Goal: Book appointment/travel/reservation

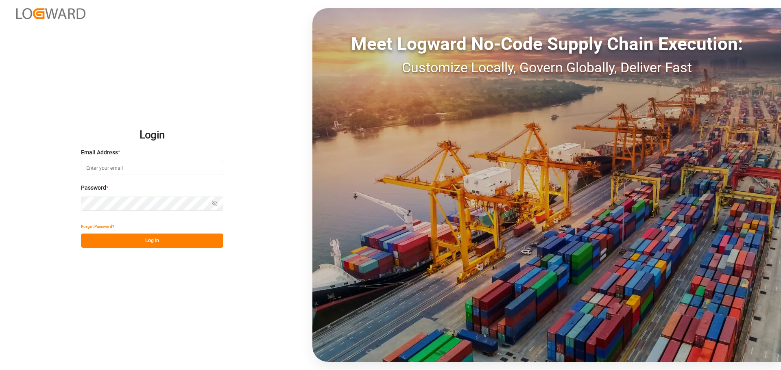
click at [131, 167] on input at bounding box center [152, 168] width 142 height 14
type input "[EMAIL_ADDRESS][DOMAIN_NAME]"
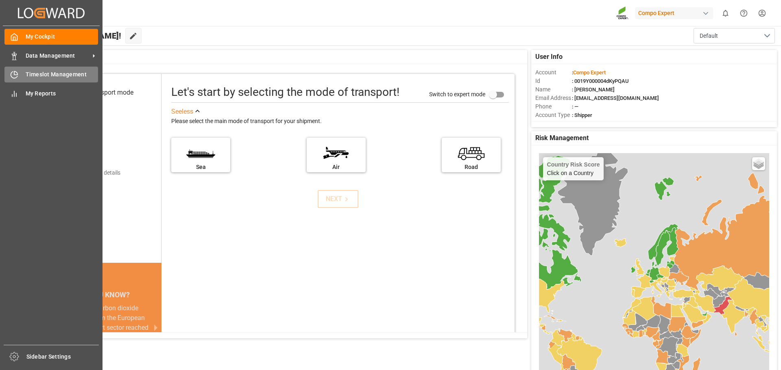
click at [17, 78] on icon at bounding box center [14, 75] width 8 height 8
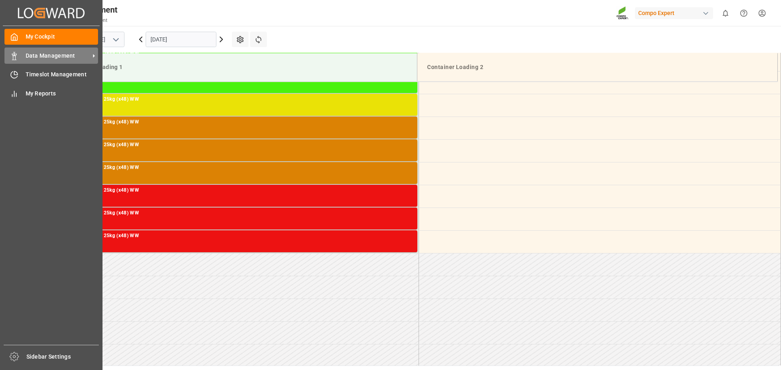
scroll to position [678, 0]
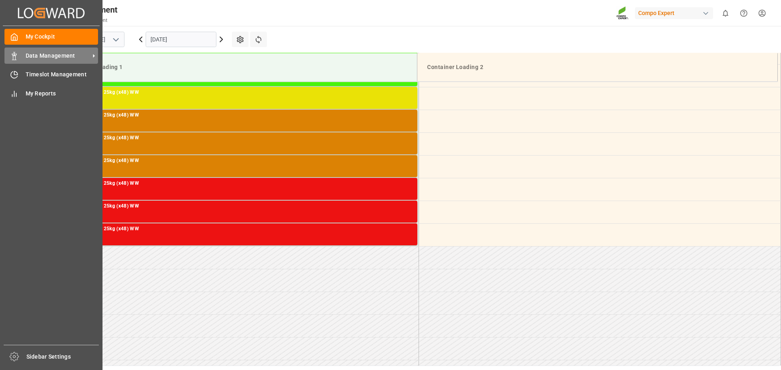
click at [56, 61] on div "Data Management Data Management" at bounding box center [50, 56] width 93 height 16
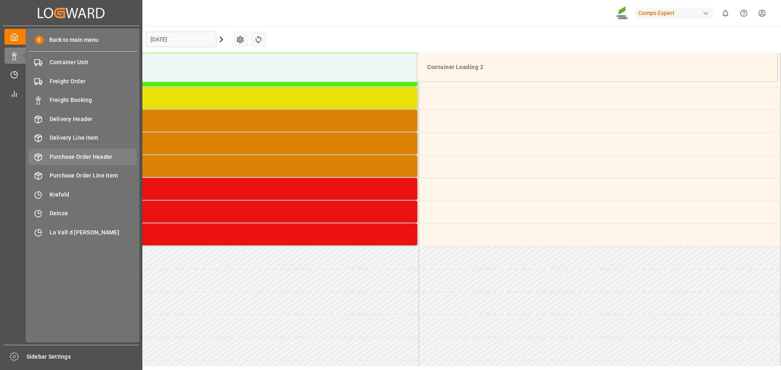
click at [80, 163] on div "Purchase Order Header Purchase Order Header" at bounding box center [82, 157] width 108 height 16
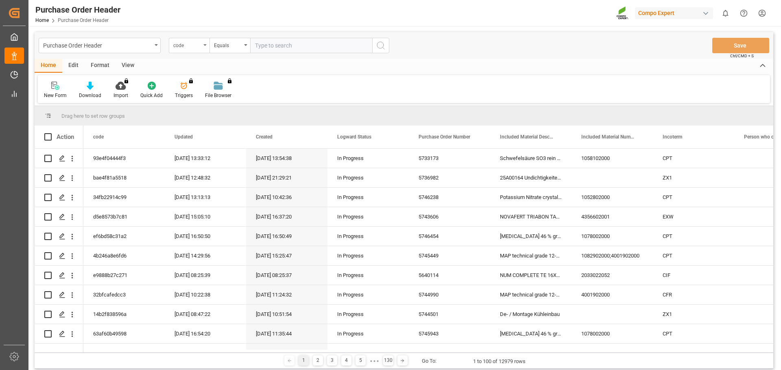
click at [191, 46] on div "code" at bounding box center [187, 44] width 28 height 9
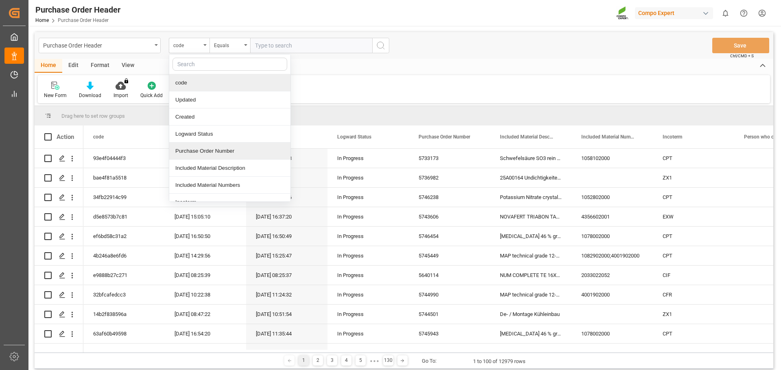
click at [197, 149] on div "Purchase Order Number" at bounding box center [229, 151] width 121 height 17
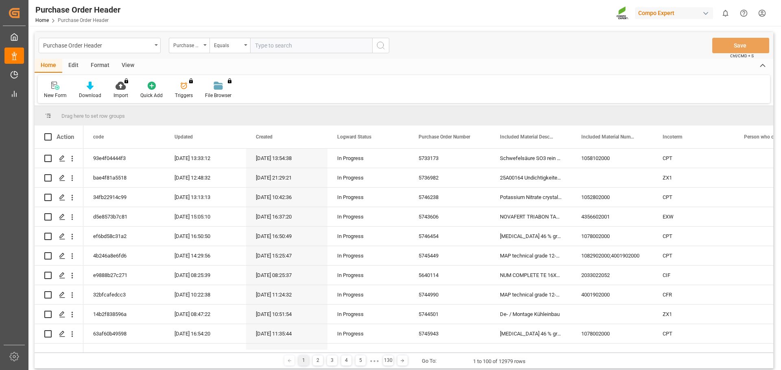
click at [287, 50] on input "text" at bounding box center [311, 45] width 122 height 15
paste input "5743780"
type input "5743780"
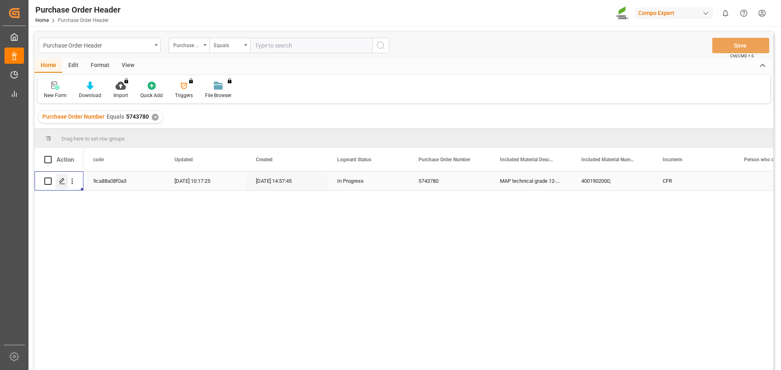
click at [63, 184] on icon "Press SPACE to select this row." at bounding box center [62, 181] width 7 height 7
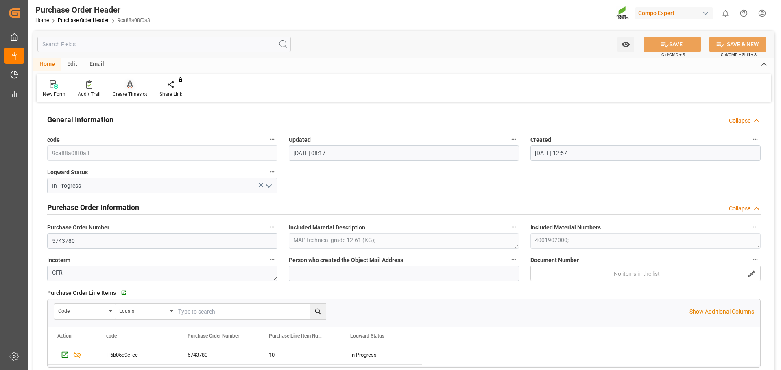
click at [130, 89] on div "Create Timeslot" at bounding box center [130, 89] width 47 height 18
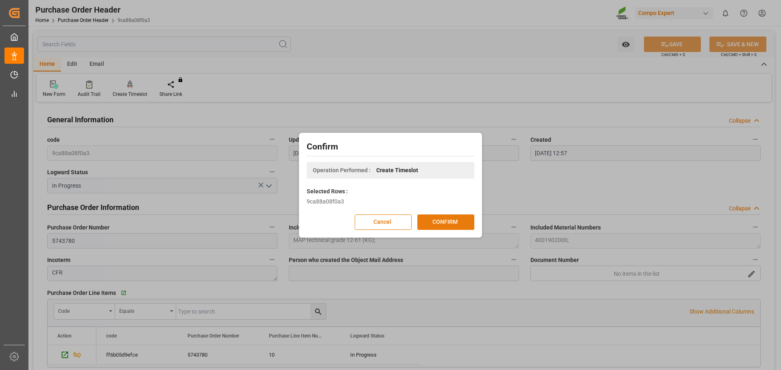
click at [444, 222] on button "CONFIRM" at bounding box center [445, 222] width 57 height 15
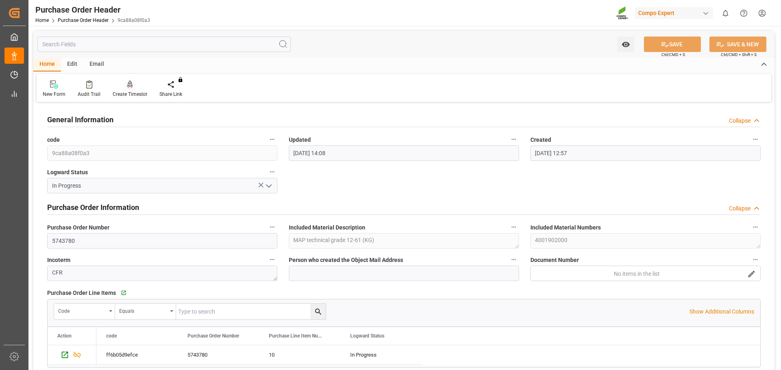
click at [135, 89] on div "Create Timeslot" at bounding box center [130, 89] width 47 height 18
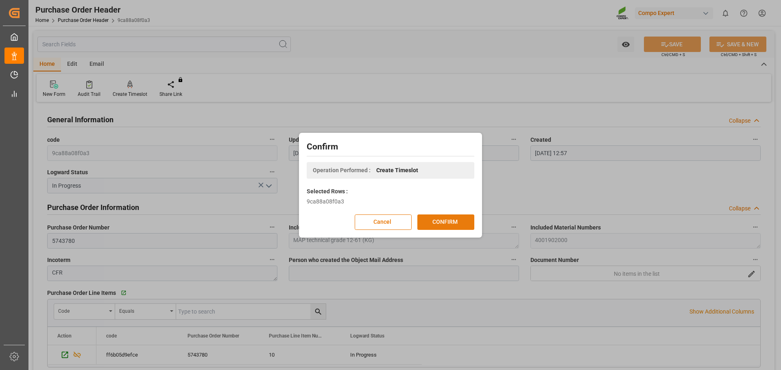
click at [435, 228] on button "CONFIRM" at bounding box center [445, 222] width 57 height 15
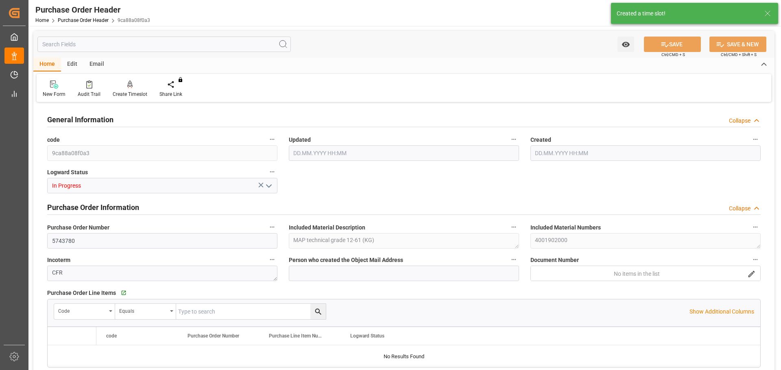
type input "220000"
type input "198000"
type input "22000"
type input "[DATE] 14:08"
type input "13.06.2025 12:57"
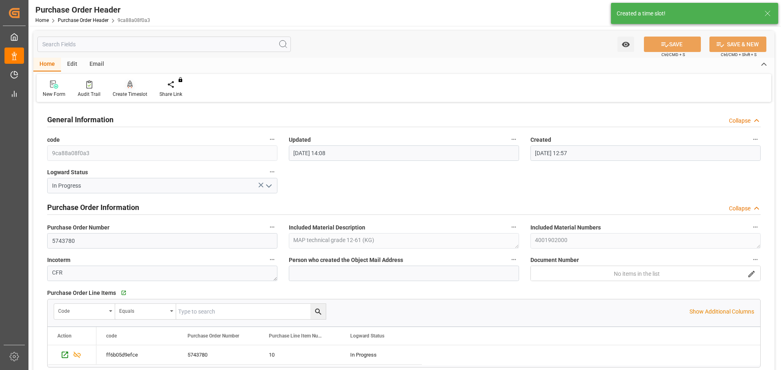
click at [128, 85] on icon at bounding box center [130, 83] width 6 height 7
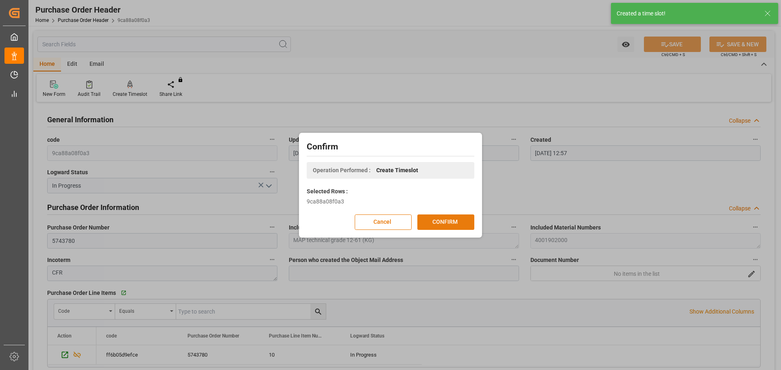
click at [435, 224] on button "CONFIRM" at bounding box center [445, 222] width 57 height 15
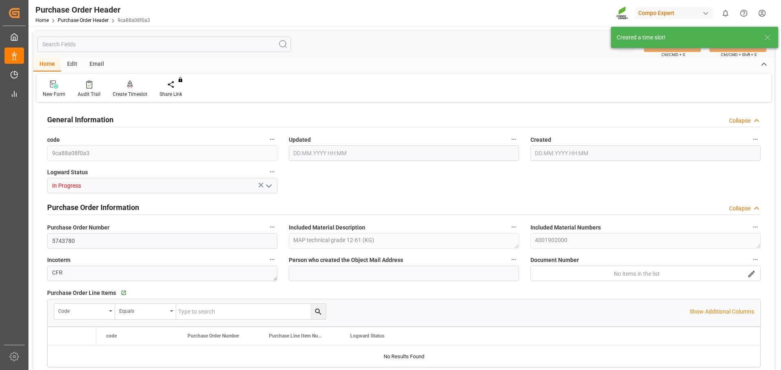
type input "220000"
type input "198000"
type input "22000"
type input "[DATE] 14:08"
type input "13.06.2025 12:57"
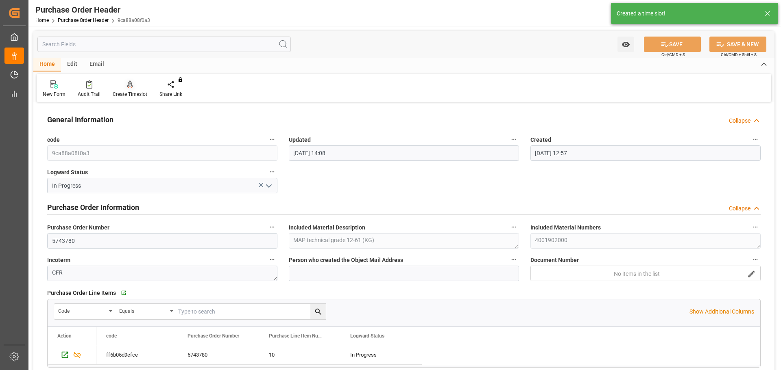
click at [127, 88] on icon at bounding box center [130, 84] width 6 height 8
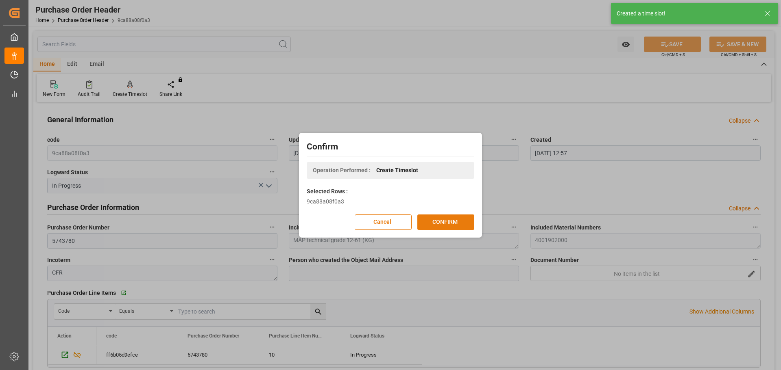
click at [442, 223] on button "CONFIRM" at bounding box center [445, 222] width 57 height 15
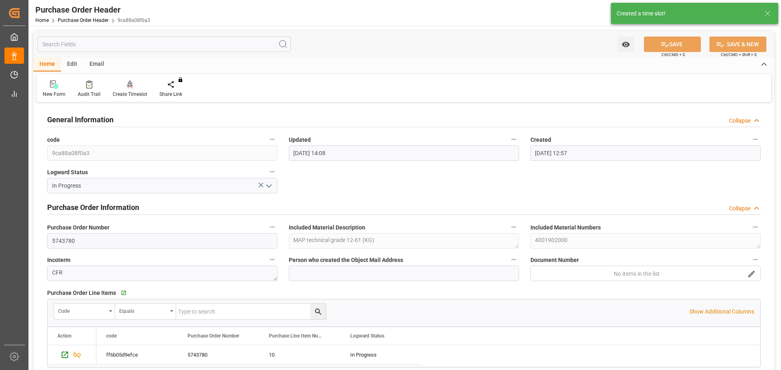
click at [133, 89] on div "Create Timeslot" at bounding box center [130, 89] width 47 height 18
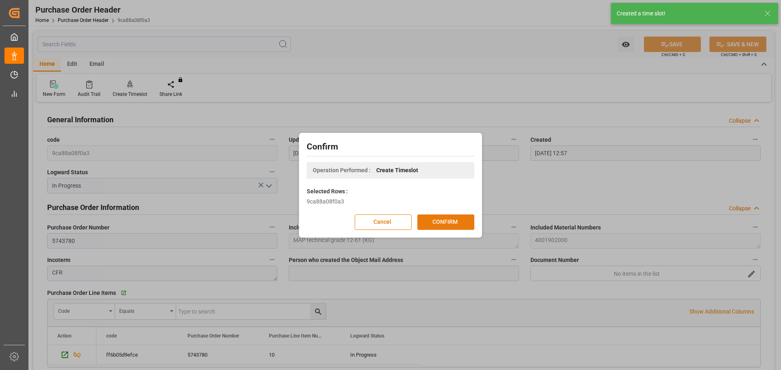
click at [448, 228] on button "CONFIRM" at bounding box center [445, 222] width 57 height 15
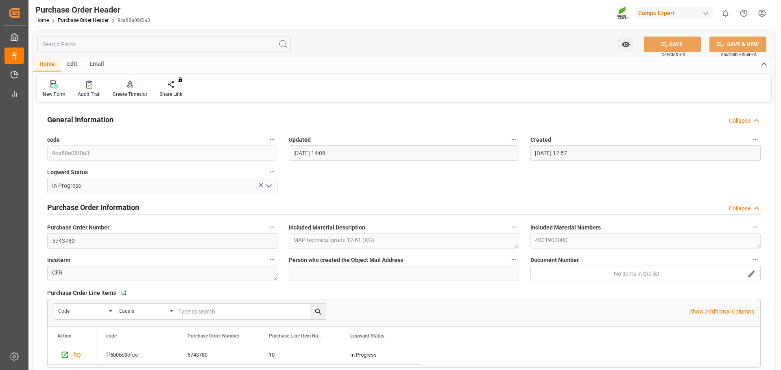
click at [138, 87] on div at bounding box center [130, 84] width 35 height 9
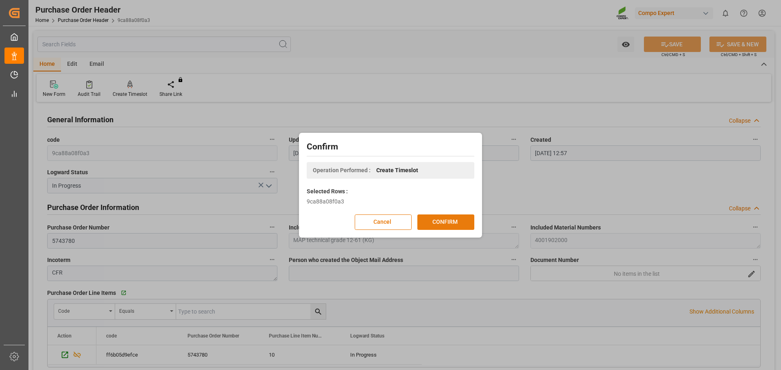
click at [428, 228] on button "CONFIRM" at bounding box center [445, 222] width 57 height 15
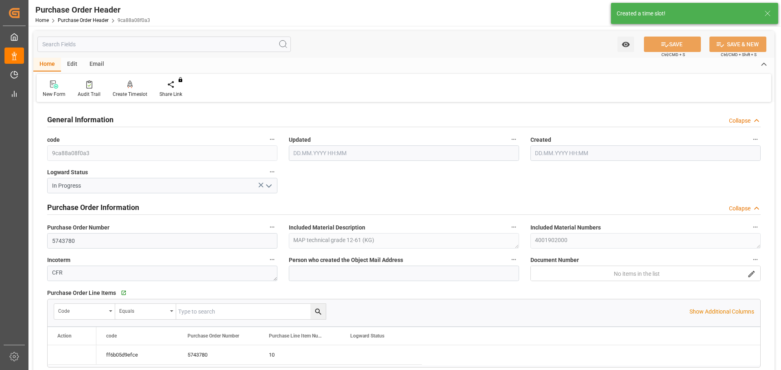
type input "14.10.2025 14:10"
type input "13.06.2025 12:57"
click at [128, 87] on icon at bounding box center [130, 83] width 6 height 7
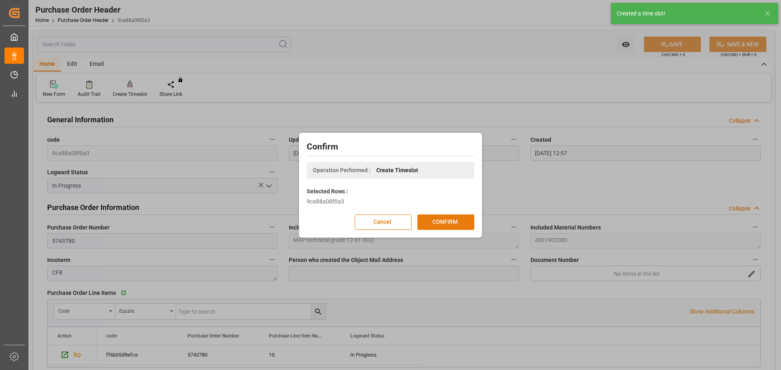
click at [436, 217] on button "CONFIRM" at bounding box center [445, 222] width 57 height 15
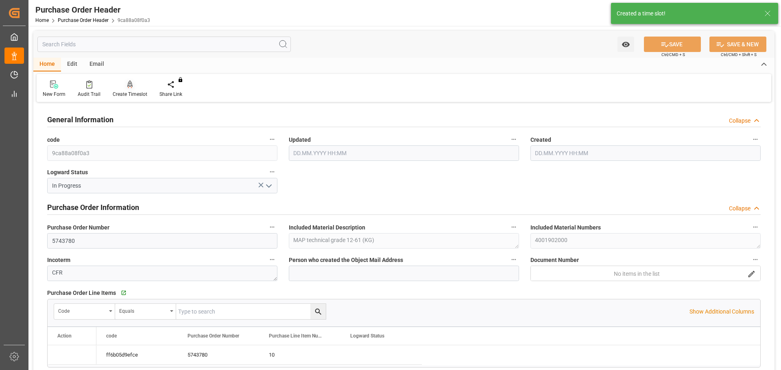
type input "14.10.2025 14:10"
type input "13.06.2025 12:57"
click at [138, 83] on div at bounding box center [130, 84] width 35 height 9
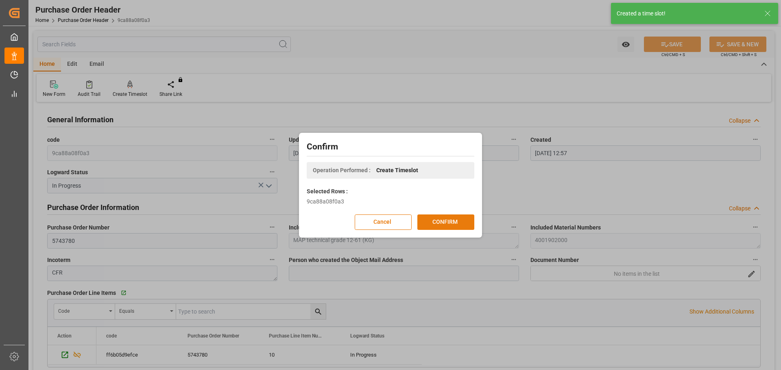
drag, startPoint x: 445, startPoint y: 229, endPoint x: 437, endPoint y: 218, distance: 13.6
click at [446, 229] on button "CONFIRM" at bounding box center [445, 222] width 57 height 15
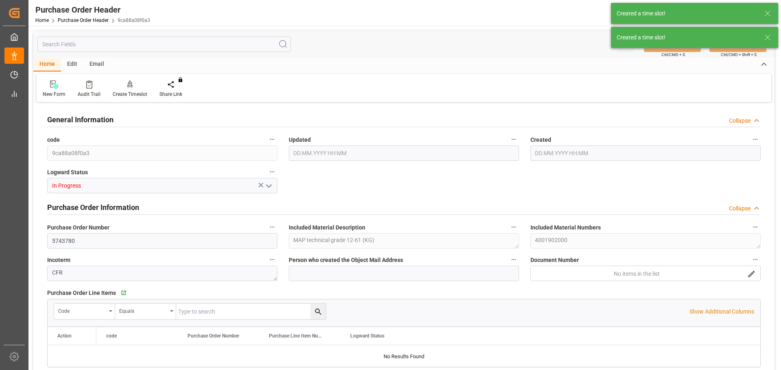
type input "220000"
type input "110000"
type input "14.10.2025 14:10"
type input "13.06.2025 12:57"
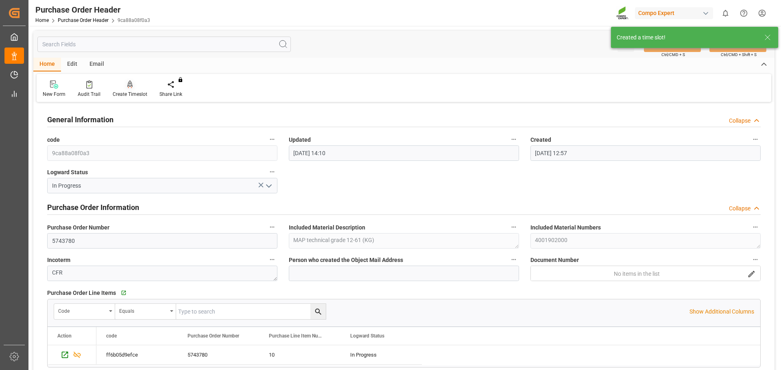
click at [125, 82] on div at bounding box center [130, 84] width 35 height 9
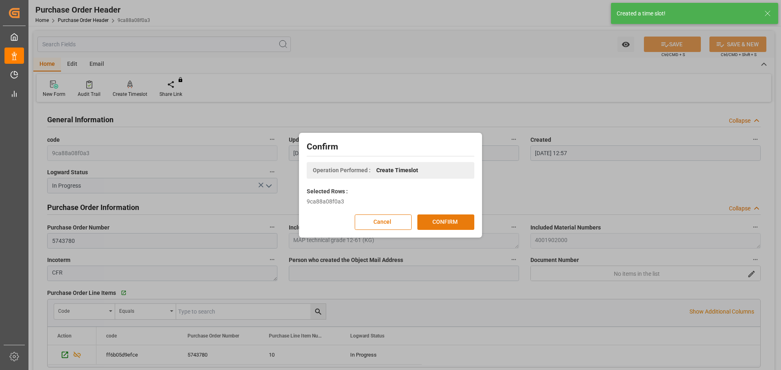
click at [433, 228] on button "CONFIRM" at bounding box center [445, 222] width 57 height 15
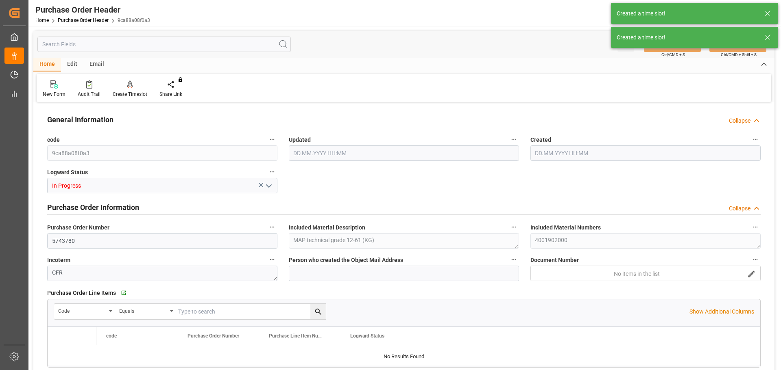
type input "220000"
type input "110000"
type input "14.10.2025 14:10"
type input "13.06.2025 12:57"
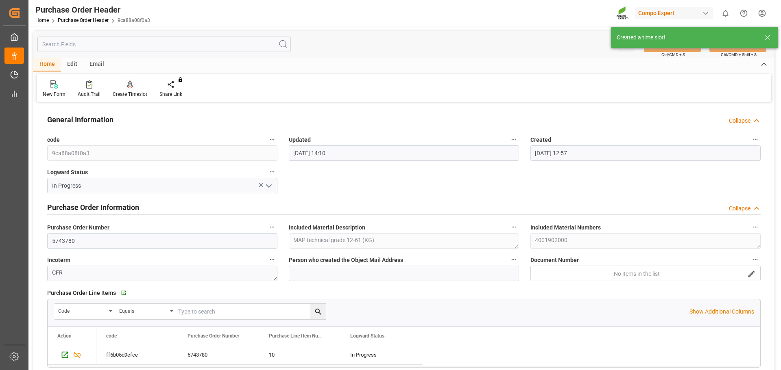
click at [135, 85] on div at bounding box center [130, 84] width 35 height 9
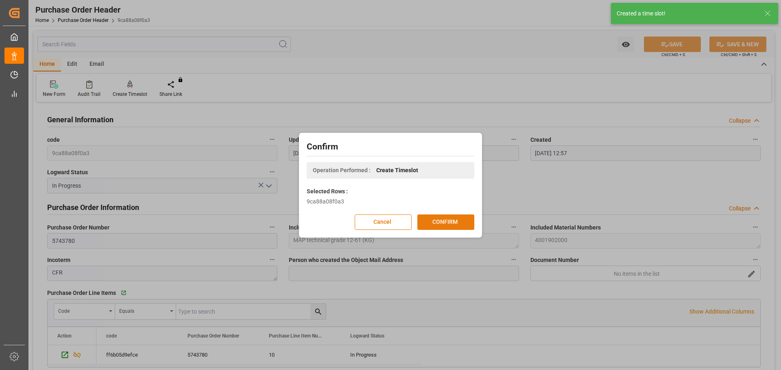
drag, startPoint x: 419, startPoint y: 226, endPoint x: 424, endPoint y: 224, distance: 5.8
click at [420, 225] on button "CONFIRM" at bounding box center [445, 222] width 57 height 15
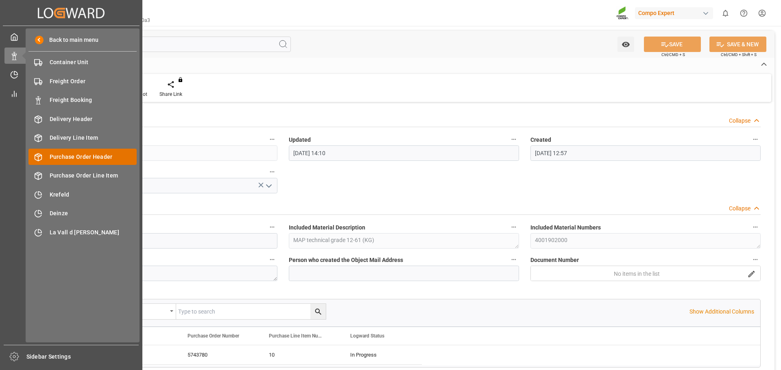
click at [66, 157] on span "Purchase Order Header" at bounding box center [93, 157] width 87 height 9
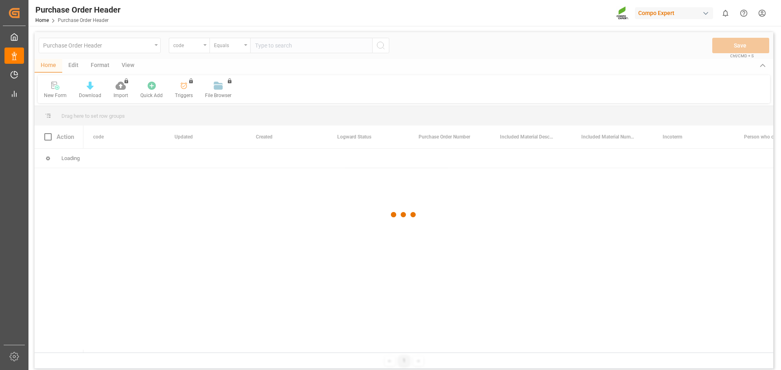
click at [191, 48] on div at bounding box center [404, 214] width 738 height 365
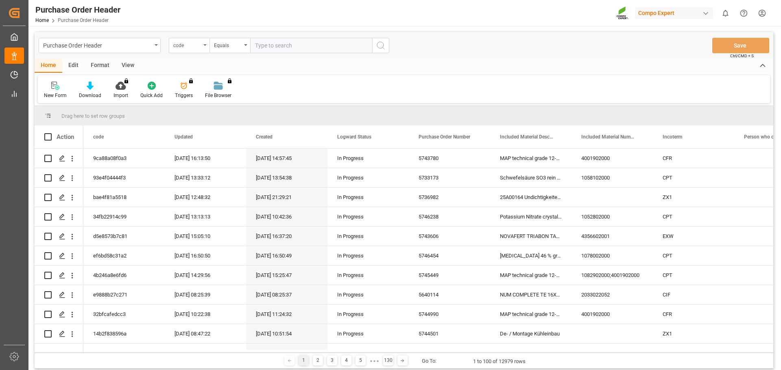
click at [199, 50] on div "code" at bounding box center [189, 45] width 41 height 15
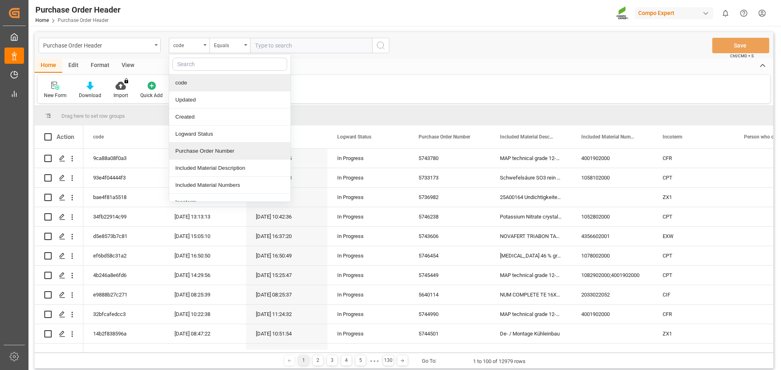
click at [191, 149] on div "Purchase Order Number" at bounding box center [229, 151] width 121 height 17
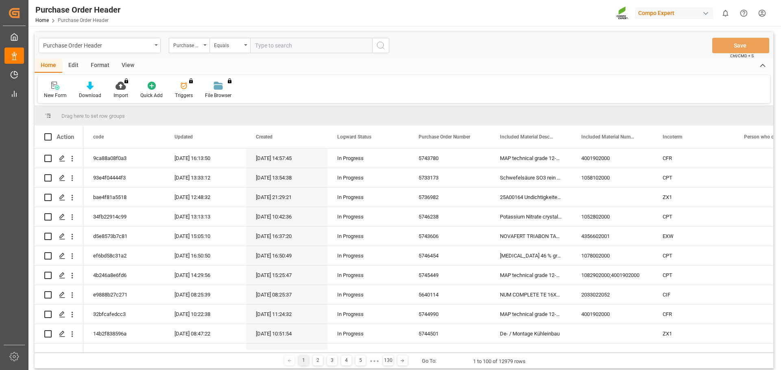
click at [294, 47] on input "text" at bounding box center [311, 45] width 122 height 15
paste input "5743911"
type input "5743911"
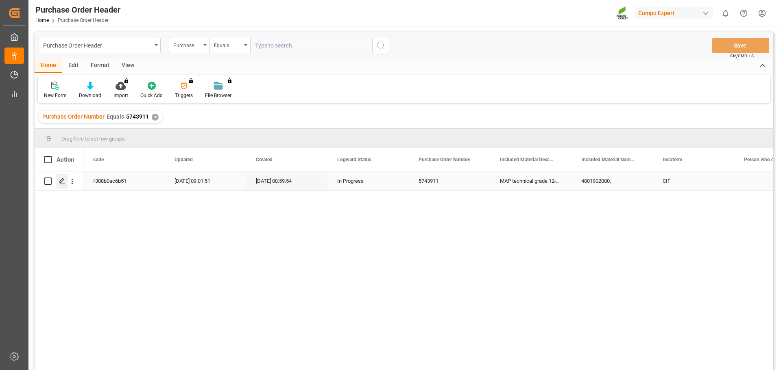
click at [62, 181] on icon "Press SPACE to select this row." at bounding box center [62, 181] width 7 height 7
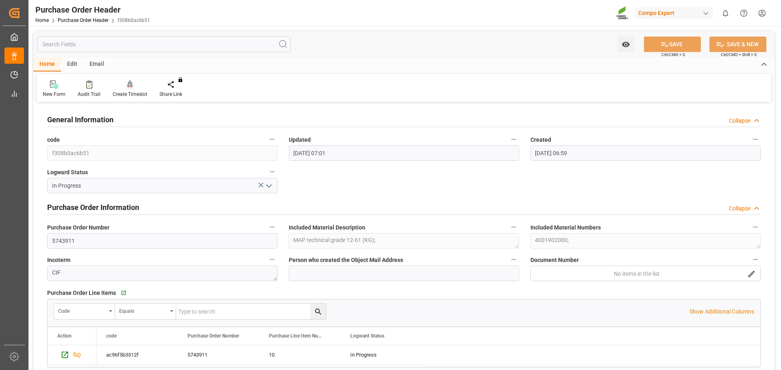
click at [128, 86] on icon at bounding box center [130, 83] width 6 height 7
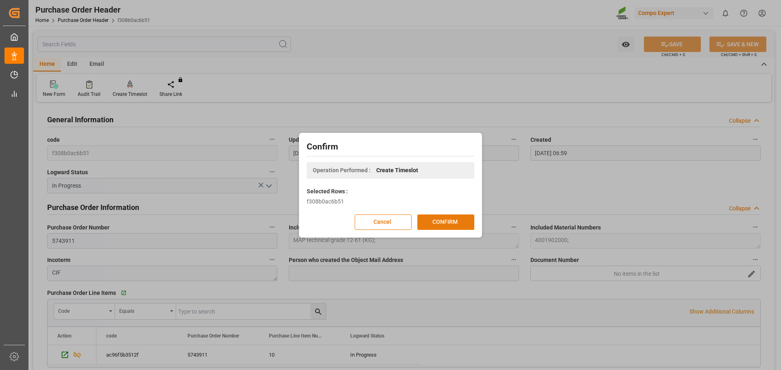
click at [444, 221] on button "CONFIRM" at bounding box center [445, 222] width 57 height 15
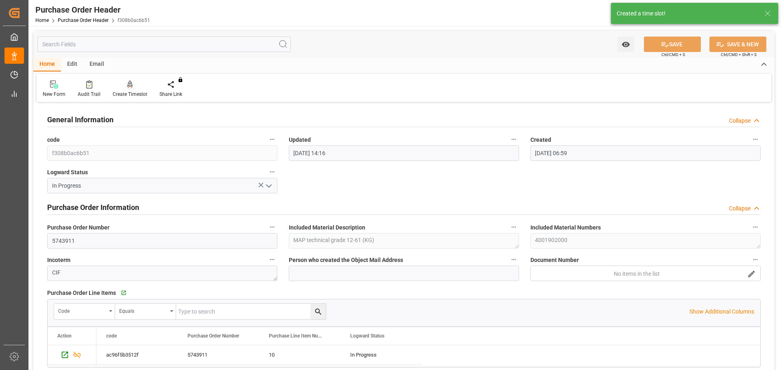
click at [139, 89] on div "Create Timeslot" at bounding box center [130, 89] width 47 height 18
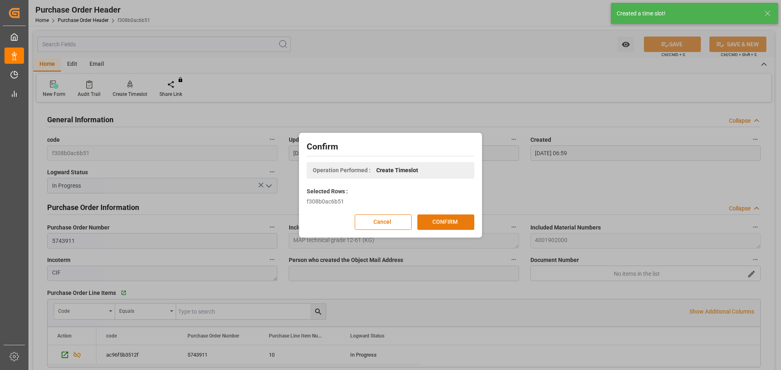
click at [446, 224] on button "CONFIRM" at bounding box center [445, 222] width 57 height 15
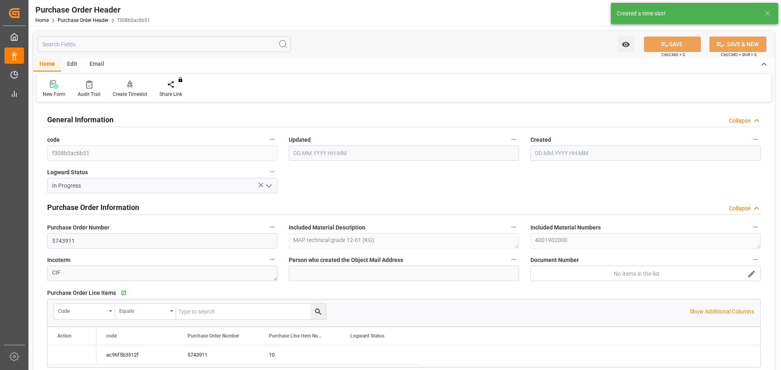
type input "184000"
type input "0"
type input "14.10.2025 14:16"
type input "17.06.2025 06:59"
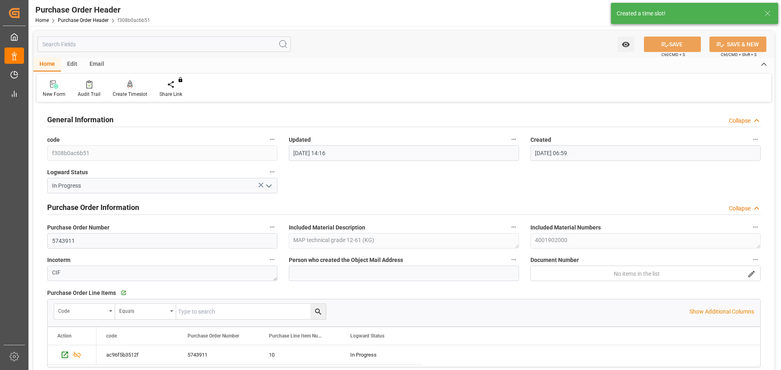
click at [126, 91] on div "Create Timeslot" at bounding box center [130, 94] width 35 height 7
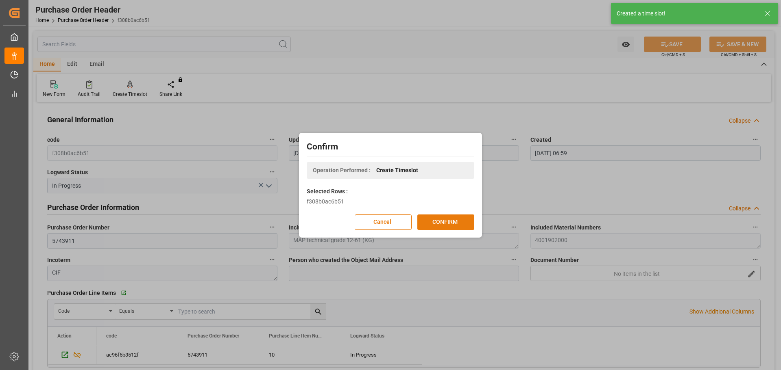
click at [450, 226] on button "CONFIRM" at bounding box center [445, 222] width 57 height 15
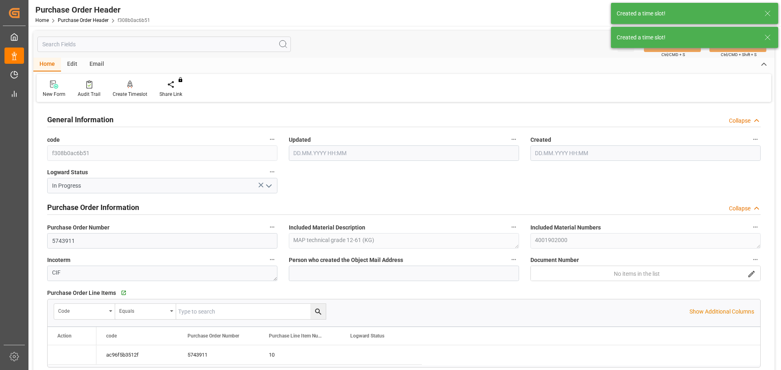
type input "14.10.2025 14:16"
type input "17.06.2025 06:59"
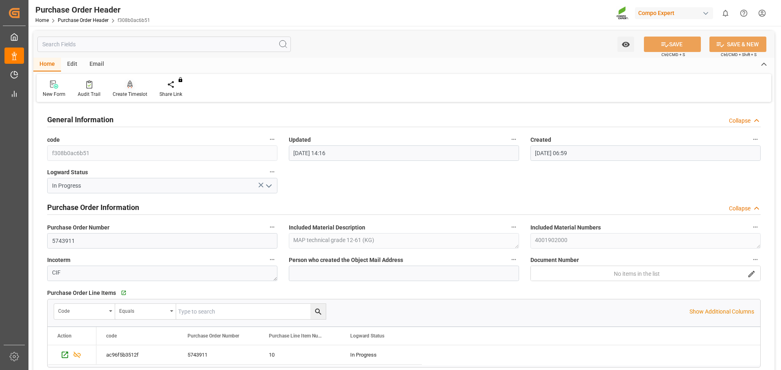
click at [135, 92] on div "Create Timeslot" at bounding box center [130, 94] width 35 height 7
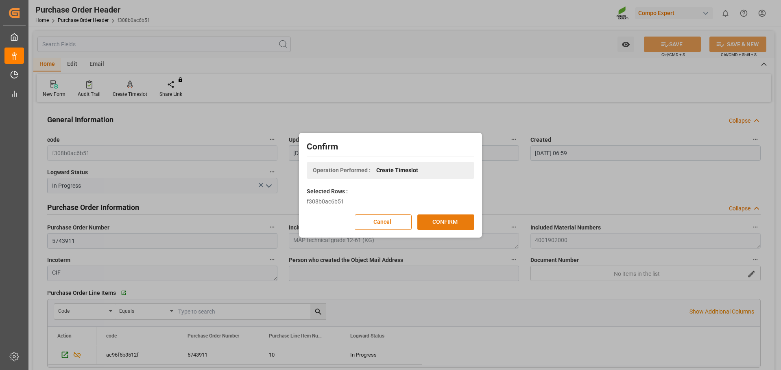
click at [430, 222] on button "CONFIRM" at bounding box center [445, 222] width 57 height 15
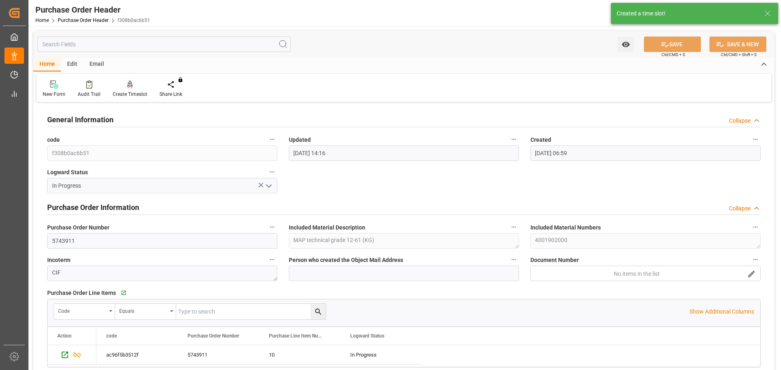
click at [130, 80] on div at bounding box center [130, 84] width 35 height 9
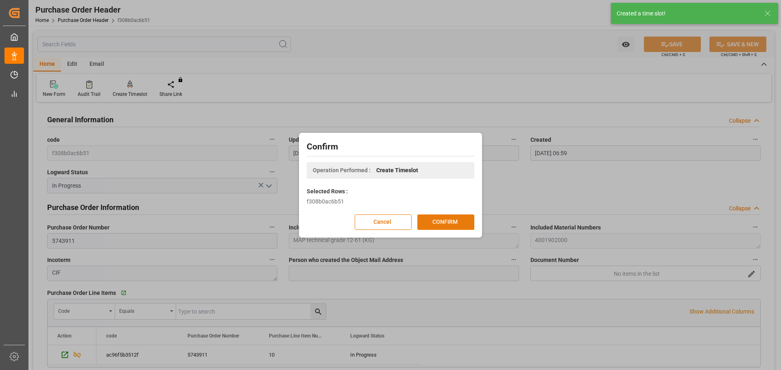
click at [458, 226] on button "CONFIRM" at bounding box center [445, 222] width 57 height 15
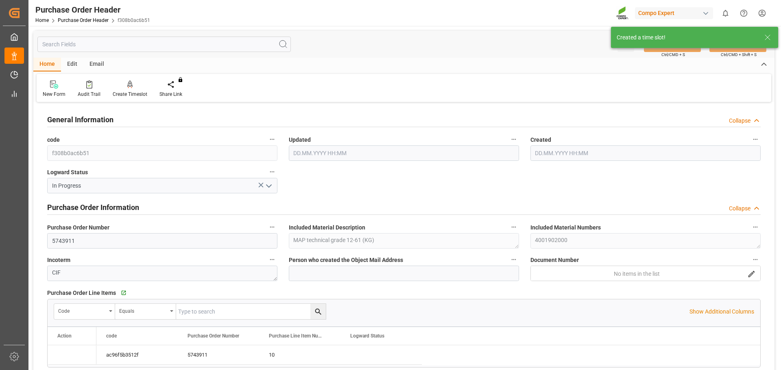
type input "14.10.2025 14:16"
type input "17.06.2025 06:59"
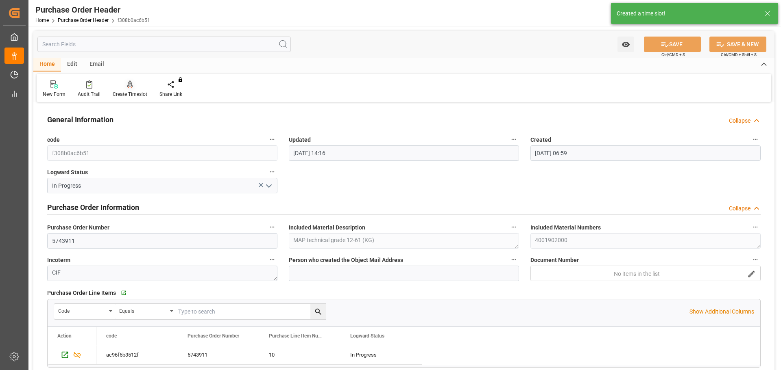
click at [129, 85] on icon at bounding box center [130, 84] width 6 height 8
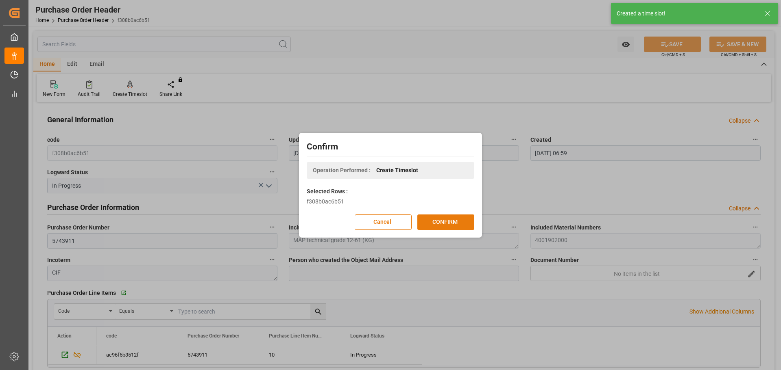
click at [444, 218] on button "CONFIRM" at bounding box center [445, 222] width 57 height 15
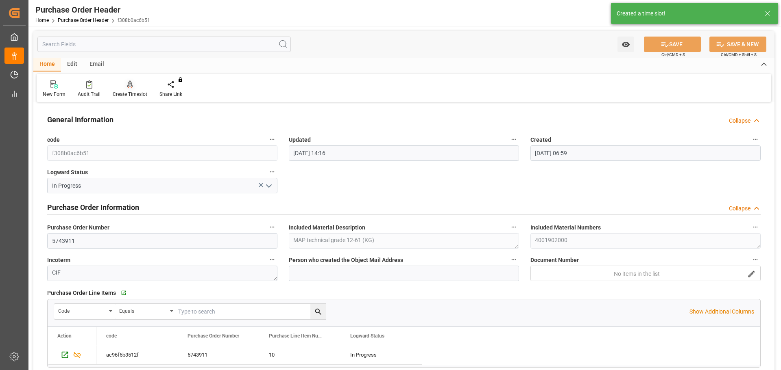
click at [130, 89] on div "Create Timeslot" at bounding box center [130, 89] width 47 height 18
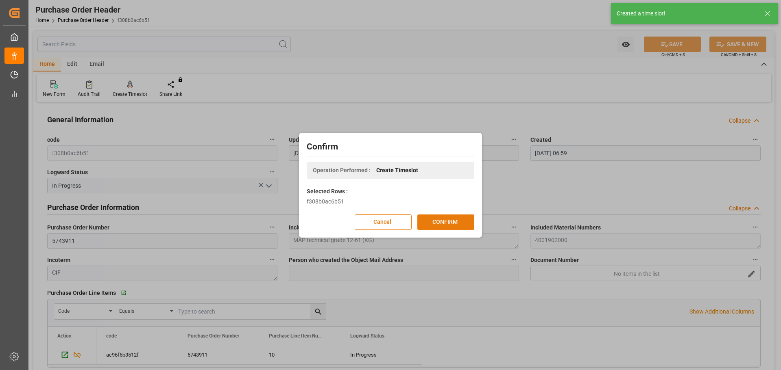
click at [454, 217] on button "CONFIRM" at bounding box center [445, 222] width 57 height 15
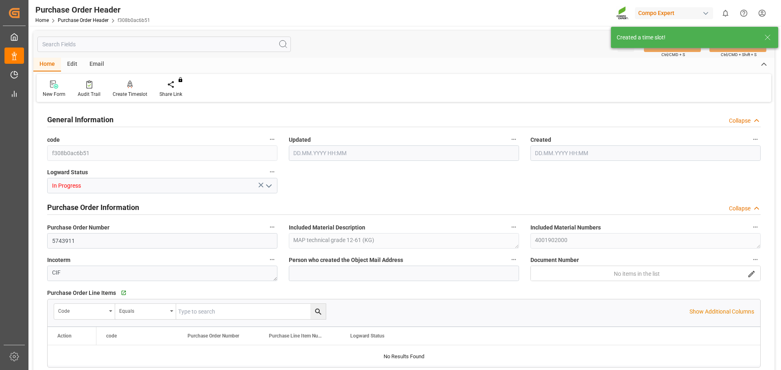
type input "184000"
type input "0"
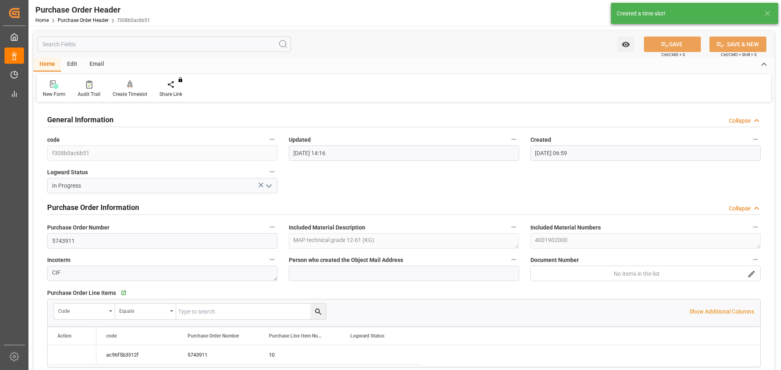
type input "[DATE] 14:16"
type input "17.06.2025 06:59"
click at [116, 81] on div at bounding box center [130, 84] width 35 height 9
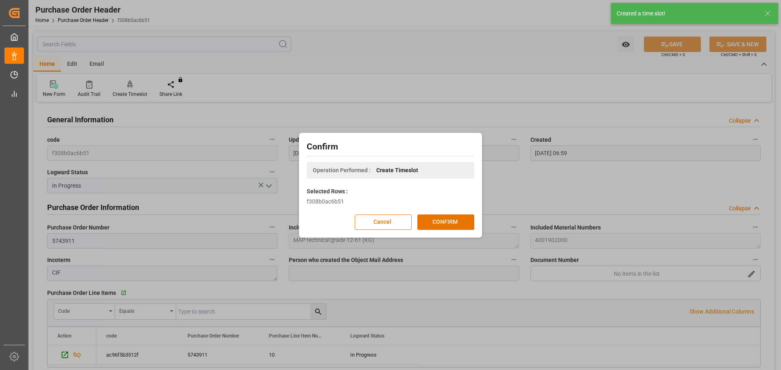
drag, startPoint x: 442, startPoint y: 222, endPoint x: 435, endPoint y: 213, distance: 10.7
click at [442, 222] on button "CONFIRM" at bounding box center [445, 222] width 57 height 15
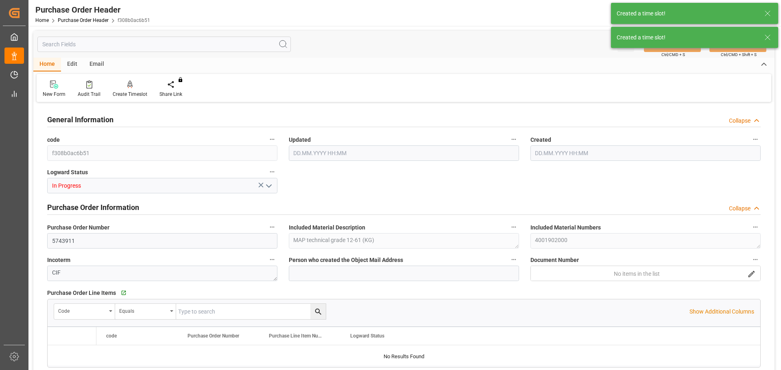
type input "184000"
type input "0"
type input "[DATE] 14:16"
type input "17.06.2025 06:59"
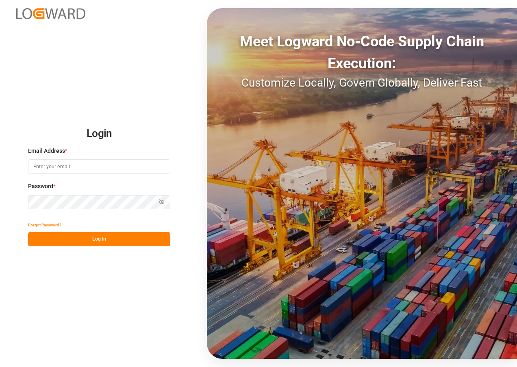
click at [83, 167] on input at bounding box center [99, 166] width 142 height 14
type input "ñ"
type input "[EMAIL_ADDRESS][DOMAIN_NAME]"
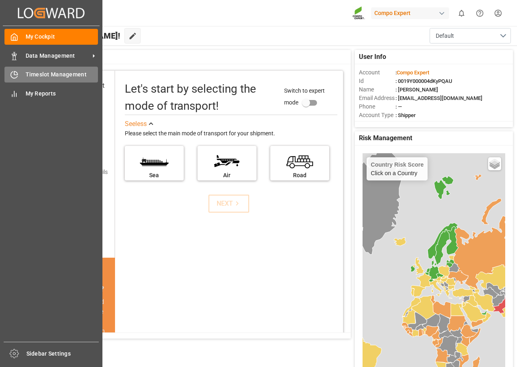
click at [26, 72] on span "Timeslot Management" at bounding box center [62, 74] width 73 height 9
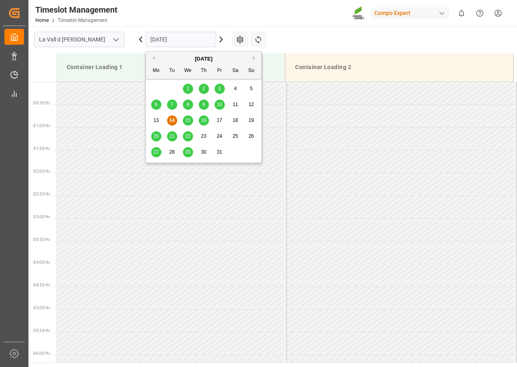
click at [176, 42] on input "[DATE]" at bounding box center [181, 39] width 71 height 15
click at [221, 39] on icon at bounding box center [221, 40] width 10 height 10
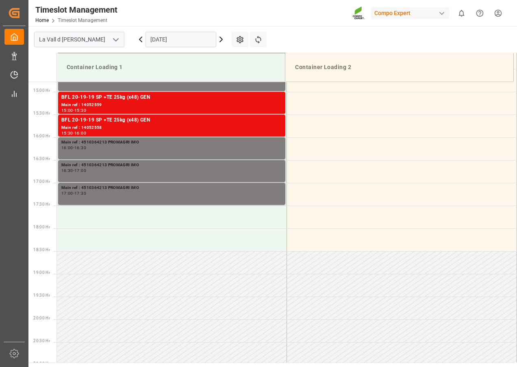
scroll to position [678, 0]
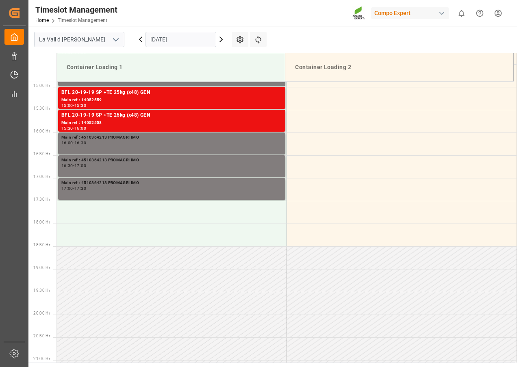
click at [224, 42] on icon at bounding box center [221, 40] width 10 height 10
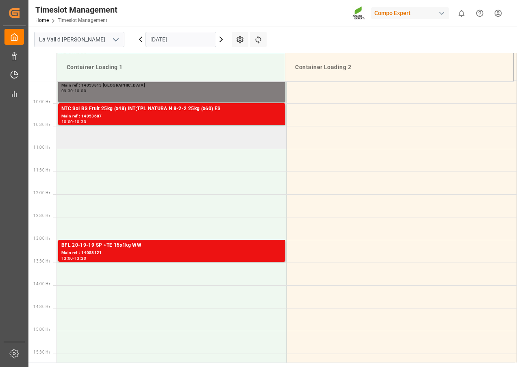
scroll to position [312, 0]
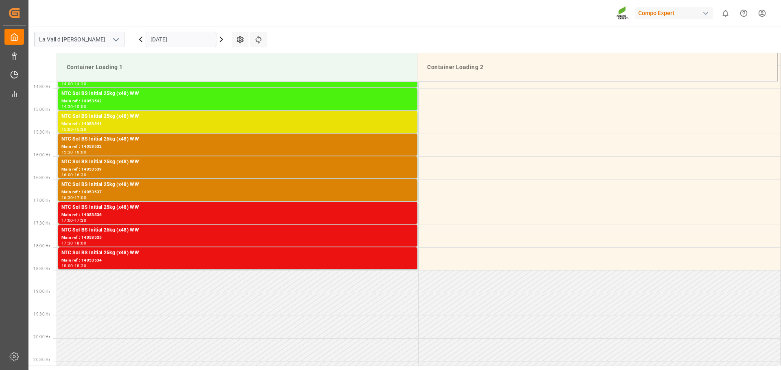
scroll to position [678, 0]
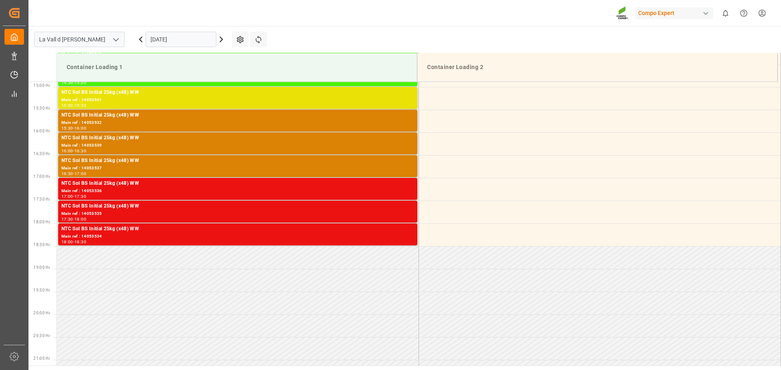
click at [219, 41] on icon at bounding box center [221, 40] width 10 height 10
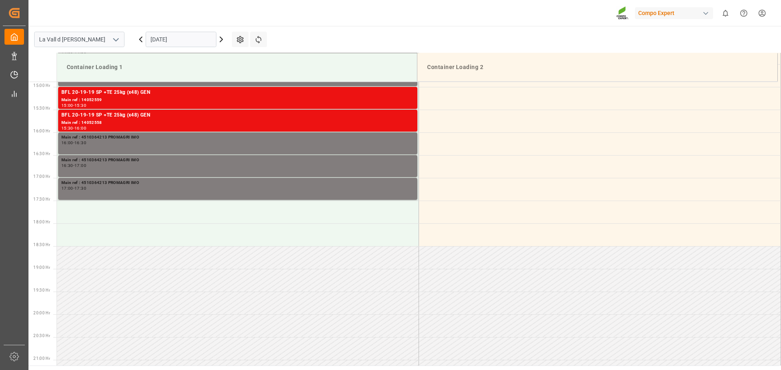
click at [221, 39] on icon at bounding box center [221, 39] width 2 height 5
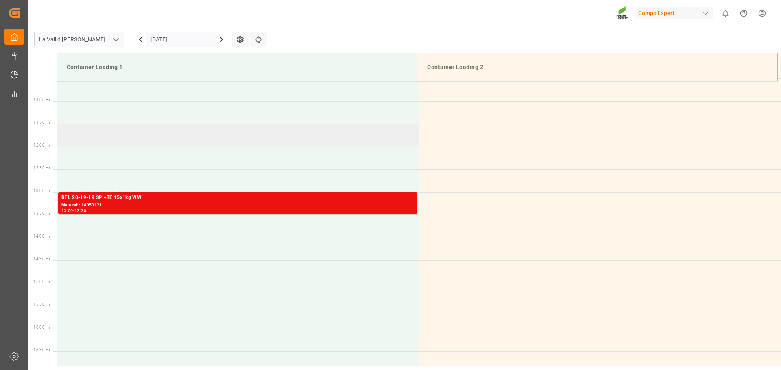
scroll to position [434, 0]
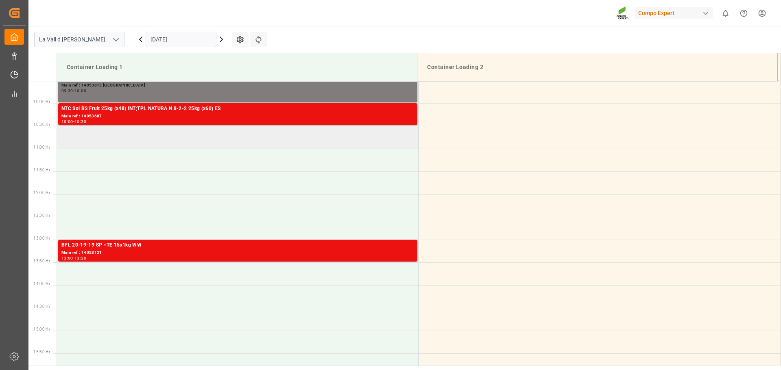
click at [136, 134] on td at bounding box center [238, 137] width 362 height 23
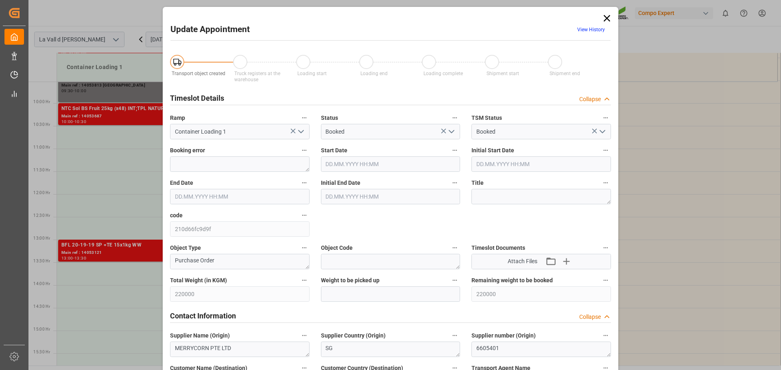
type input "16.10.2025 10:30"
type input "16.10.2025 11:00"
type input "14.10.2025 14:08"
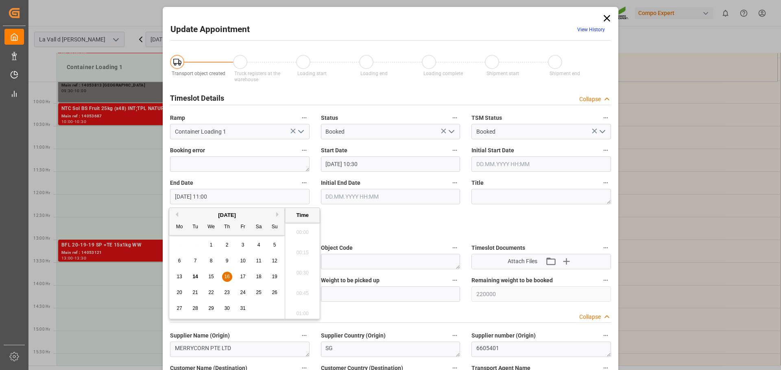
click at [217, 197] on input "16.10.2025 11:00" at bounding box center [239, 196] width 139 height 15
click at [224, 197] on input "16.10.2025 11:00" at bounding box center [239, 196] width 139 height 15
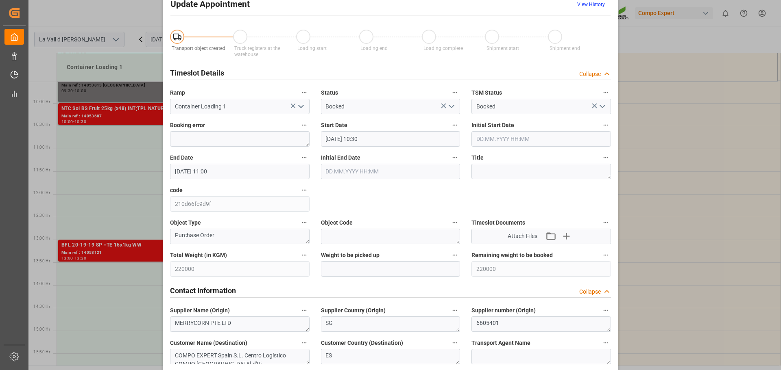
scroll to position [0, 0]
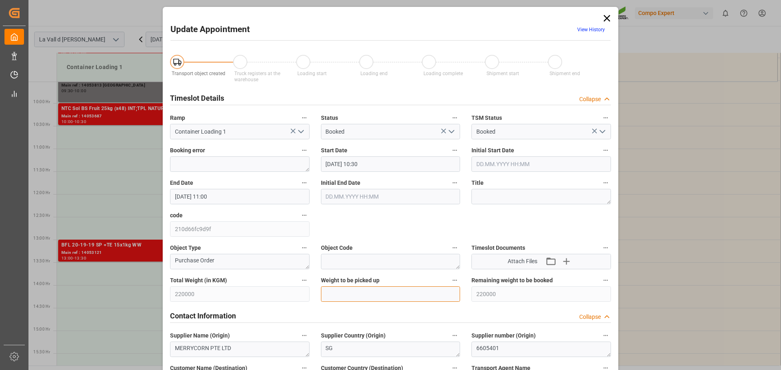
click at [359, 290] on input "text" at bounding box center [390, 294] width 139 height 15
click at [327, 291] on input "24000" at bounding box center [390, 294] width 139 height 15
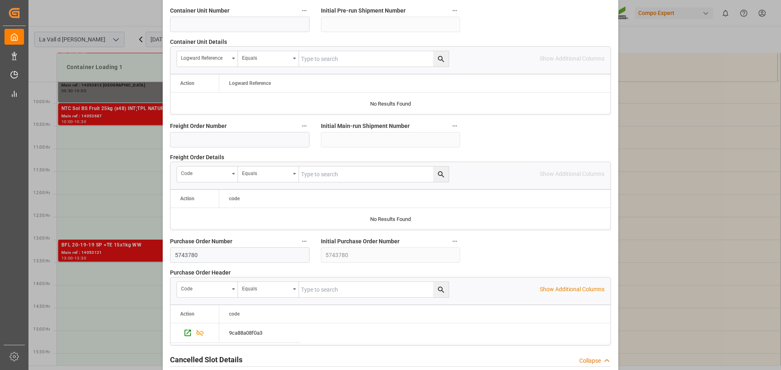
scroll to position [758, 0]
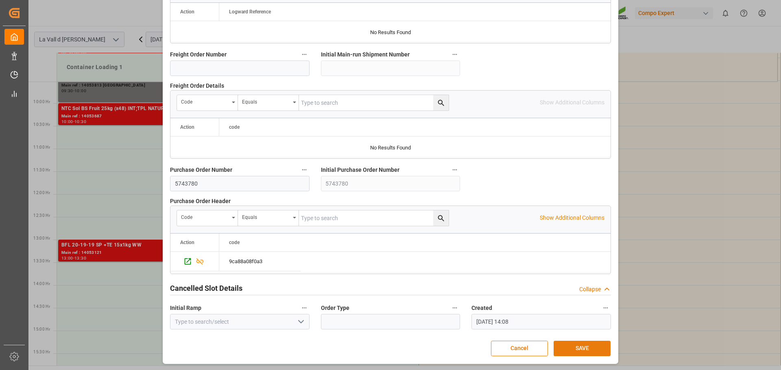
type input "22000"
click at [585, 346] on button "SAVE" at bounding box center [581, 348] width 57 height 15
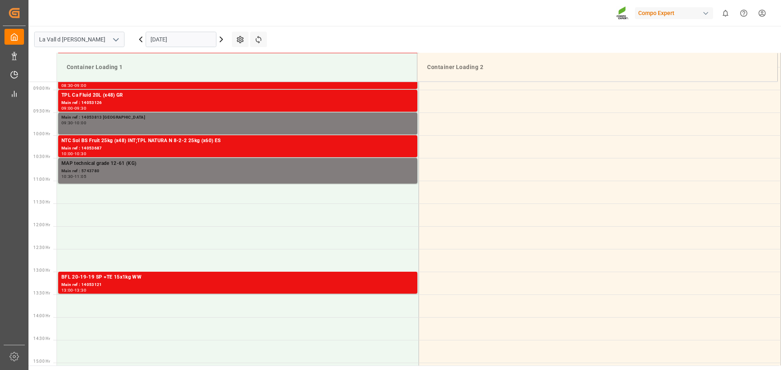
scroll to position [404, 0]
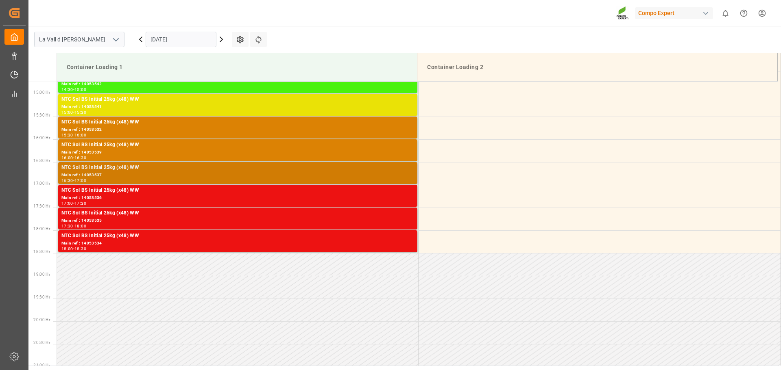
scroll to position [678, 0]
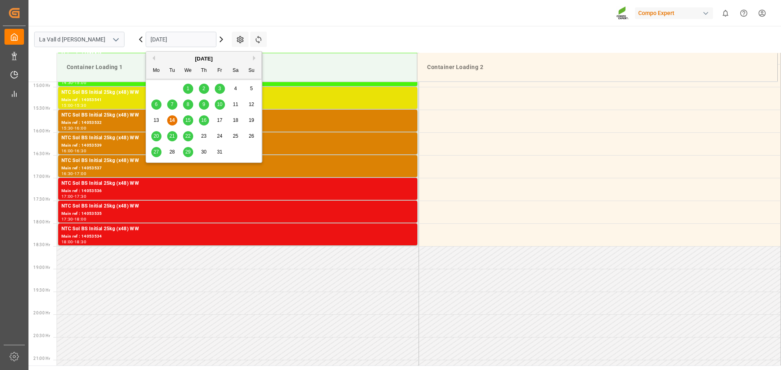
click at [210, 40] on input "[DATE]" at bounding box center [181, 39] width 71 height 15
click at [202, 121] on span "16" at bounding box center [203, 120] width 5 height 6
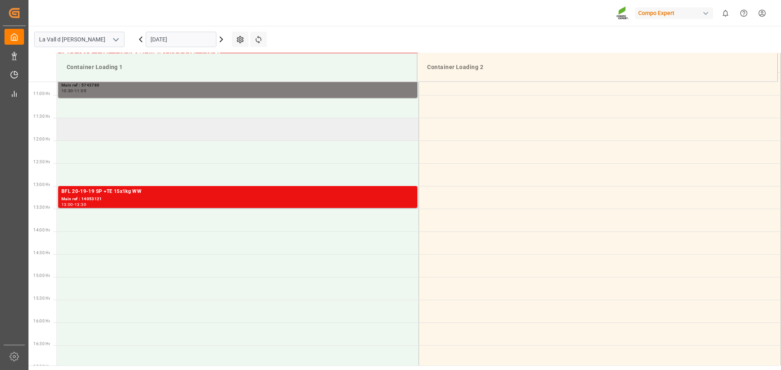
scroll to position [474, 0]
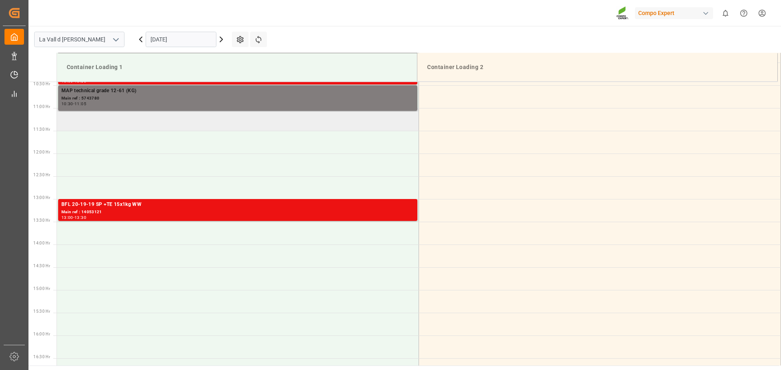
click at [118, 126] on td at bounding box center [238, 119] width 362 height 23
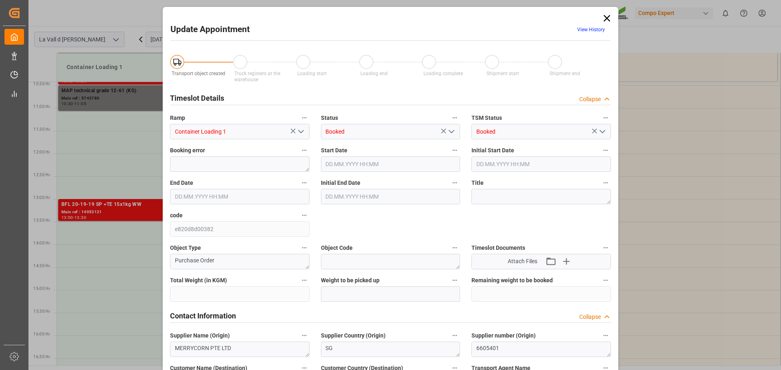
type input "220000"
type input "198000"
type input "16.10.2025 11:00"
type input "16.10.2025 11:30"
type input "14.10.2025 14:08"
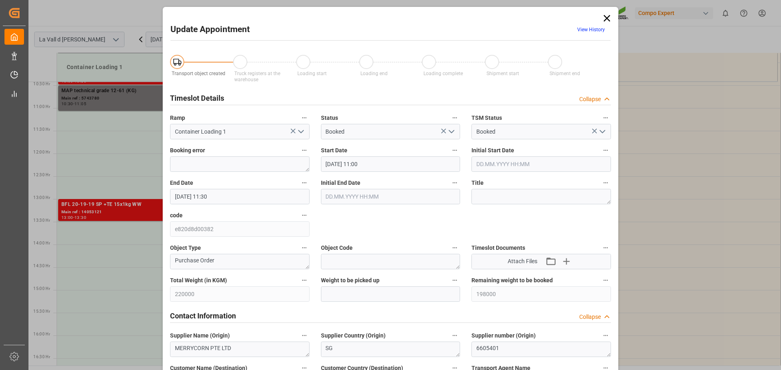
click at [230, 191] on input "16.10.2025 11:30" at bounding box center [239, 196] width 139 height 15
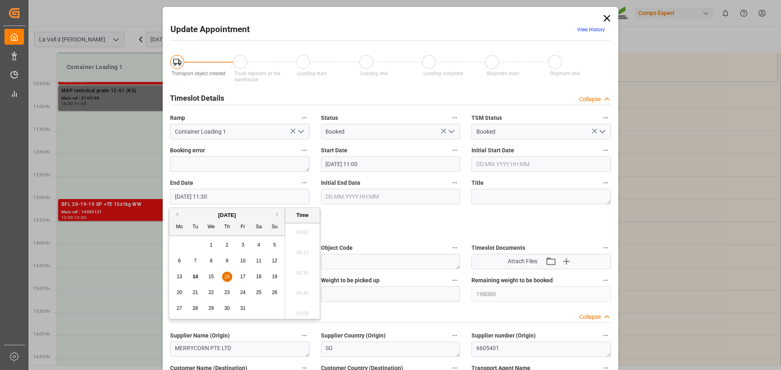
scroll to position [897, 0]
type input "16.10.2025 11:45"
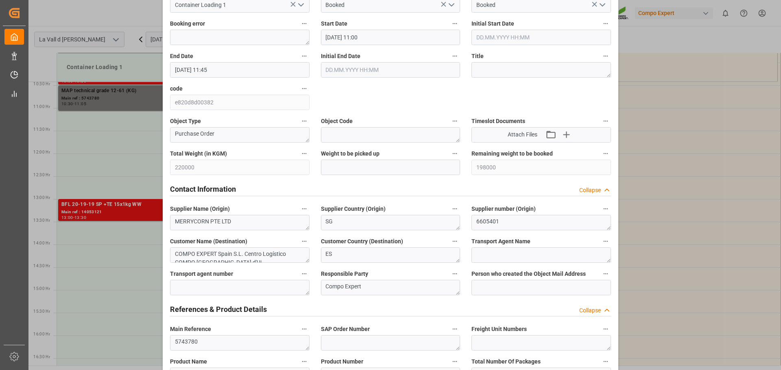
scroll to position [203, 0]
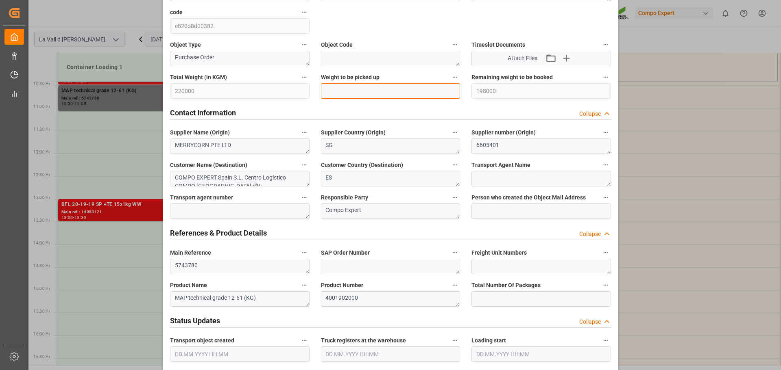
click at [365, 93] on input "text" at bounding box center [390, 90] width 139 height 15
paste input "22000"
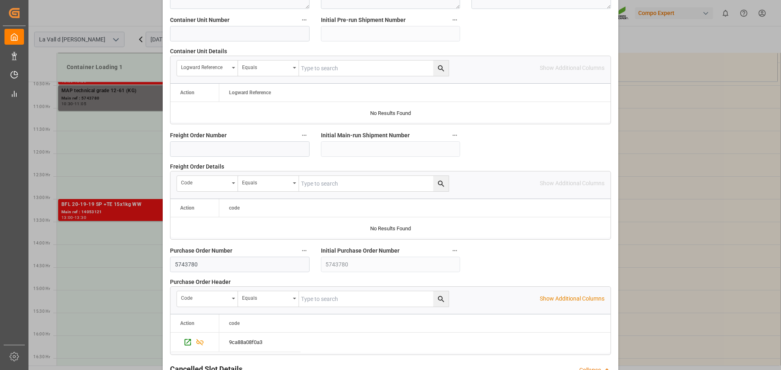
scroll to position [758, 0]
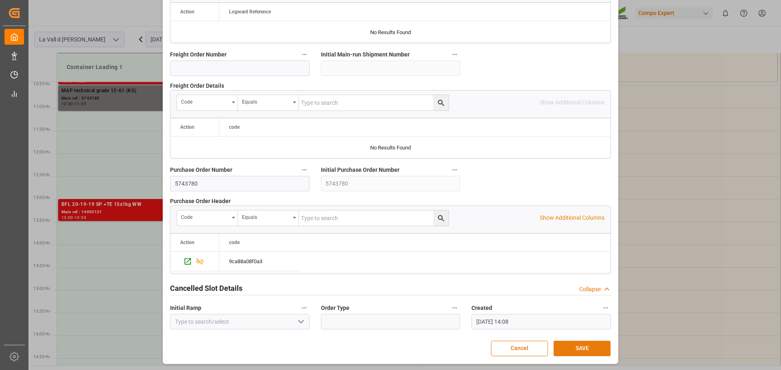
type input "22000"
click at [582, 353] on button "SAVE" at bounding box center [581, 348] width 57 height 15
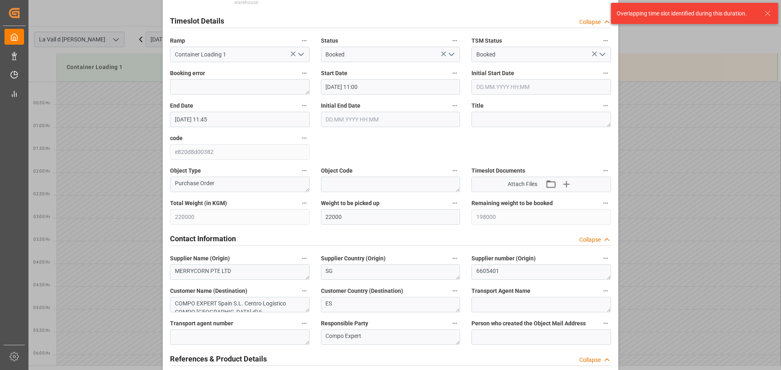
scroll to position [67, 0]
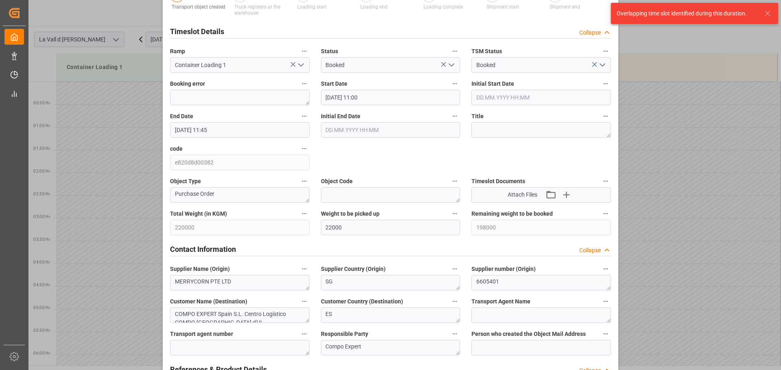
click at [383, 97] on input "16.10.2025 11:00" at bounding box center [390, 97] width 139 height 15
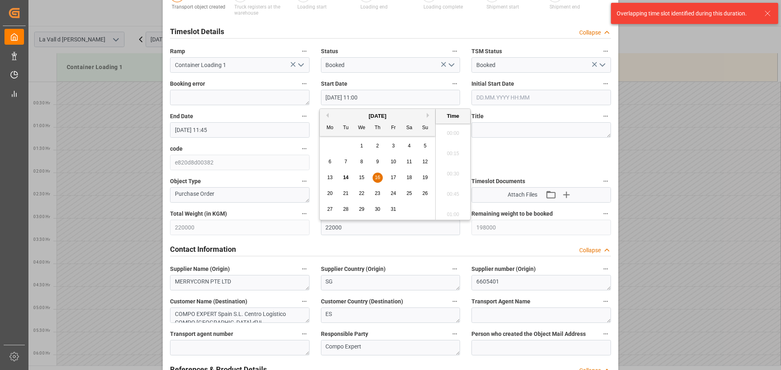
scroll to position [857, 0]
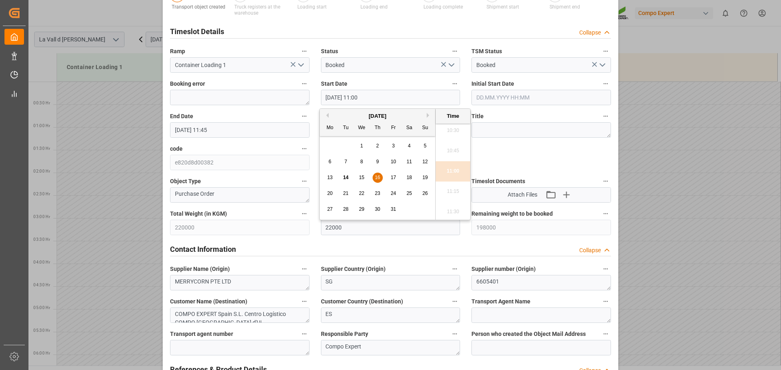
click at [371, 93] on input "16.10.2025 11:00" at bounding box center [390, 97] width 139 height 15
type input "16.10.2025 11:05"
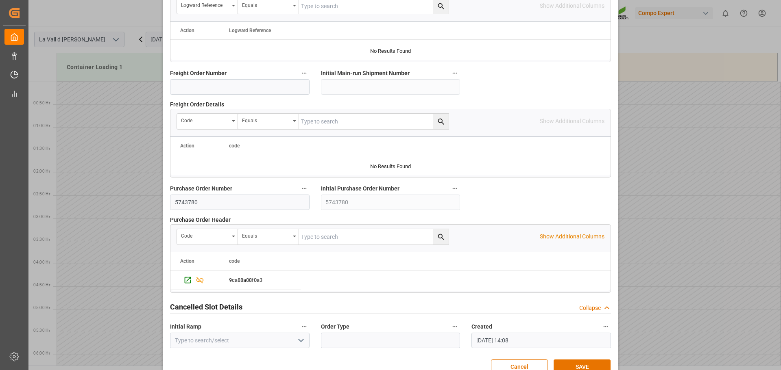
scroll to position [758, 0]
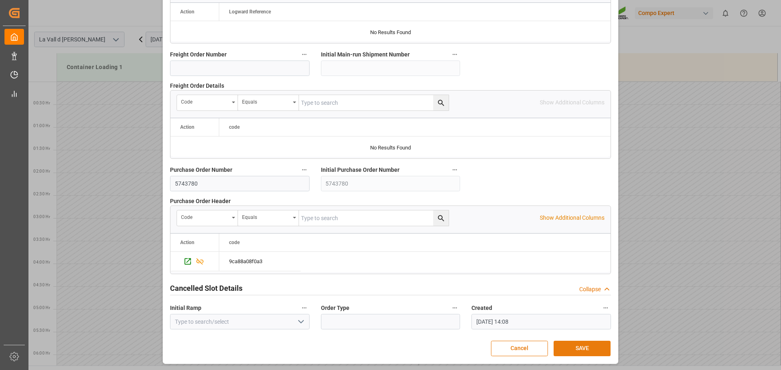
click at [580, 351] on button "SAVE" at bounding box center [581, 348] width 57 height 15
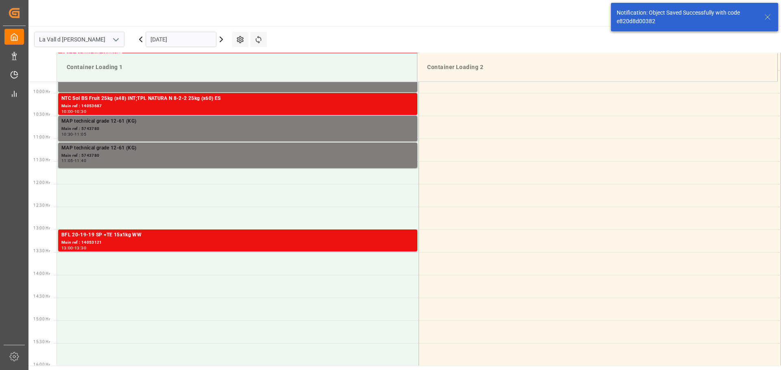
scroll to position [450, 0]
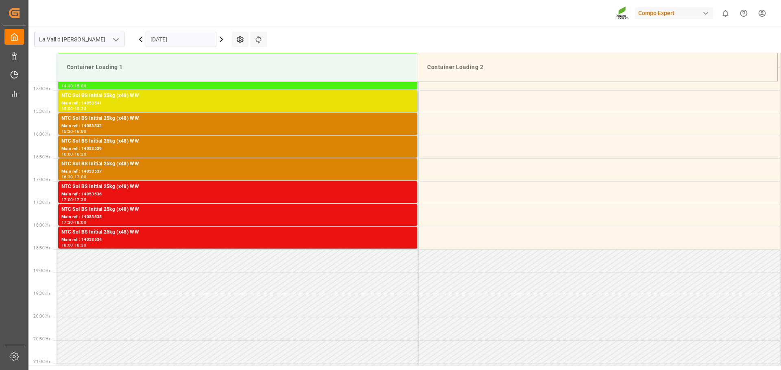
scroll to position [678, 0]
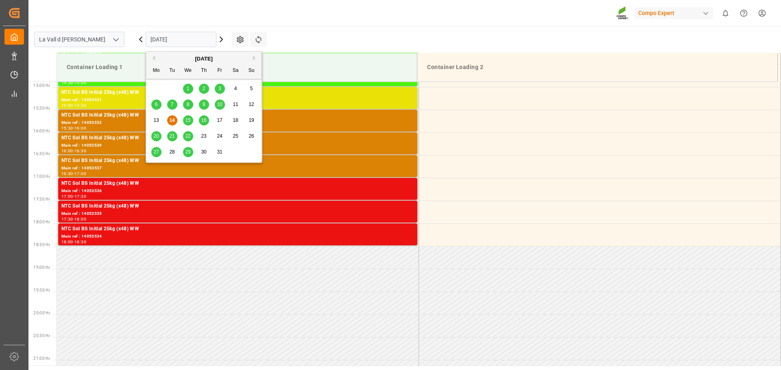
click at [201, 43] on input "[DATE]" at bounding box center [181, 39] width 71 height 15
click at [202, 117] on div "16" at bounding box center [204, 121] width 10 height 10
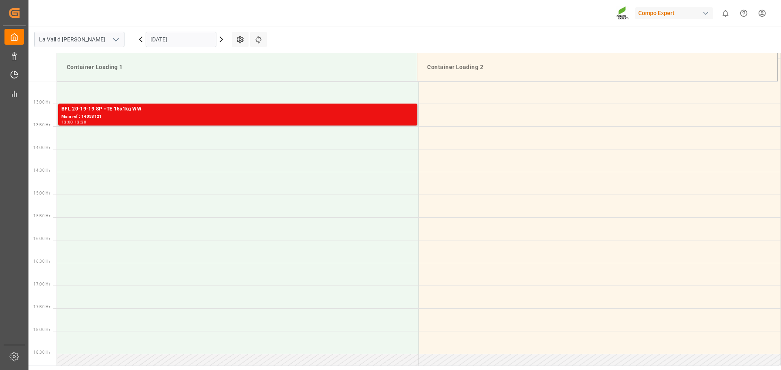
scroll to position [434, 0]
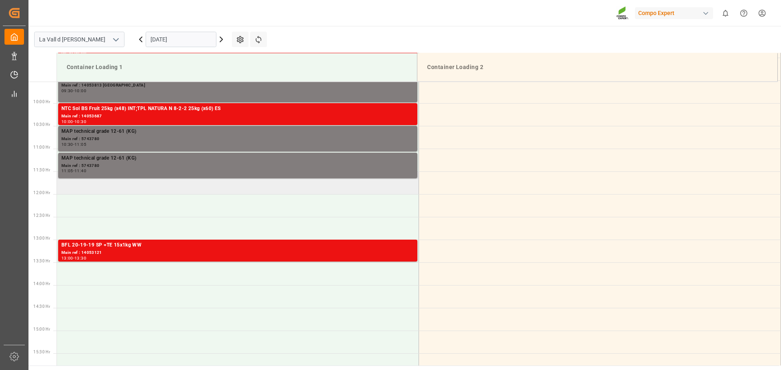
click at [98, 190] on td at bounding box center [238, 183] width 362 height 23
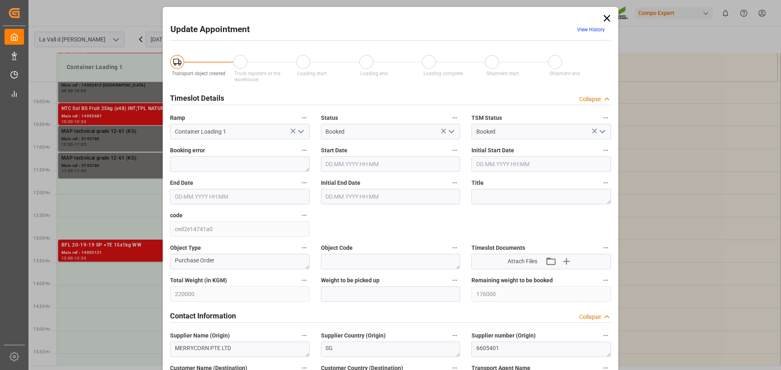
type input "220000"
type input "176000"
type input "16.10.2025 11:30"
type input "[DATE] 12:00"
type input "[DATE] 14:08"
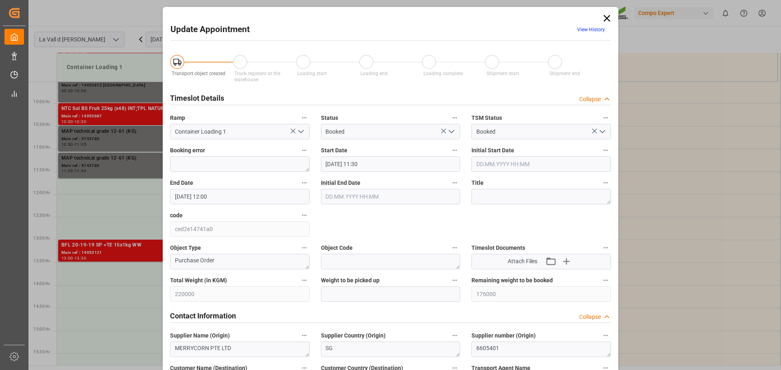
click at [391, 162] on input "16.10.2025 11:30" at bounding box center [390, 164] width 139 height 15
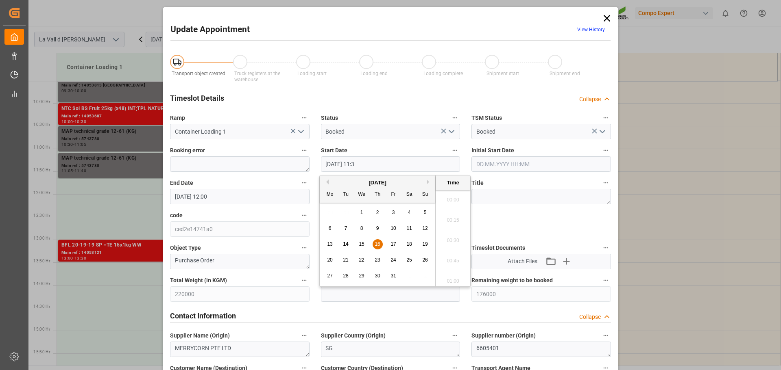
scroll to position [897, 0]
type input "16.10.2025 11:40"
click at [231, 193] on input "16.10.2025 12:00" at bounding box center [239, 196] width 139 height 15
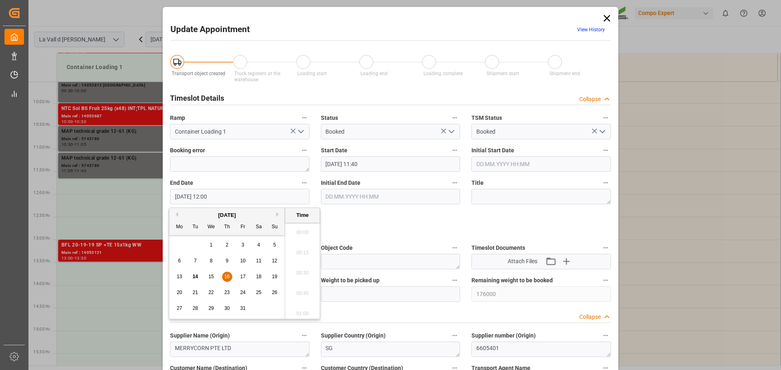
scroll to position [938, 0]
type input "16.10.2025 12:15"
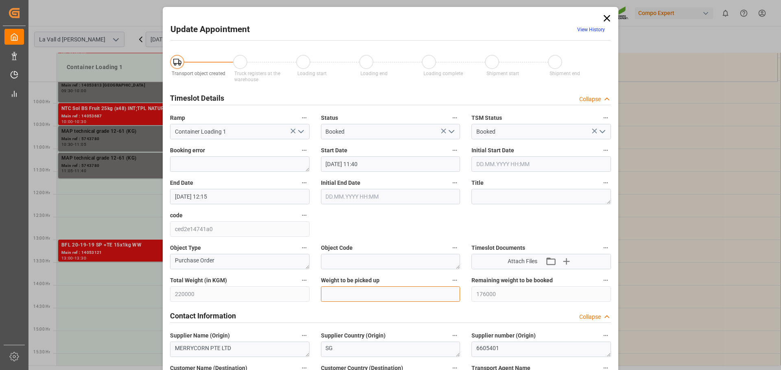
click at [369, 294] on input "text" at bounding box center [390, 294] width 139 height 15
paste input "22000"
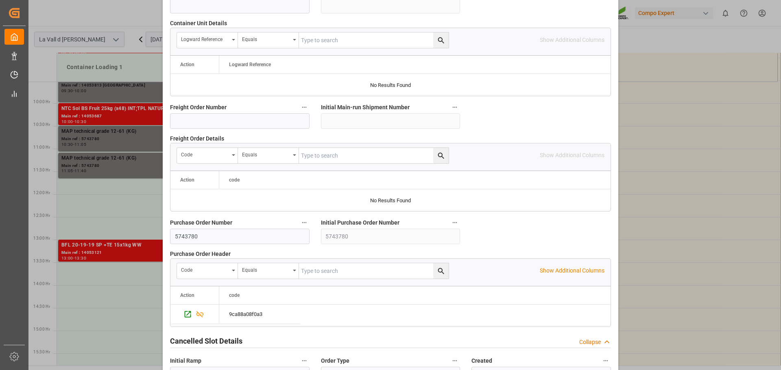
scroll to position [758, 0]
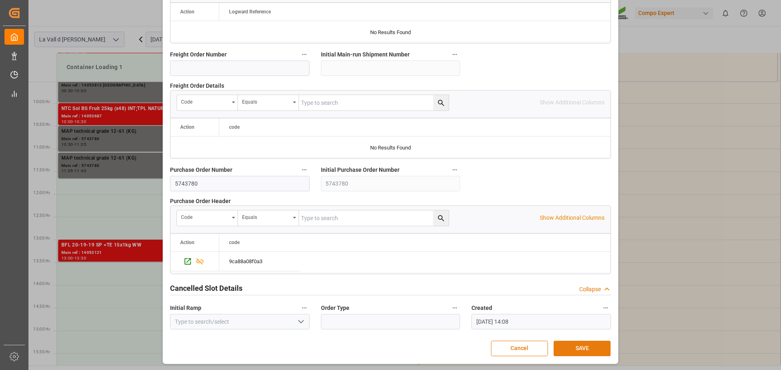
type input "22000"
click at [562, 344] on button "SAVE" at bounding box center [581, 348] width 57 height 15
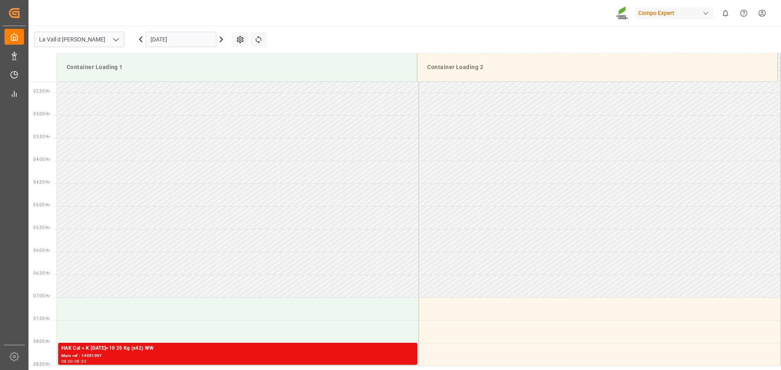
scroll to position [496, 0]
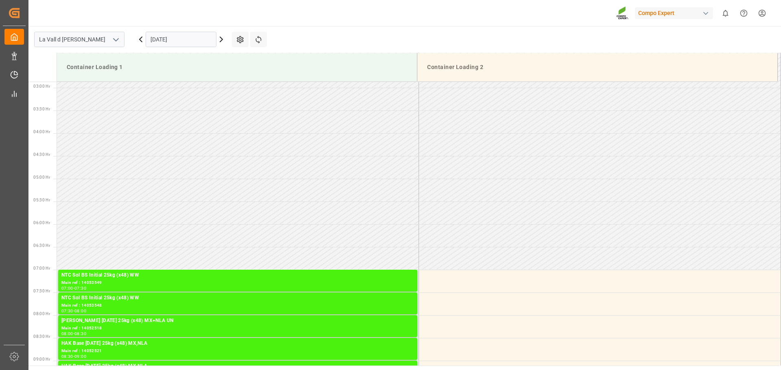
scroll to position [678, 0]
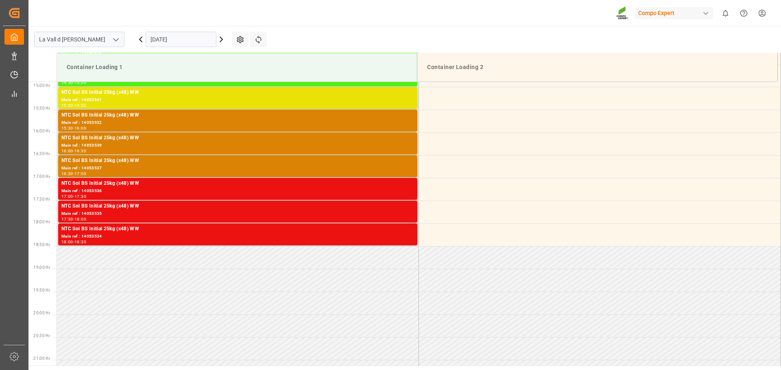
click at [219, 41] on icon at bounding box center [221, 40] width 10 height 10
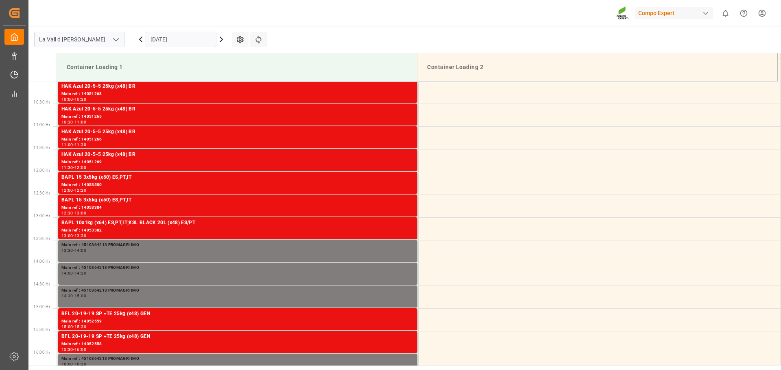
scroll to position [592, 0]
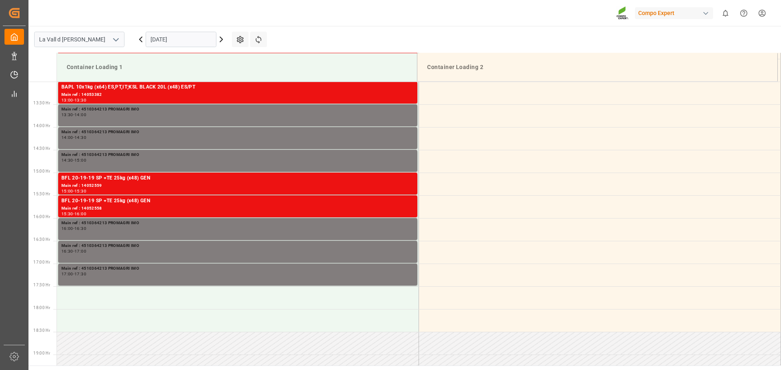
click at [220, 41] on icon at bounding box center [221, 40] width 10 height 10
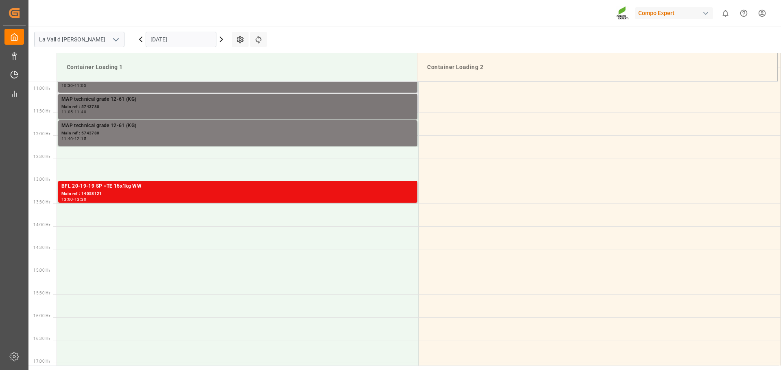
scroll to position [434, 0]
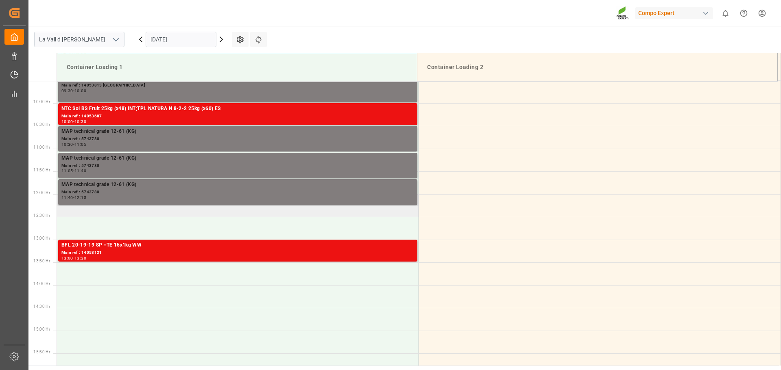
click at [116, 214] on td at bounding box center [238, 205] width 362 height 23
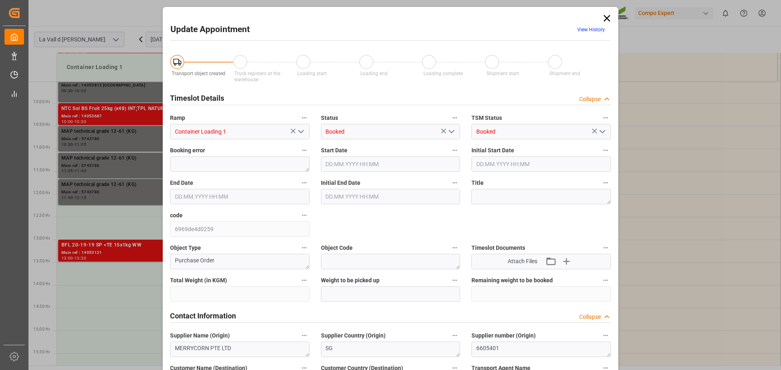
type input "220000"
type input "154000"
type input "[DATE] 12:00"
type input "[DATE] 12:30"
type input "[DATE] 14:08"
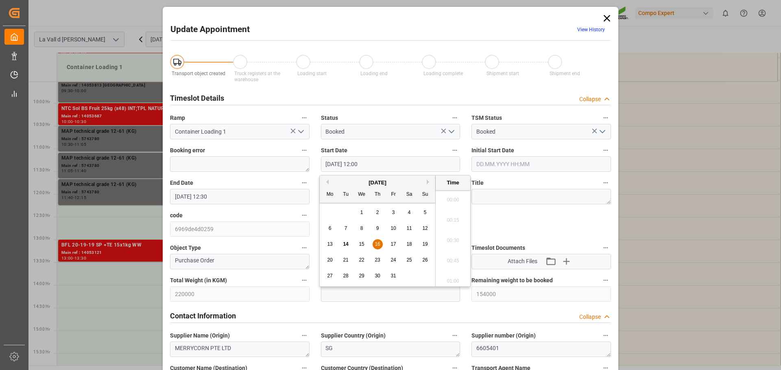
click at [380, 163] on input "16.10.2025 12:00" at bounding box center [390, 164] width 139 height 15
type input "16.10.2025 12:15"
click at [252, 195] on input "16.10.2025 12:30" at bounding box center [239, 196] width 139 height 15
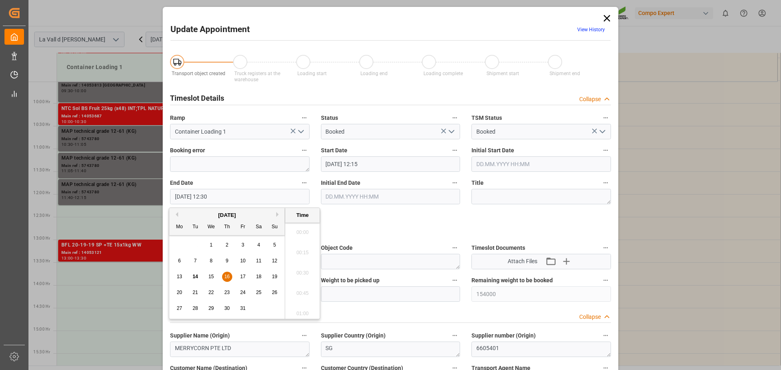
scroll to position [978, 0]
type input "16.10.2025 12:50"
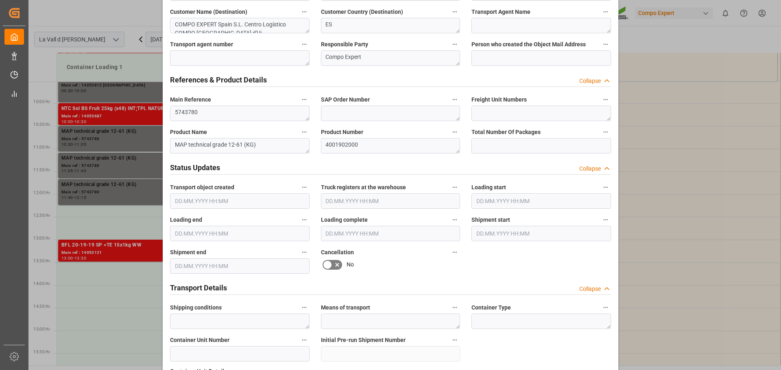
scroll to position [270, 0]
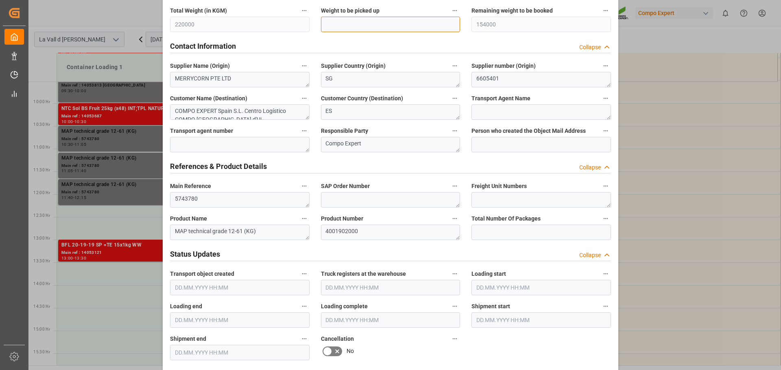
drag, startPoint x: 344, startPoint y: 22, endPoint x: 360, endPoint y: 27, distance: 16.8
click at [344, 22] on input "text" at bounding box center [390, 24] width 139 height 15
paste input "22000"
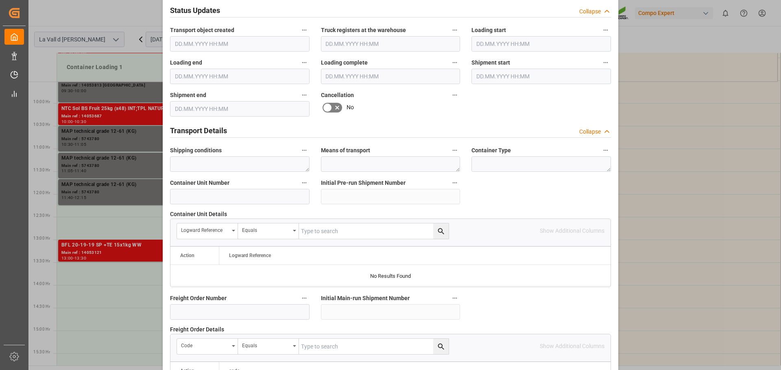
scroll to position [758, 0]
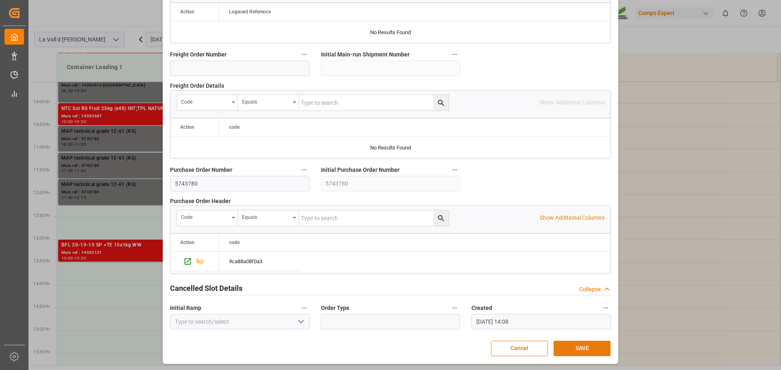
type input "22000"
click at [570, 347] on button "SAVE" at bounding box center [581, 348] width 57 height 15
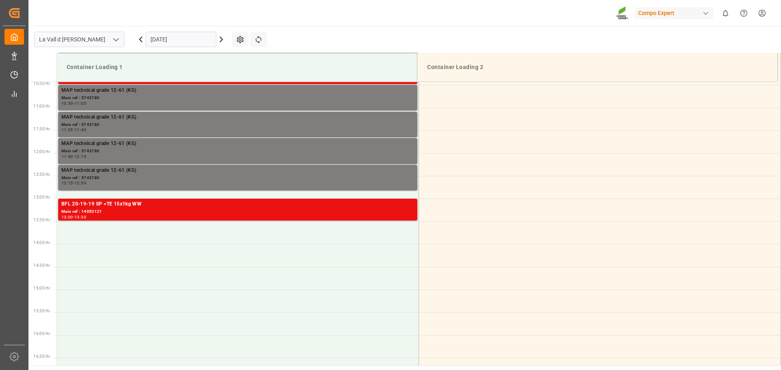
scroll to position [496, 0]
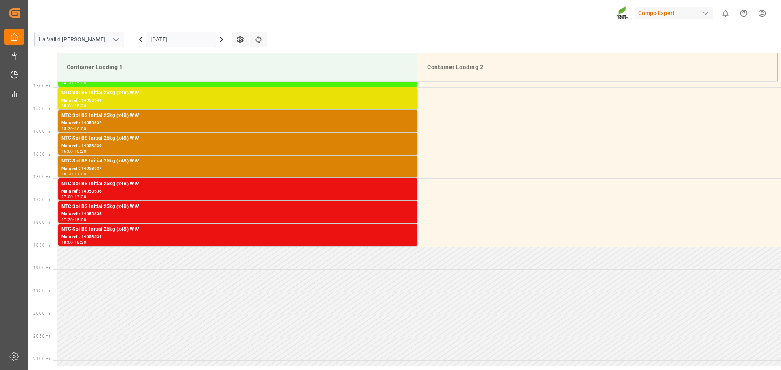
scroll to position [678, 0]
click at [221, 39] on icon at bounding box center [221, 40] width 10 height 10
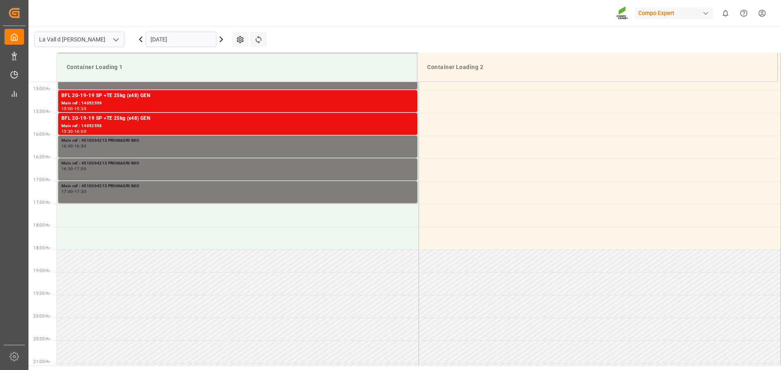
click at [213, 40] on input "[DATE]" at bounding box center [181, 39] width 71 height 15
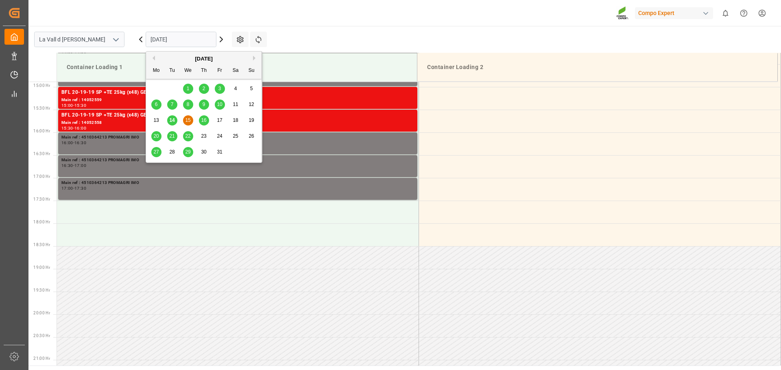
click at [205, 120] on span "16" at bounding box center [203, 120] width 5 height 6
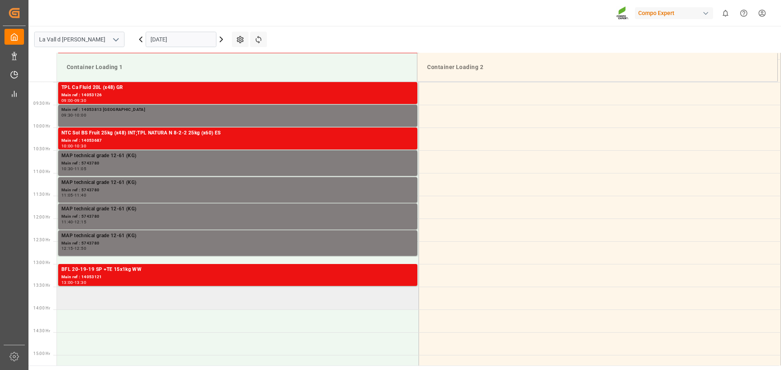
scroll to position [474, 0]
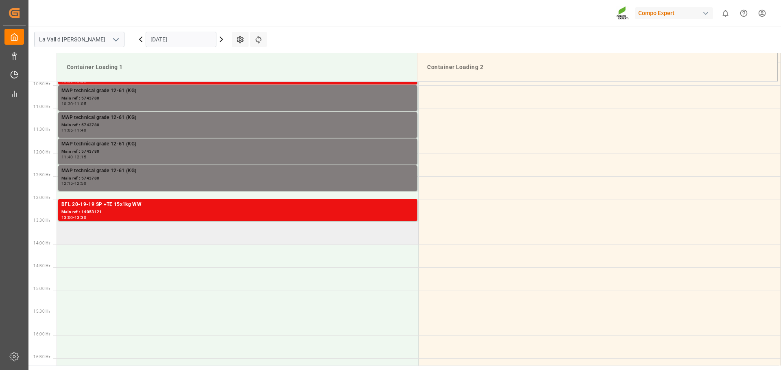
click at [134, 240] on td at bounding box center [238, 233] width 362 height 23
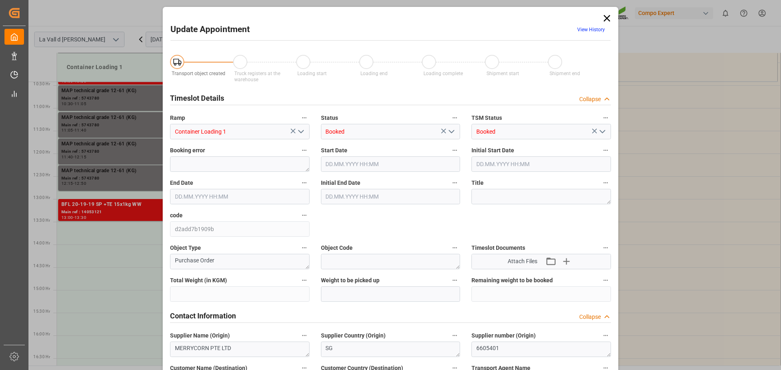
type input "220000"
type input "132000"
type input "[DATE] 13:30"
type input "[DATE] 14:00"
type input "[DATE] 14:08"
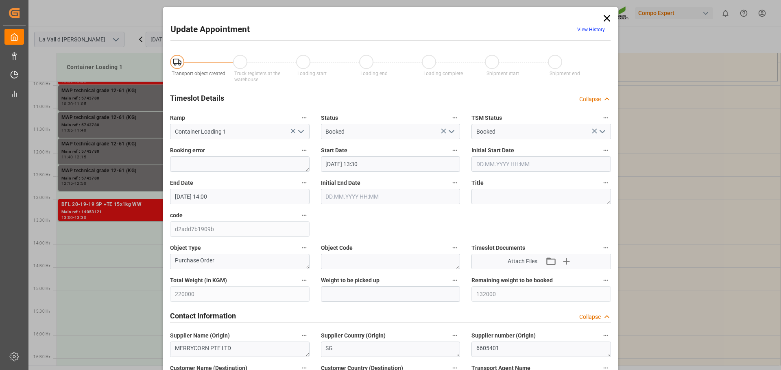
click at [248, 197] on input "[DATE] 14:00" at bounding box center [239, 196] width 139 height 15
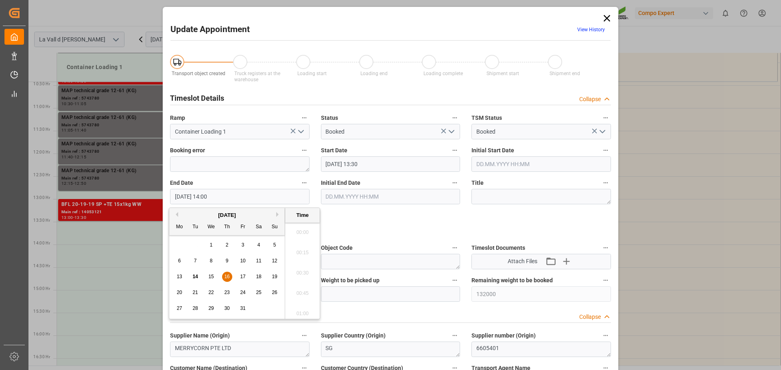
scroll to position [1100, 0]
type input "[DATE] 14:05"
click at [373, 291] on input "text" at bounding box center [390, 294] width 139 height 15
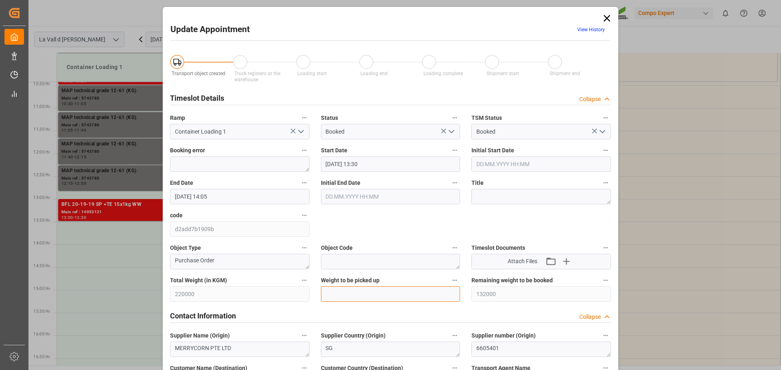
paste input "22000"
type input "22000"
click at [401, 312] on div "Contact Information Collapse" at bounding box center [390, 315] width 441 height 15
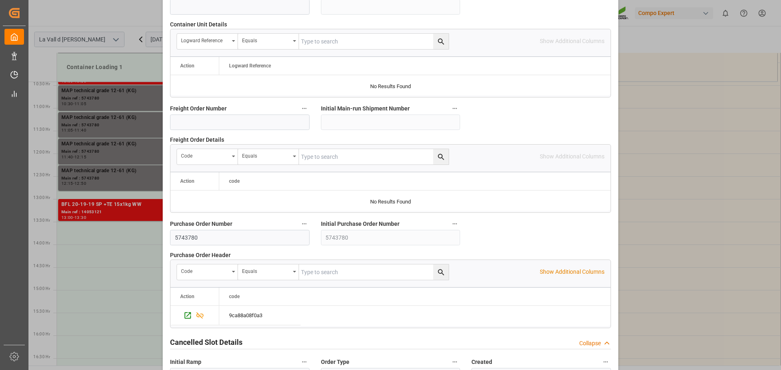
scroll to position [660, 0]
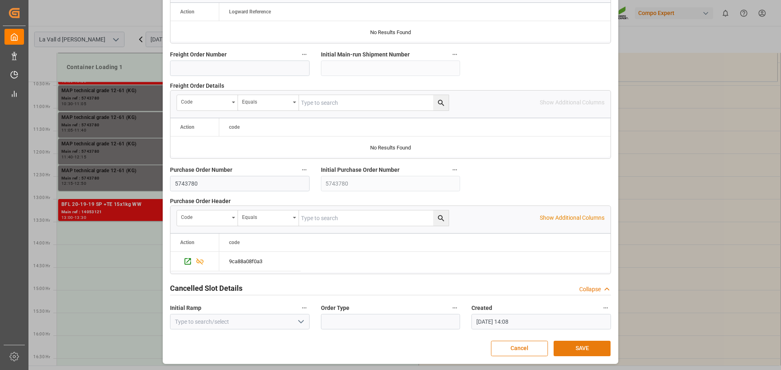
click at [576, 352] on button "SAVE" at bounding box center [581, 348] width 57 height 15
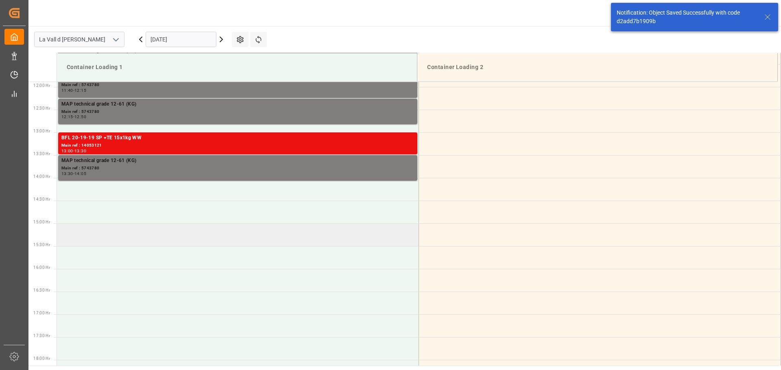
scroll to position [378, 0]
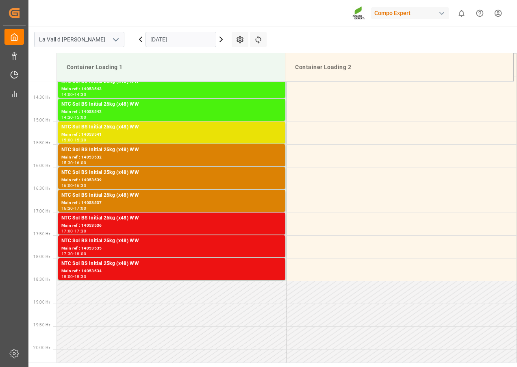
scroll to position [678, 0]
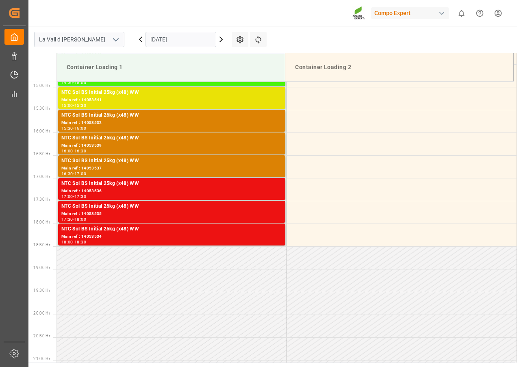
click at [198, 39] on input "[DATE]" at bounding box center [181, 39] width 71 height 15
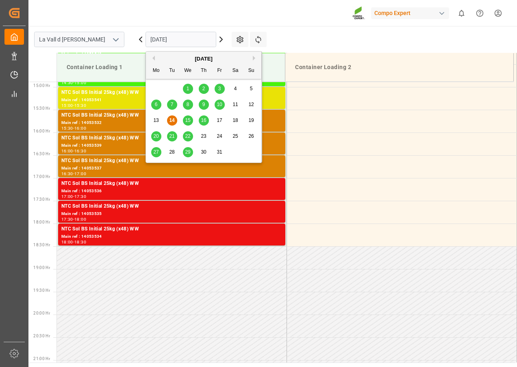
click at [206, 122] on span "16" at bounding box center [203, 120] width 5 height 6
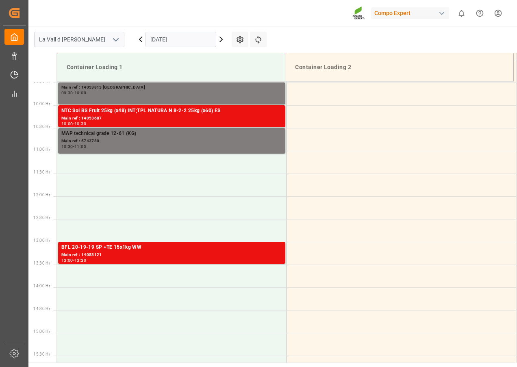
scroll to position [393, 0]
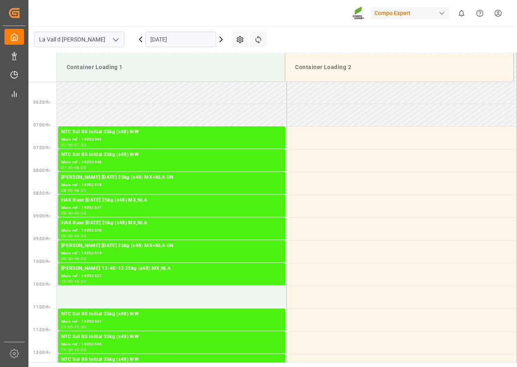
scroll to position [271, 0]
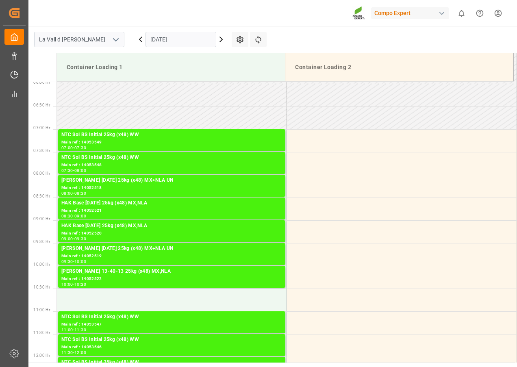
click at [166, 34] on input "[DATE]" at bounding box center [181, 39] width 71 height 15
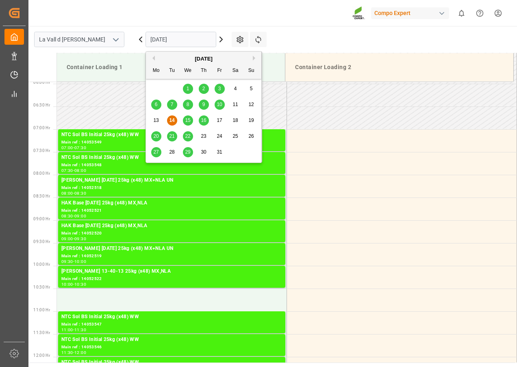
click at [202, 118] on span "16" at bounding box center [203, 120] width 5 height 6
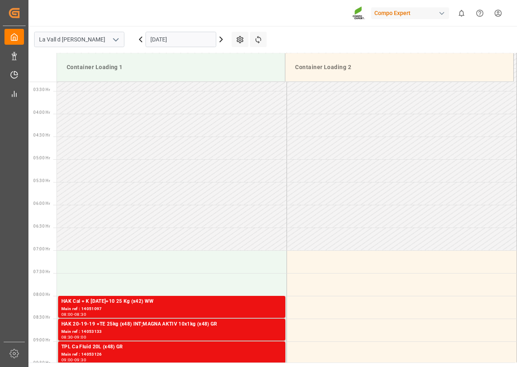
scroll to position [149, 0]
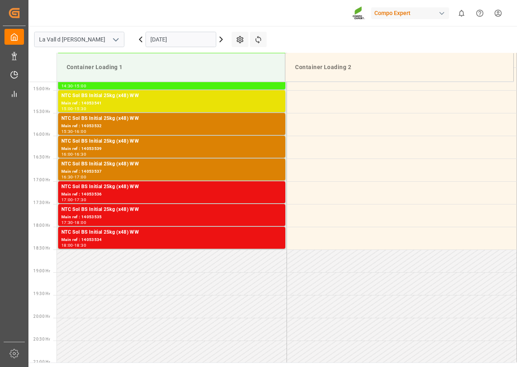
scroll to position [678, 0]
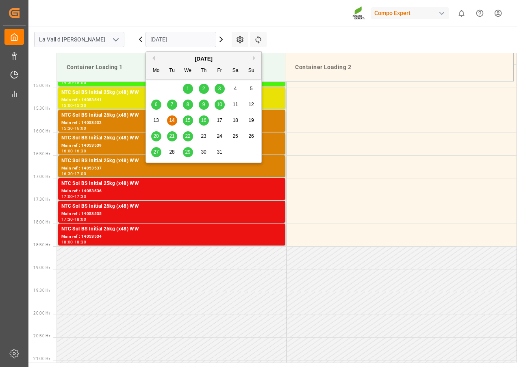
click at [201, 40] on input "[DATE]" at bounding box center [181, 39] width 71 height 15
click at [205, 120] on span "16" at bounding box center [203, 120] width 5 height 6
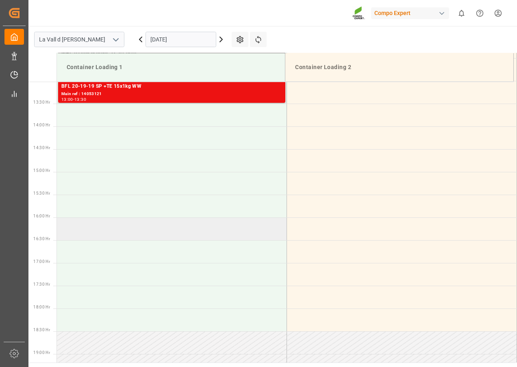
scroll to position [474, 0]
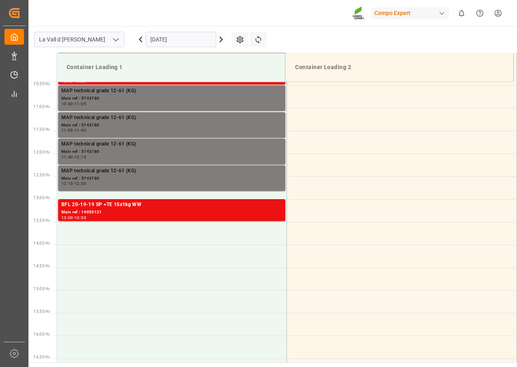
click at [201, 37] on input "16.10.2025" at bounding box center [181, 39] width 71 height 15
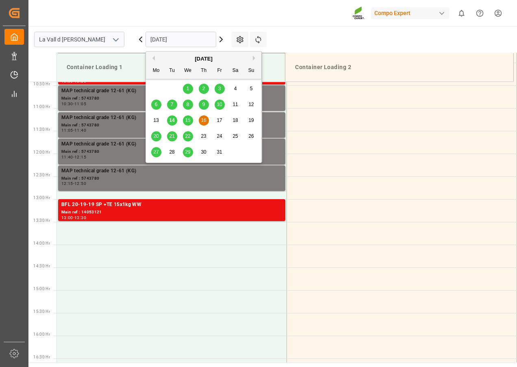
click at [219, 120] on span "17" at bounding box center [219, 120] width 5 height 6
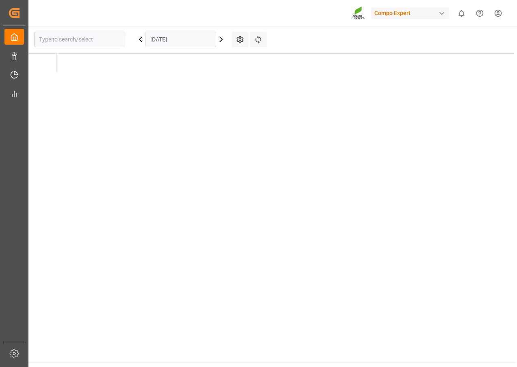
type input "La Vall d [PERSON_NAME]"
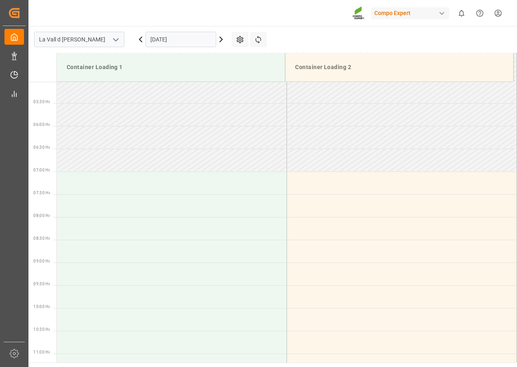
scroll to position [149, 0]
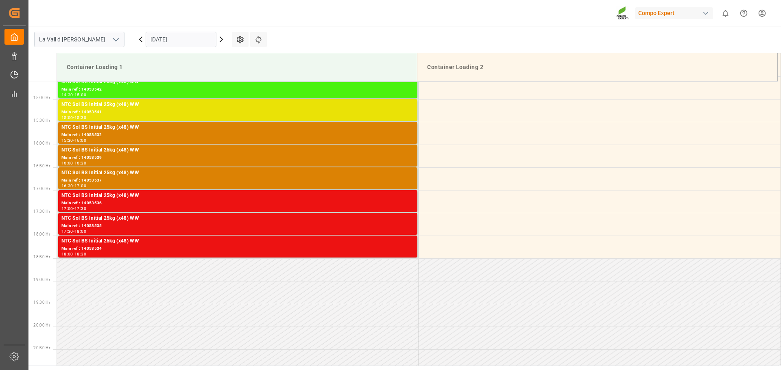
scroll to position [678, 0]
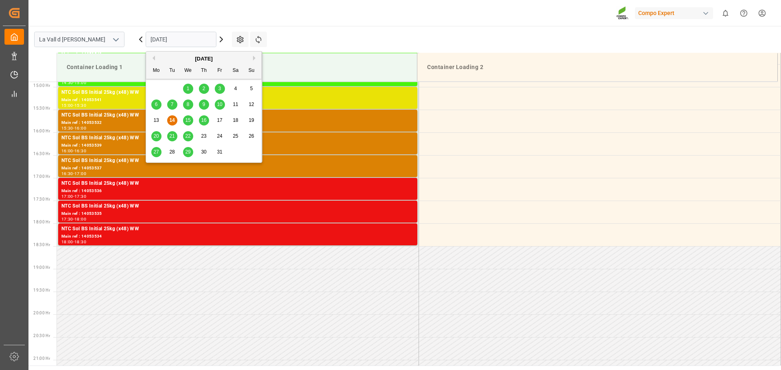
click at [187, 38] on input "[DATE]" at bounding box center [181, 39] width 71 height 15
click at [219, 119] on span "17" at bounding box center [219, 120] width 5 height 6
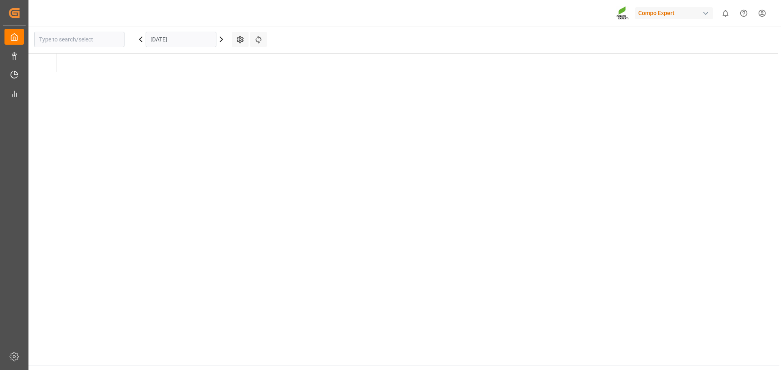
type input "La Vall d [PERSON_NAME]"
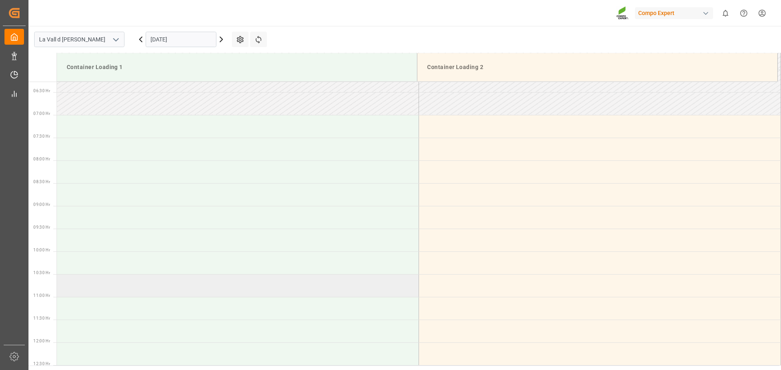
scroll to position [190, 0]
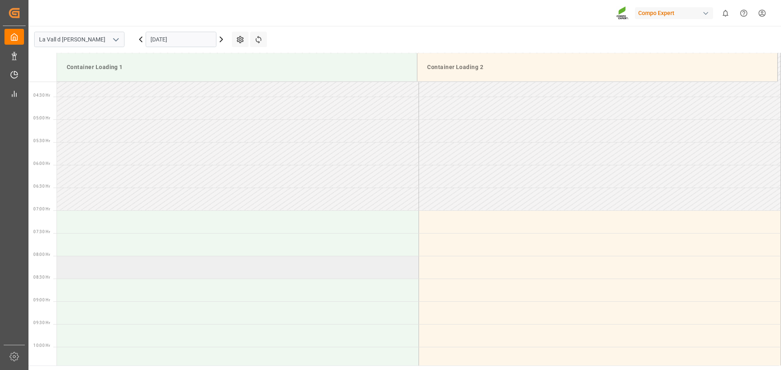
click at [91, 263] on td at bounding box center [238, 267] width 362 height 23
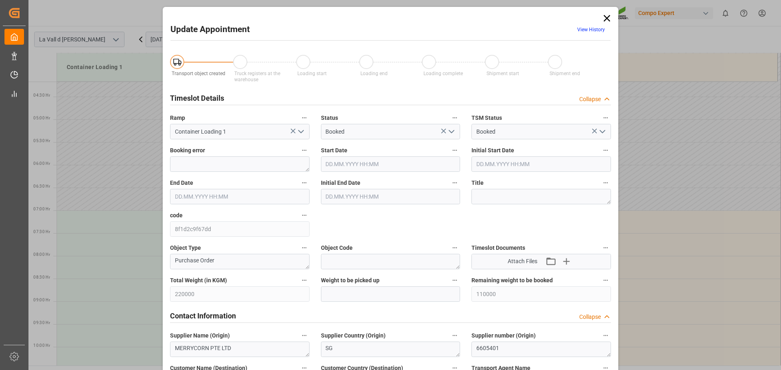
type input "17.10.2025 08:00"
type input "[DATE] 08:30"
type input "[DATE] 14:12"
click at [360, 297] on input "text" at bounding box center [390, 294] width 139 height 15
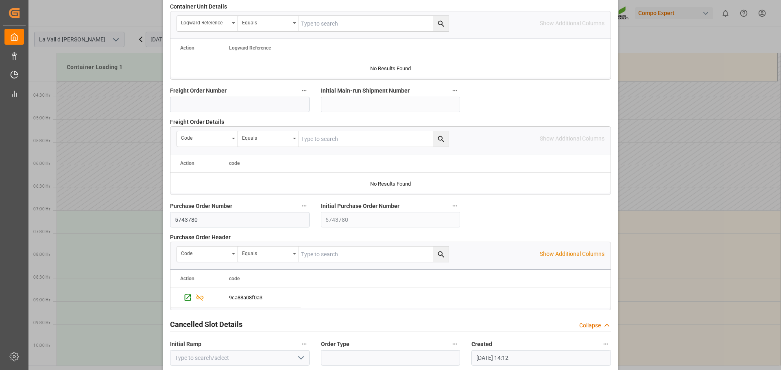
scroll to position [732, 0]
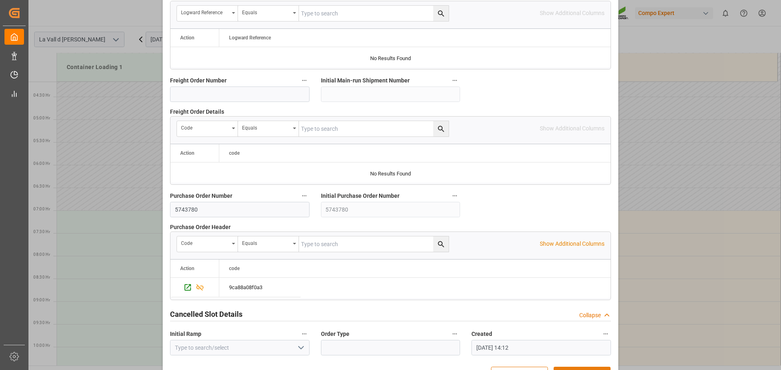
type input "22000"
click at [575, 367] on button "SAVE" at bounding box center [581, 374] width 57 height 15
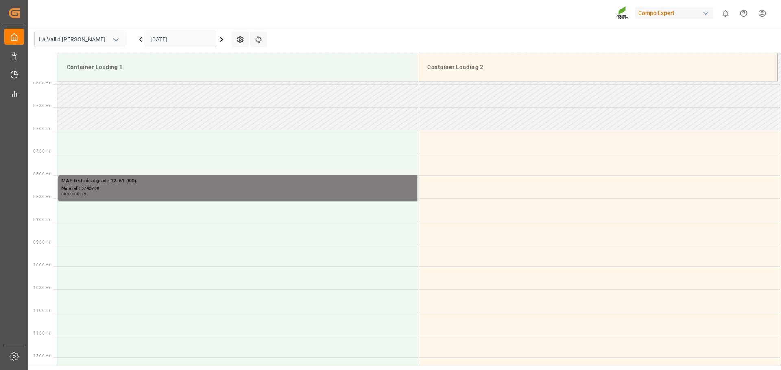
scroll to position [300, 0]
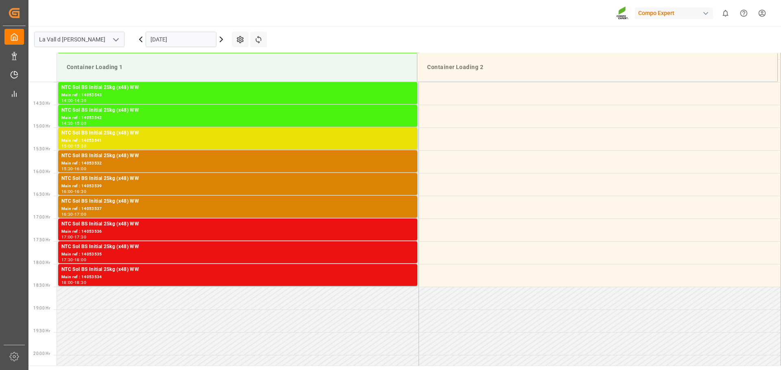
scroll to position [678, 0]
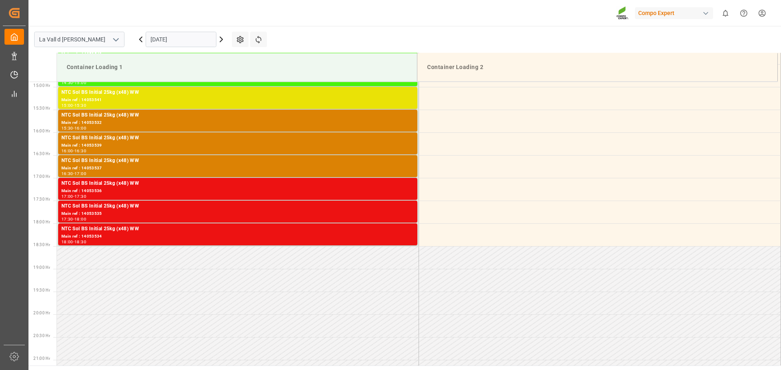
click at [198, 41] on input "[DATE]" at bounding box center [181, 39] width 71 height 15
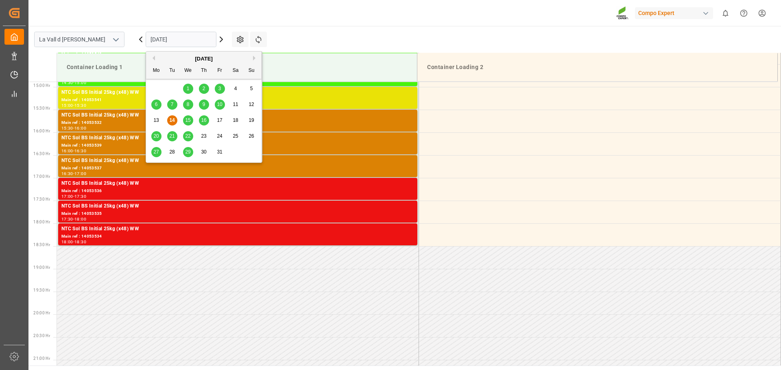
click at [219, 105] on span "10" at bounding box center [219, 105] width 5 height 6
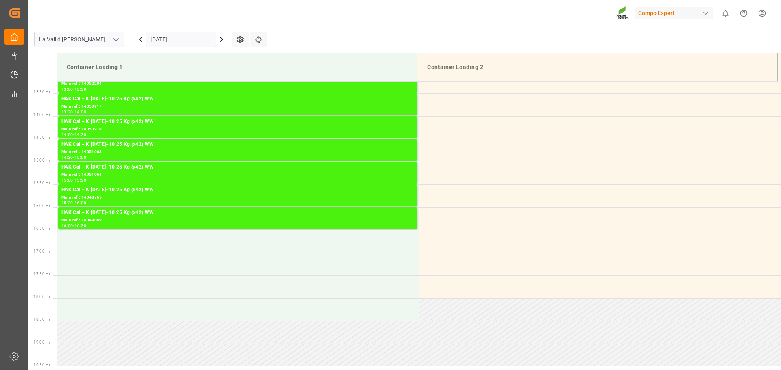
click at [180, 41] on input "[DATE]" at bounding box center [181, 39] width 71 height 15
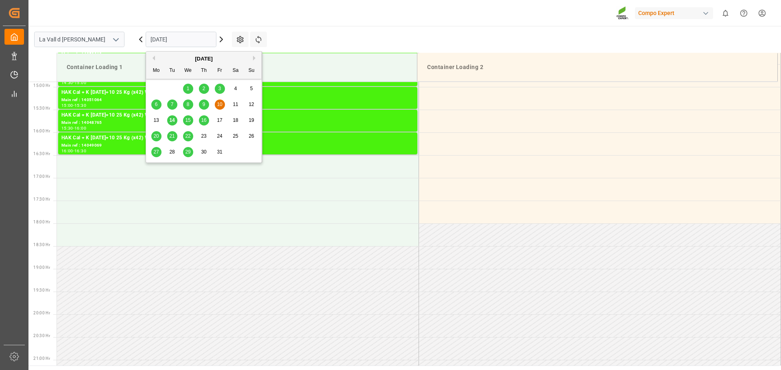
click at [220, 114] on div "13 14 15 16 17 18 19" at bounding box center [203, 121] width 111 height 16
click at [219, 120] on span "17" at bounding box center [219, 120] width 5 height 6
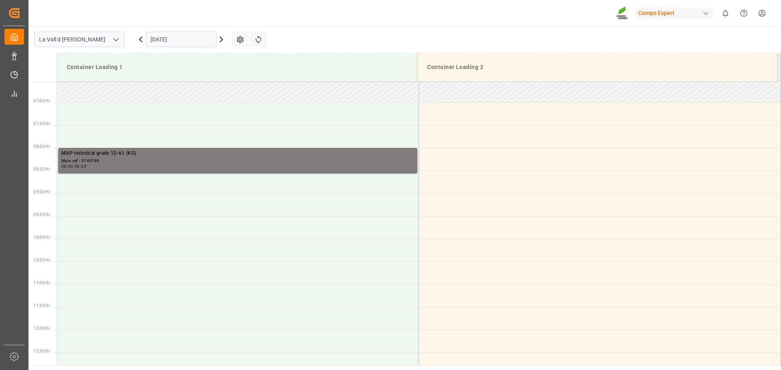
scroll to position [252, 0]
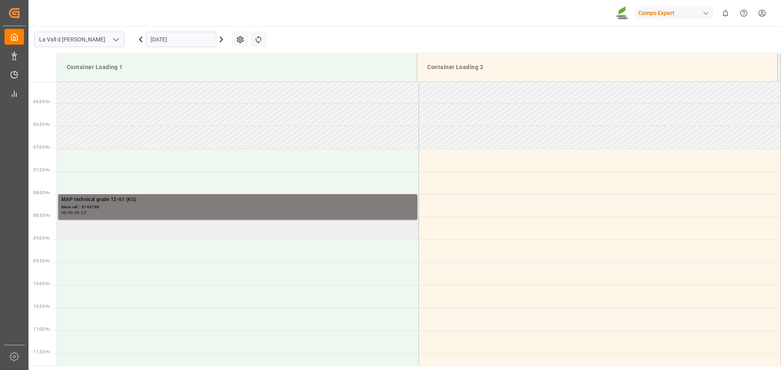
click at [123, 233] on td at bounding box center [238, 228] width 362 height 23
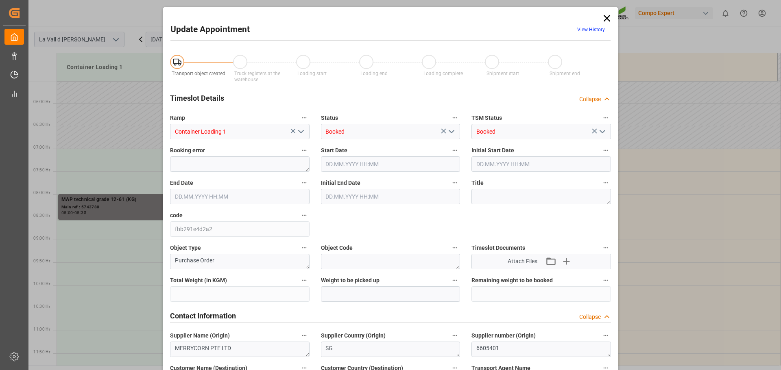
type input "220000"
type input "88000"
type input "17.10.2025 08:30"
type input "[DATE] 09:00"
type input "[DATE] 14:12"
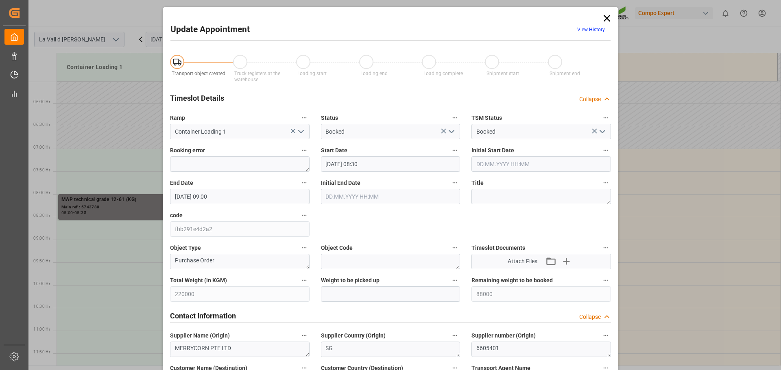
click at [373, 167] on input "17.10.2025 08:30" at bounding box center [390, 164] width 139 height 15
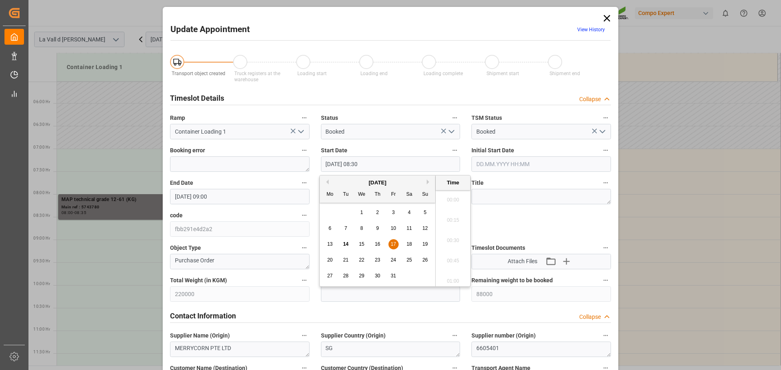
scroll to position [653, 0]
type input "17.10.2025 08:35"
click at [480, 203] on textarea at bounding box center [540, 196] width 139 height 15
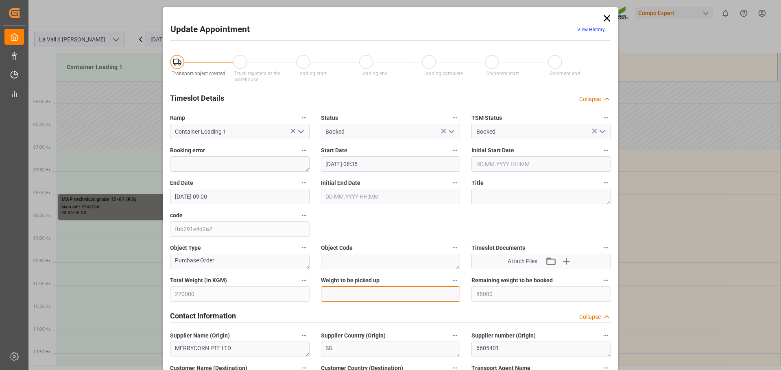
click at [368, 298] on input "text" at bounding box center [390, 294] width 139 height 15
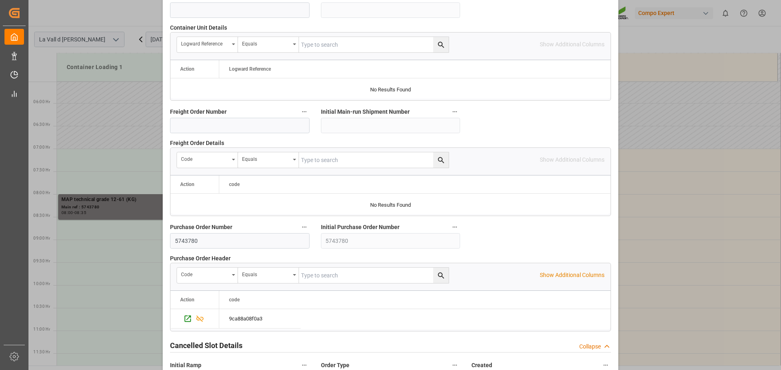
scroll to position [758, 0]
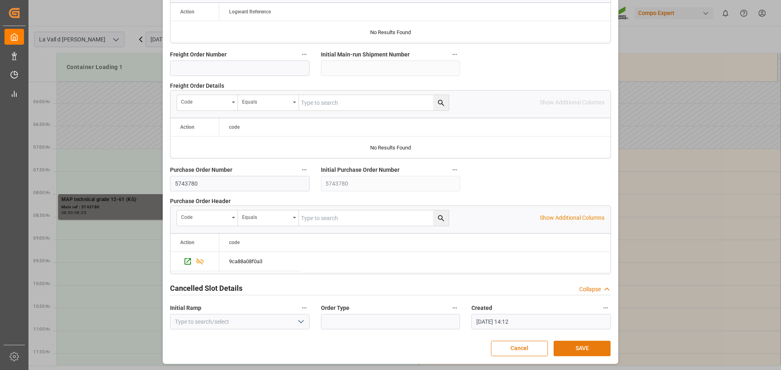
type input "22000"
click at [585, 343] on button "SAVE" at bounding box center [581, 348] width 57 height 15
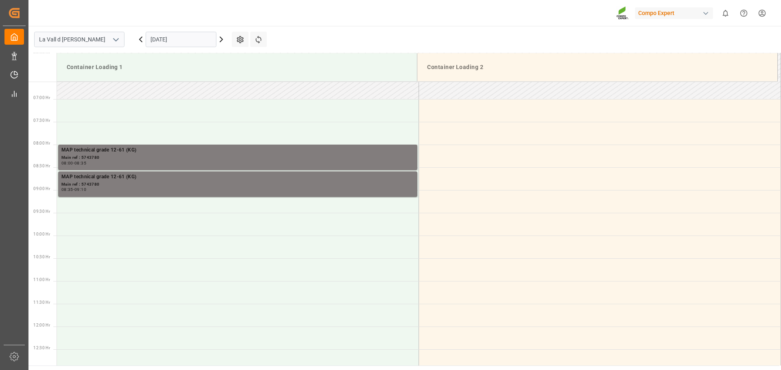
scroll to position [342, 0]
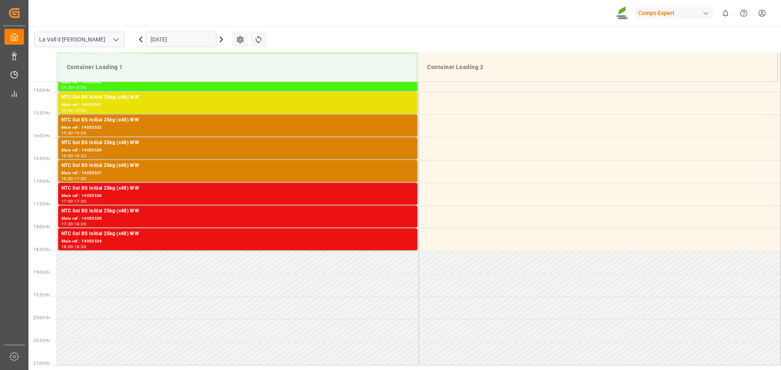
scroll to position [678, 0]
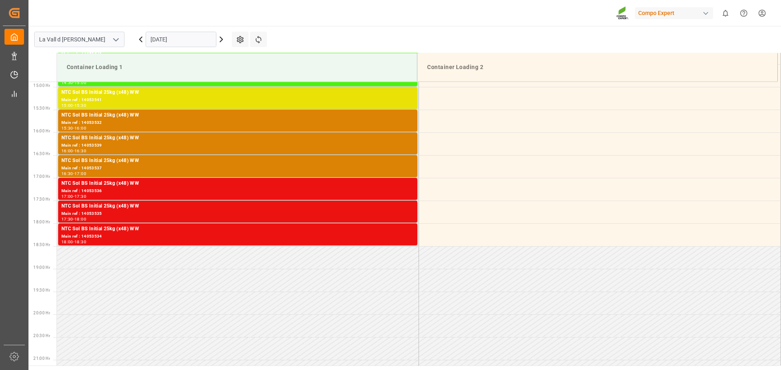
click at [223, 43] on icon at bounding box center [221, 40] width 10 height 10
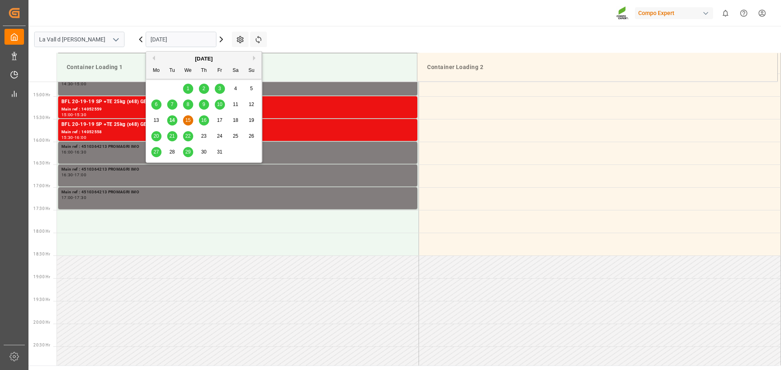
click at [201, 40] on input "15.10.2025" at bounding box center [181, 39] width 71 height 15
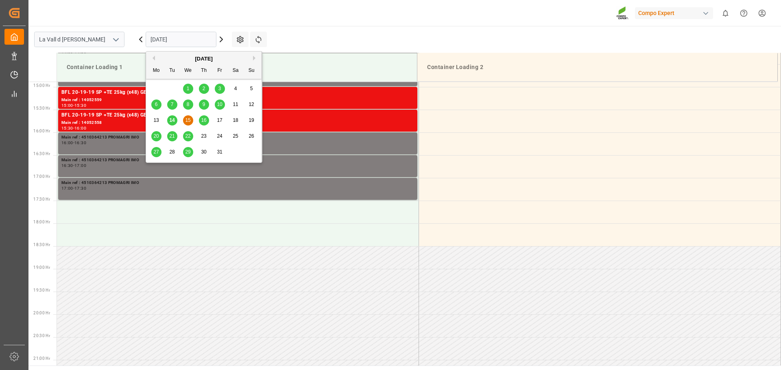
click at [215, 121] on div "17" at bounding box center [220, 121] width 10 height 10
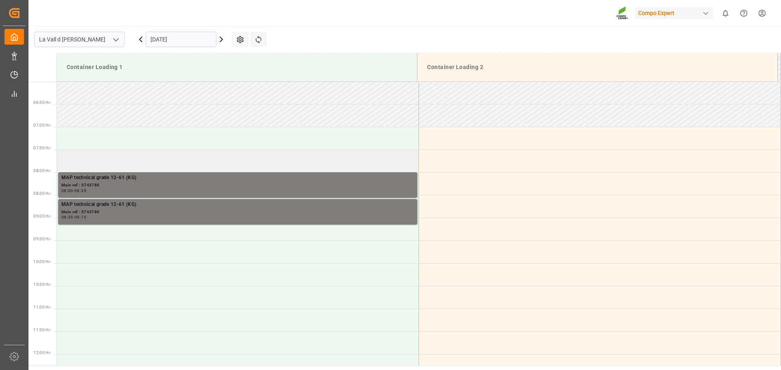
scroll to position [230, 0]
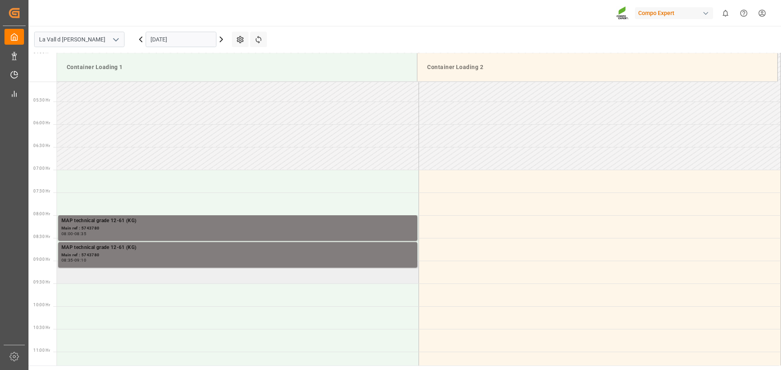
click at [122, 277] on td at bounding box center [238, 272] width 362 height 23
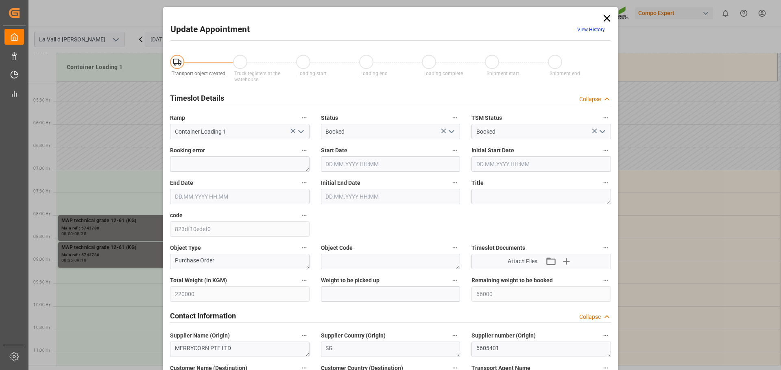
type input "17.10.2025 09:00"
type input "17.10.2025 09:30"
type input "14.10.2025 14:12"
drag, startPoint x: 378, startPoint y: 162, endPoint x: 382, endPoint y: 162, distance: 4.5
click at [378, 163] on input "17.10.2025 09:00" at bounding box center [390, 164] width 139 height 15
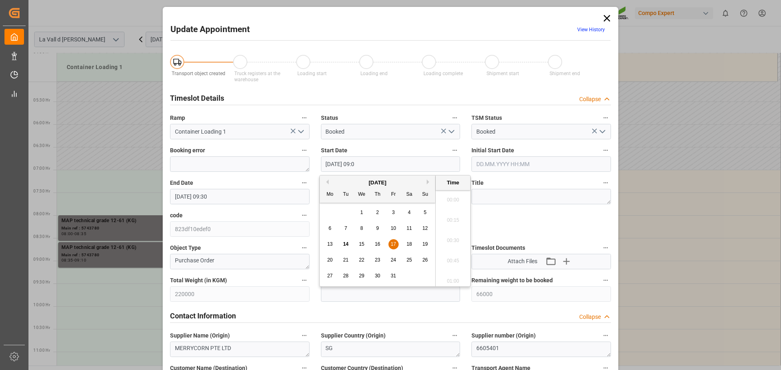
scroll to position [694, 0]
type input "17.10.2025 09:10"
click at [559, 249] on label "Timeslot Documents" at bounding box center [540, 248] width 139 height 11
click at [600, 249] on button "Timeslot Documents" at bounding box center [605, 248] width 11 height 11
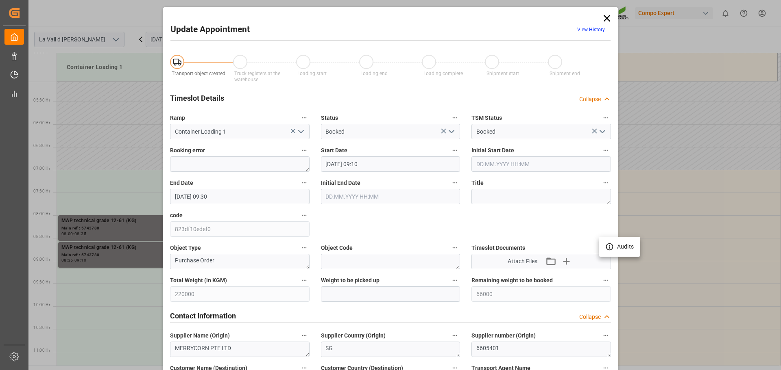
click at [543, 219] on div at bounding box center [390, 185] width 781 height 370
click at [373, 295] on input "text" at bounding box center [390, 294] width 139 height 15
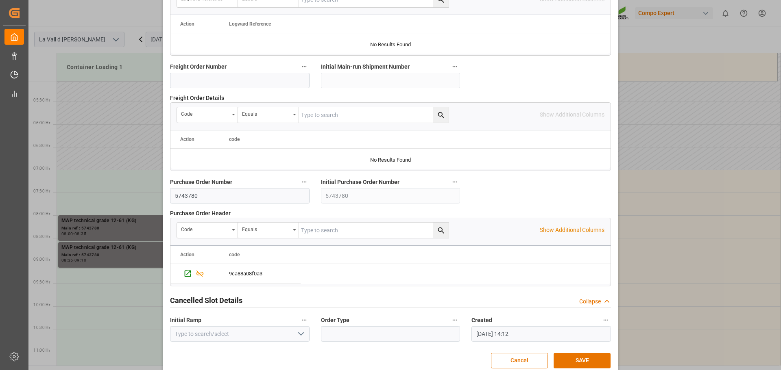
scroll to position [758, 0]
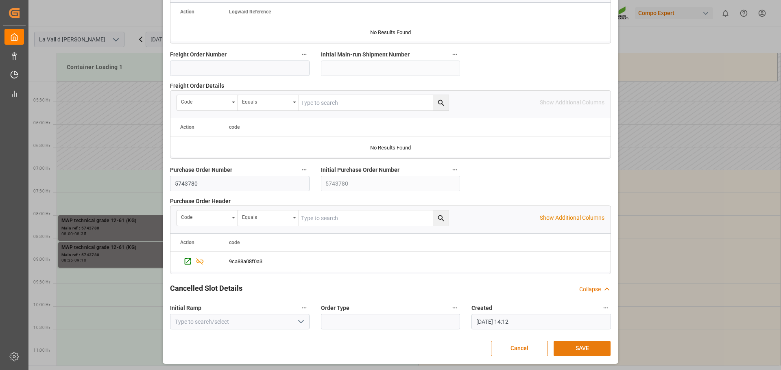
type input "22000"
click at [577, 349] on button "SAVE" at bounding box center [581, 348] width 57 height 15
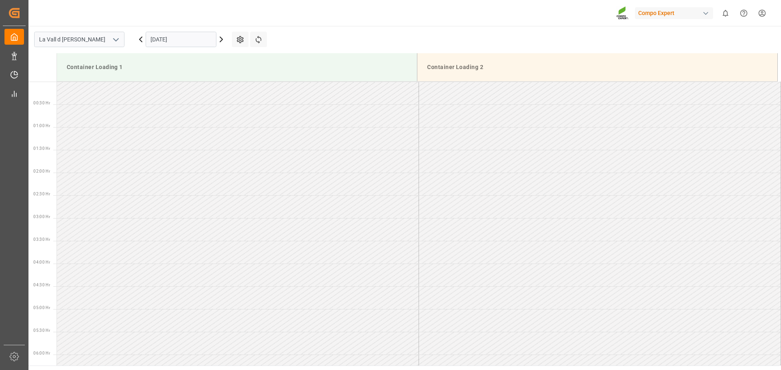
scroll to position [359, 0]
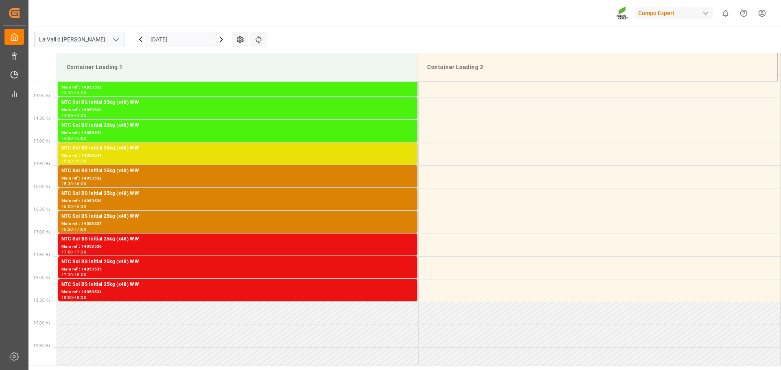
scroll to position [678, 0]
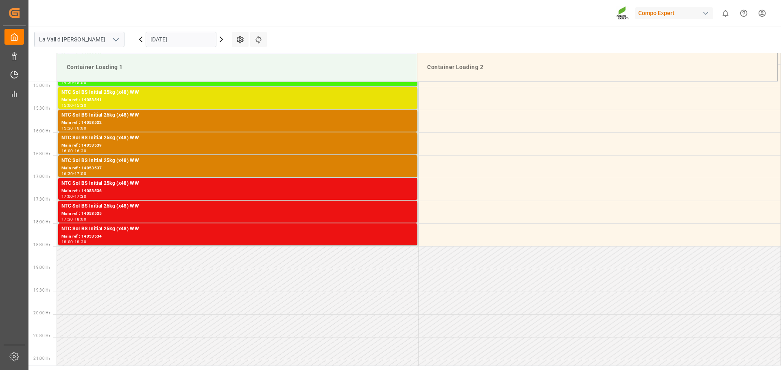
click at [202, 41] on input "[DATE]" at bounding box center [181, 39] width 71 height 15
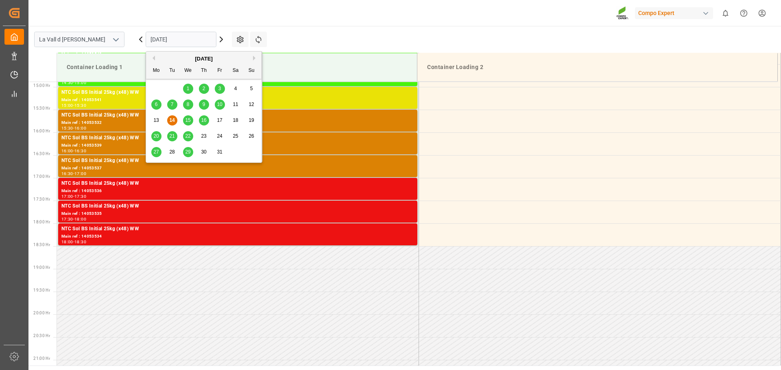
click at [217, 122] on span "17" at bounding box center [219, 120] width 5 height 6
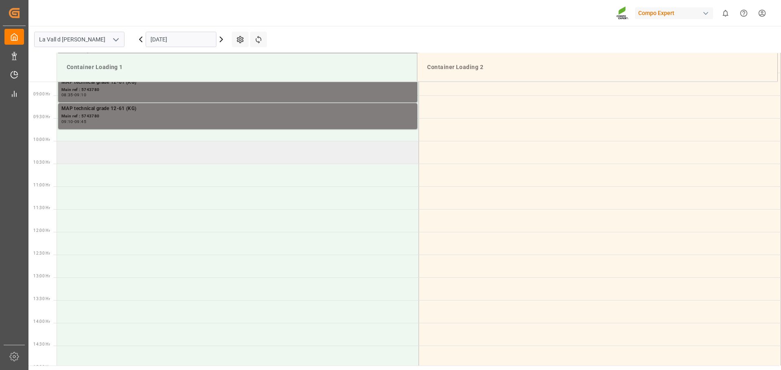
scroll to position [392, 0]
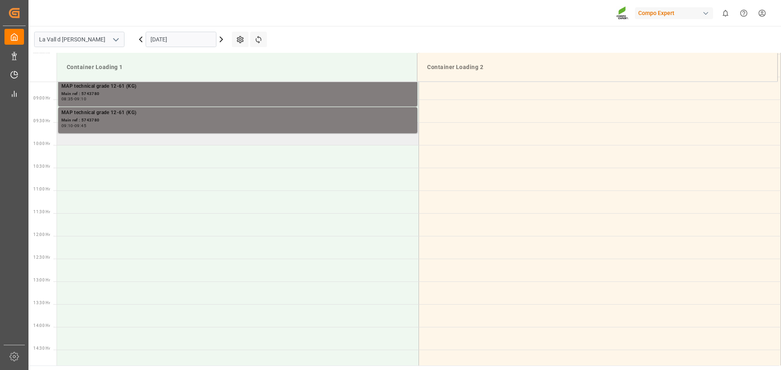
click at [128, 144] on td at bounding box center [238, 133] width 362 height 23
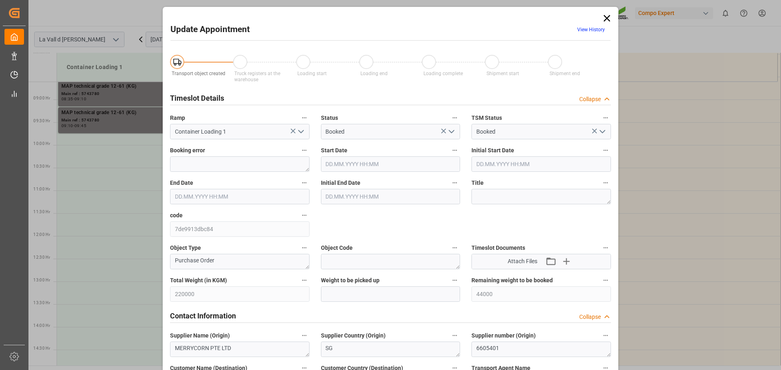
type input "220000"
type input "44000"
type input "[DATE] 09:30"
type input "[DATE] 10:00"
type input "[DATE] 14:12"
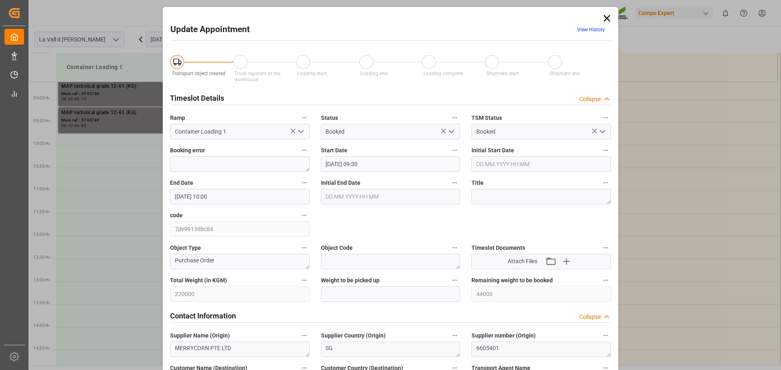
click at [606, 17] on icon at bounding box center [606, 18] width 7 height 7
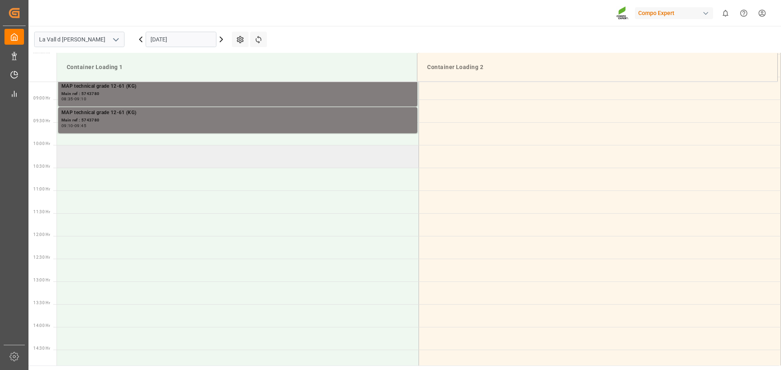
click at [176, 159] on td at bounding box center [238, 156] width 362 height 23
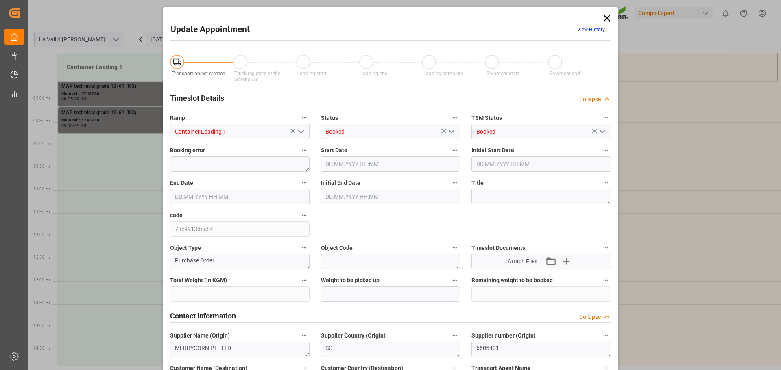
type input "220000"
type input "44000"
type input "[DATE] 10:00"
type input "[DATE] 10:30"
type input "[DATE] 14:12"
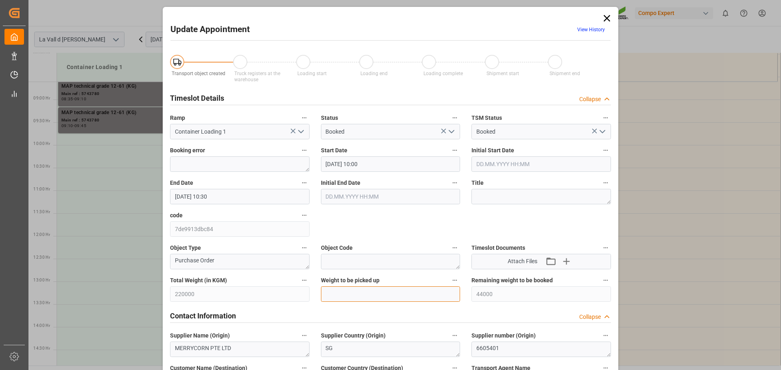
drag, startPoint x: 367, startPoint y: 292, endPoint x: 362, endPoint y: 285, distance: 8.2
click at [367, 292] on input "text" at bounding box center [390, 294] width 139 height 15
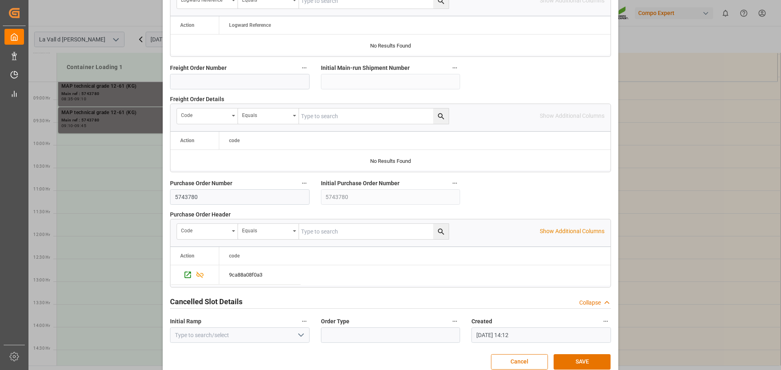
scroll to position [758, 0]
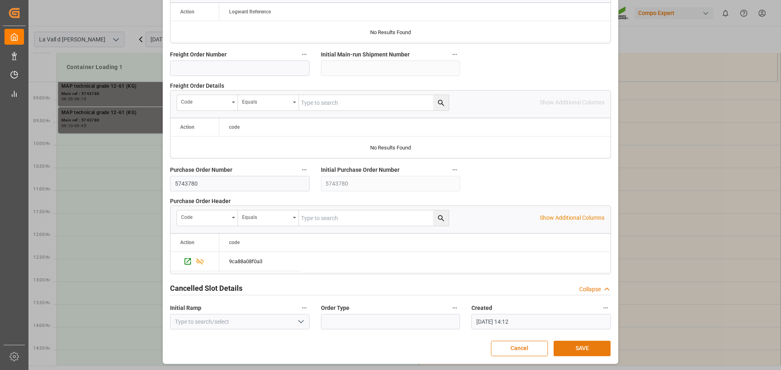
type input "22000"
click at [593, 351] on button "SAVE" at bounding box center [581, 348] width 57 height 15
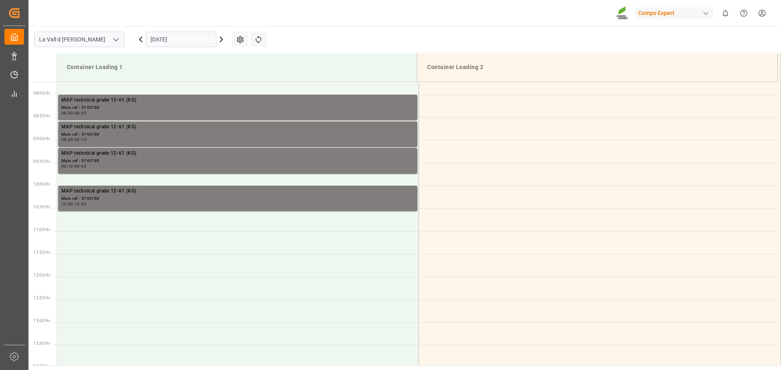
scroll to position [392, 0]
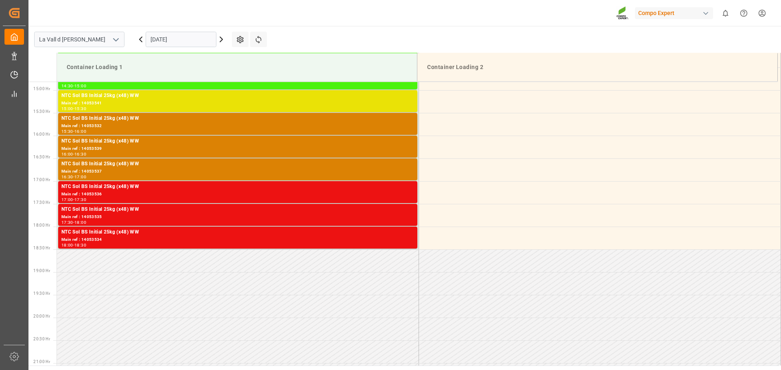
scroll to position [678, 0]
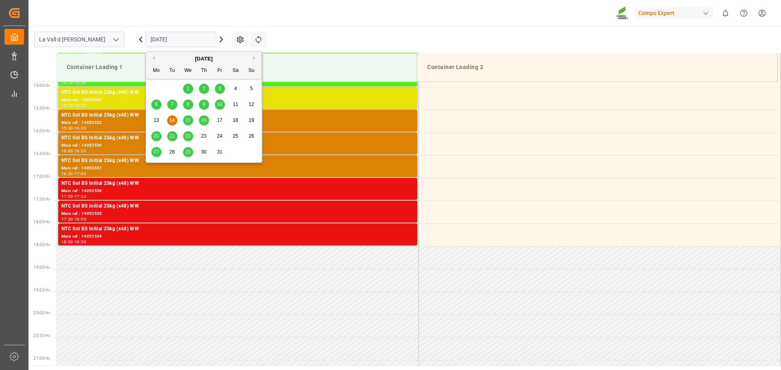
click at [206, 43] on input "[DATE]" at bounding box center [181, 39] width 71 height 15
click at [219, 118] on span "17" at bounding box center [219, 120] width 5 height 6
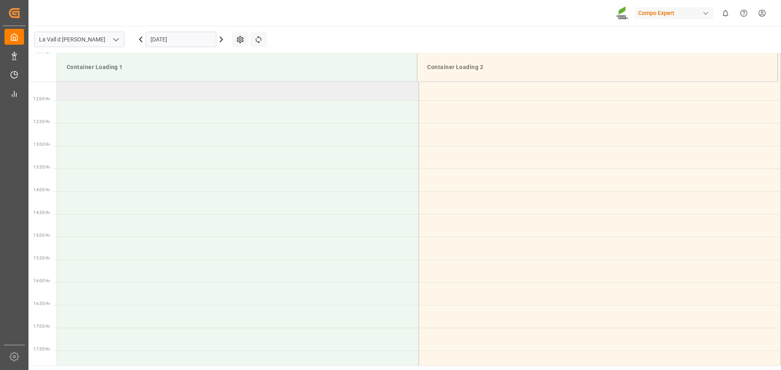
scroll to position [471, 0]
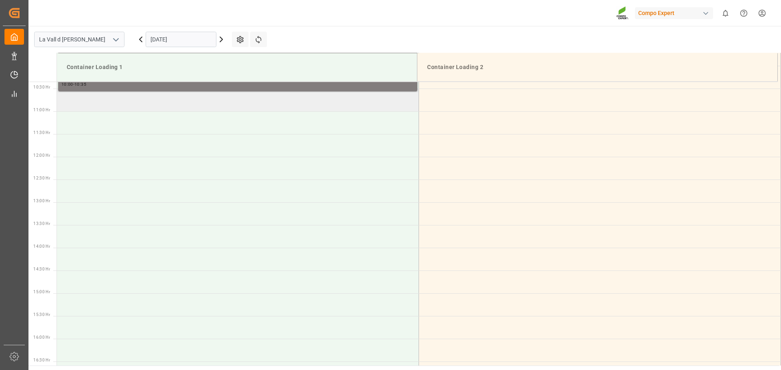
click at [117, 108] on td at bounding box center [238, 100] width 362 height 23
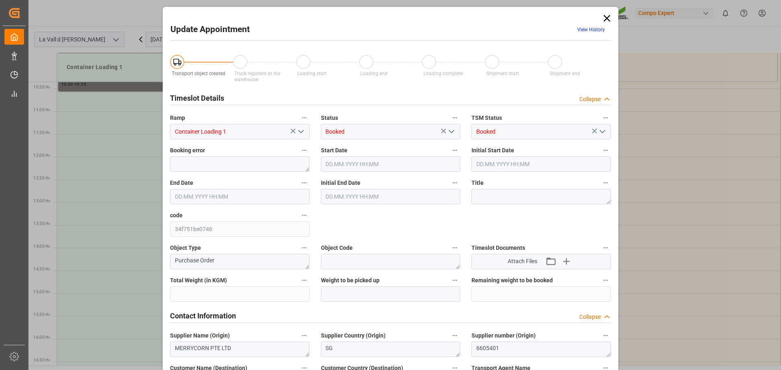
type input "220000"
type input "22000"
type input "17.10.2025 10:30"
type input "17.10.2025 11:00"
type input "14.10.2025 14:12"
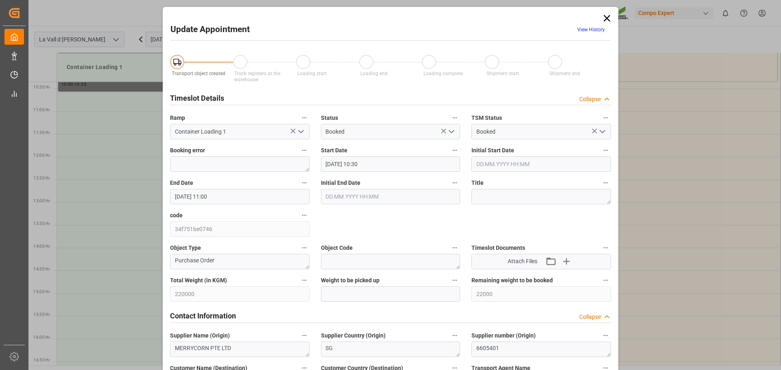
click at [372, 160] on input "17.10.2025 10:30" at bounding box center [390, 164] width 139 height 15
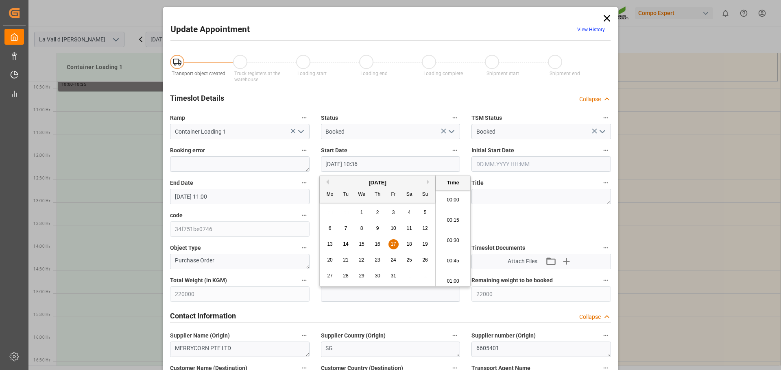
scroll to position [816, 0]
type input "17.10.2025 10:35"
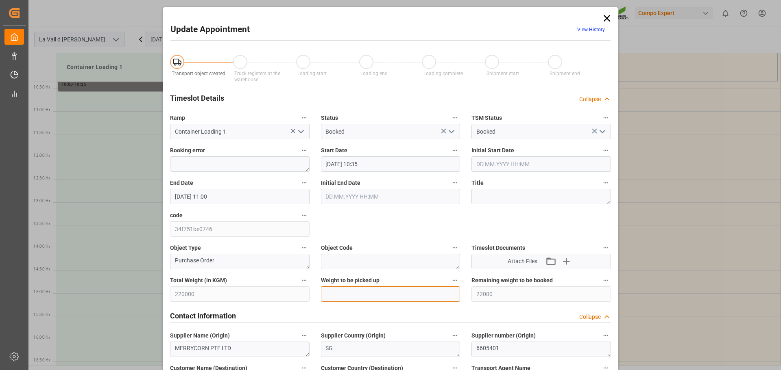
click at [384, 292] on input "text" at bounding box center [390, 294] width 139 height 15
type input "22000"
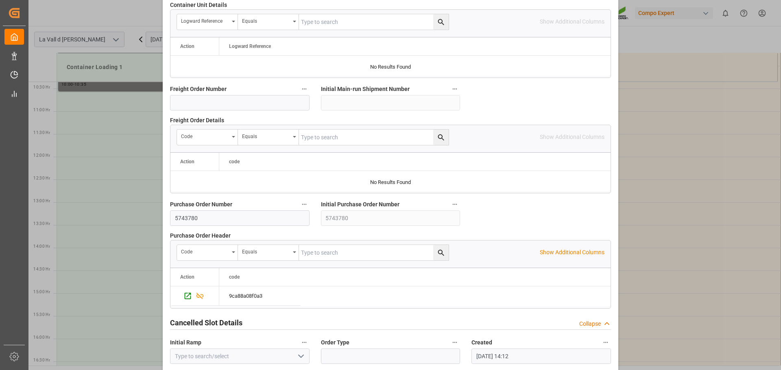
scroll to position [758, 0]
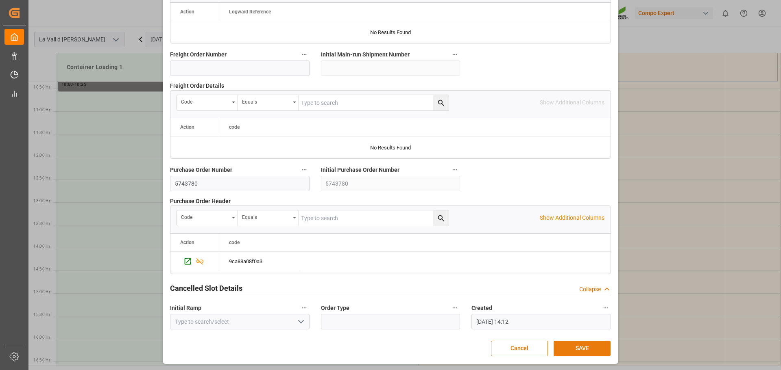
click at [571, 351] on button "SAVE" at bounding box center [581, 348] width 57 height 15
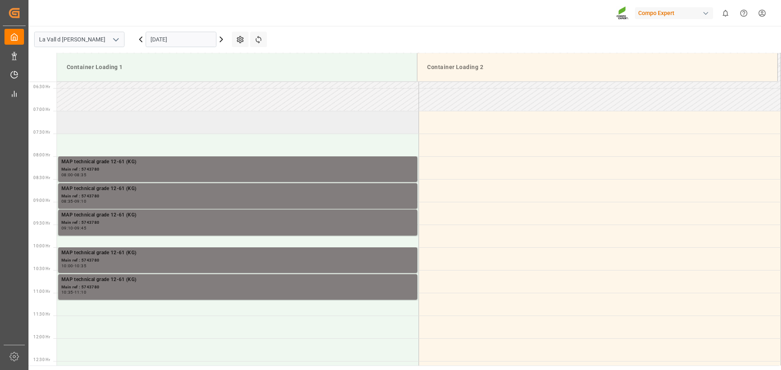
scroll to position [247, 0]
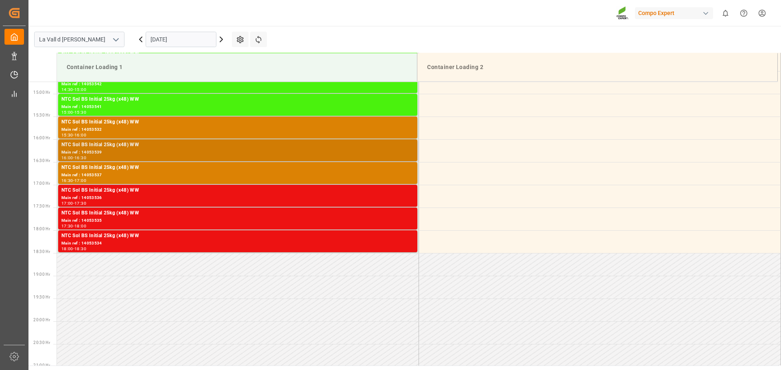
scroll to position [678, 0]
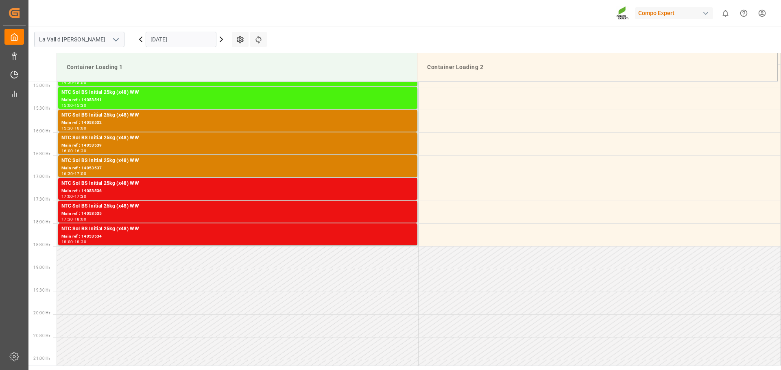
click at [187, 40] on input "[DATE]" at bounding box center [181, 39] width 71 height 15
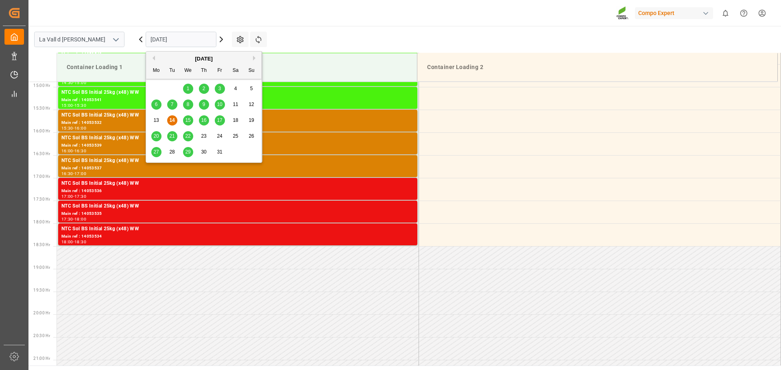
click at [156, 135] on span "20" at bounding box center [155, 136] width 5 height 6
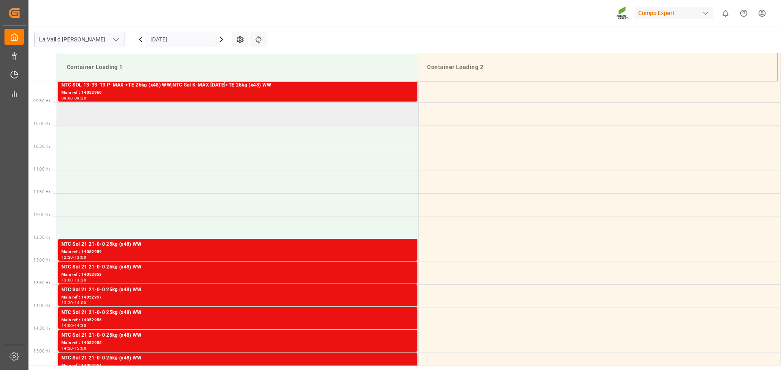
scroll to position [386, 0]
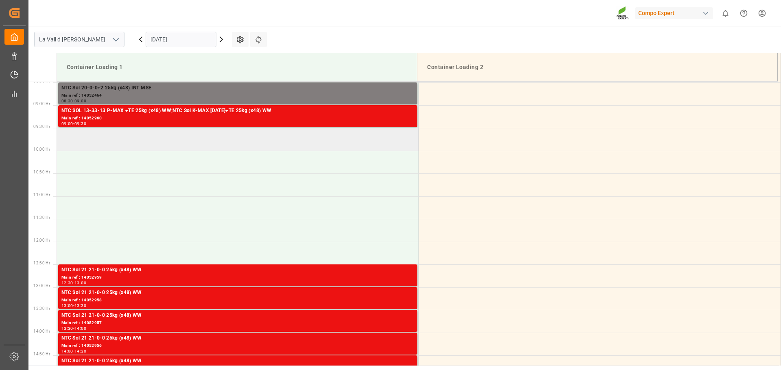
click at [91, 138] on td at bounding box center [238, 139] width 362 height 23
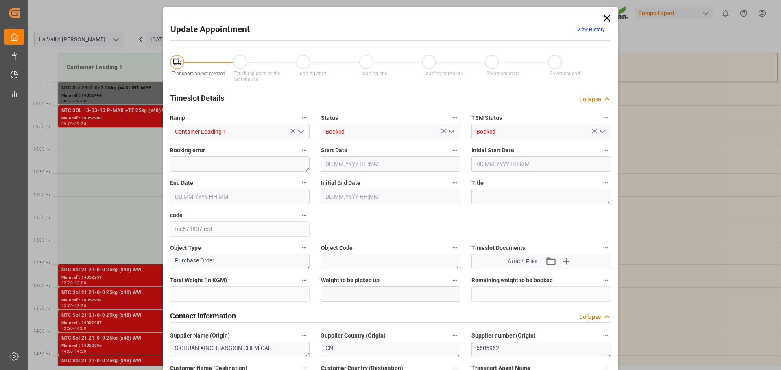
type input "184000"
type input "20.10.2025 09:30"
type input "[DATE] 10:00"
type input "[DATE] 14:16"
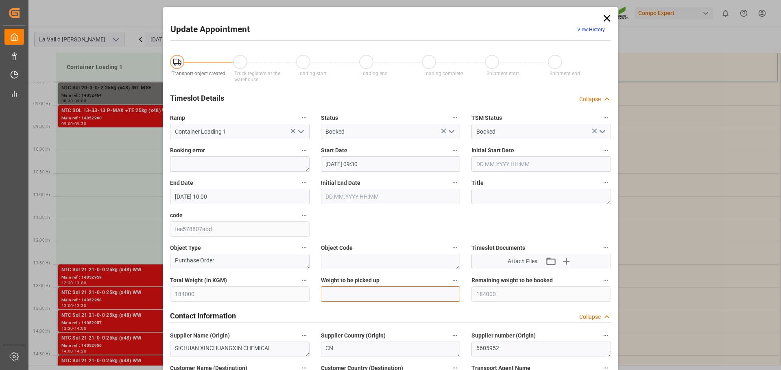
click at [360, 292] on input "text" at bounding box center [390, 294] width 139 height 15
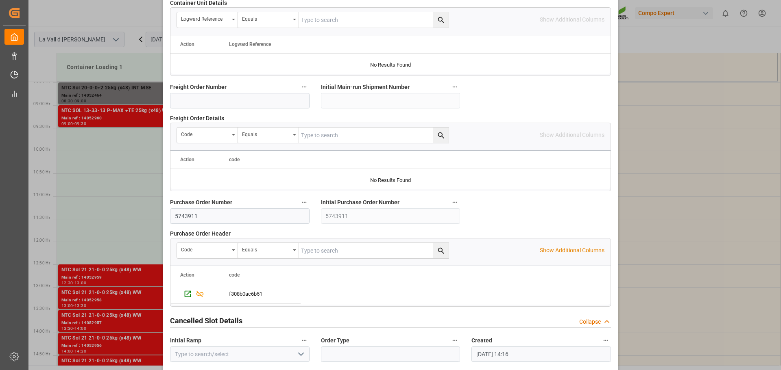
scroll to position [758, 0]
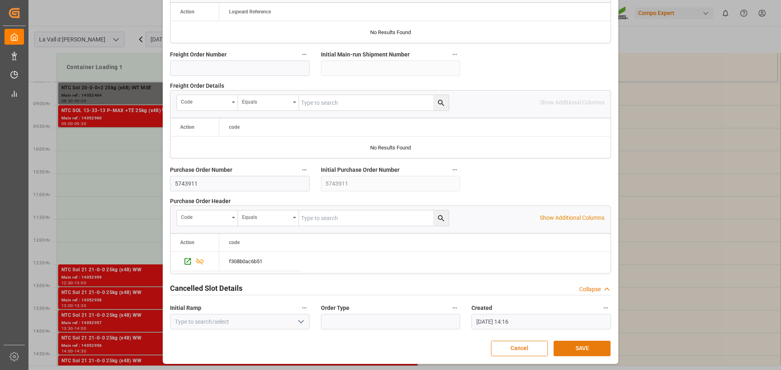
type input "23000"
click at [595, 352] on button "SAVE" at bounding box center [581, 348] width 57 height 15
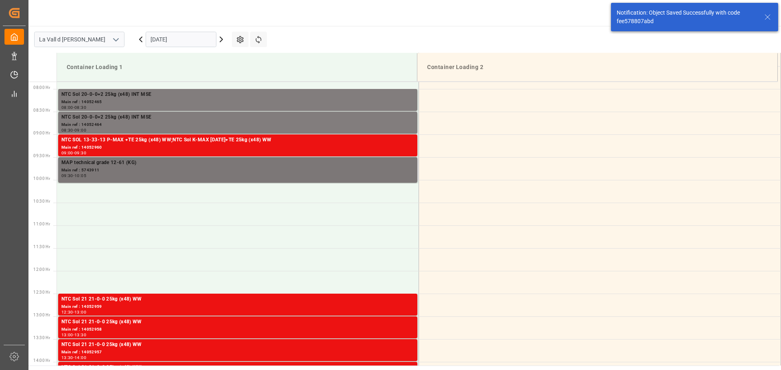
scroll to position [359, 0]
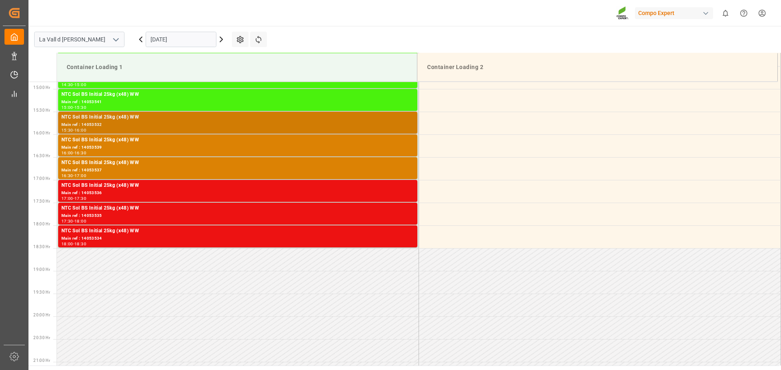
scroll to position [678, 0]
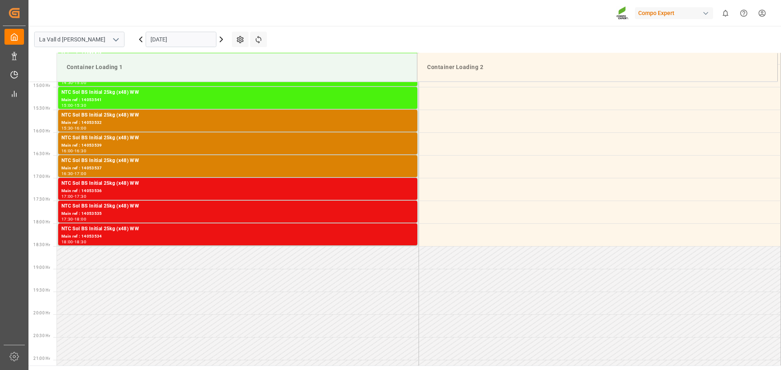
drag, startPoint x: 205, startPoint y: 38, endPoint x: 189, endPoint y: 45, distance: 16.9
click at [205, 39] on input "[DATE]" at bounding box center [181, 39] width 71 height 15
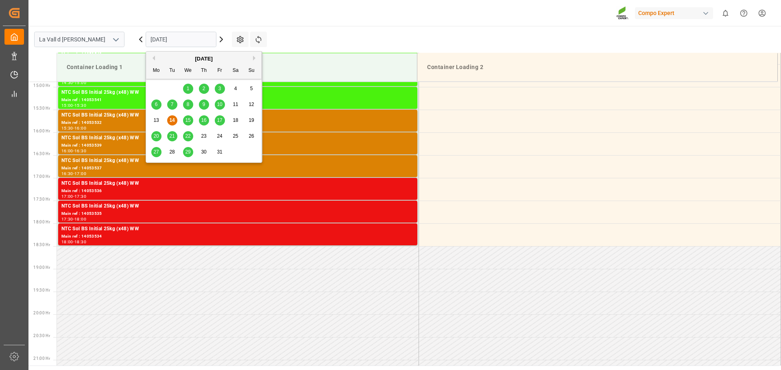
click at [153, 137] on span "20" at bounding box center [155, 136] width 5 height 6
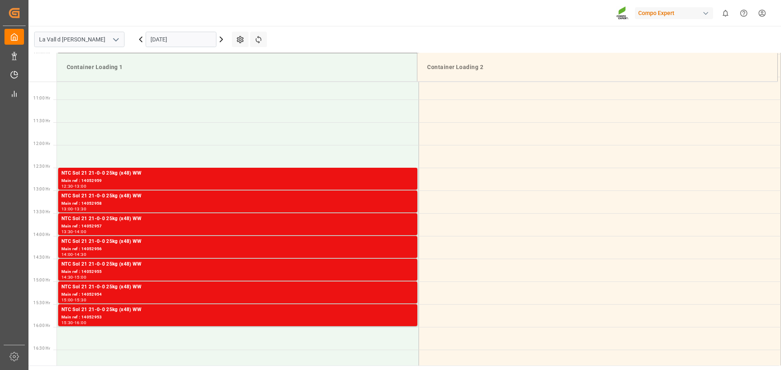
scroll to position [390, 0]
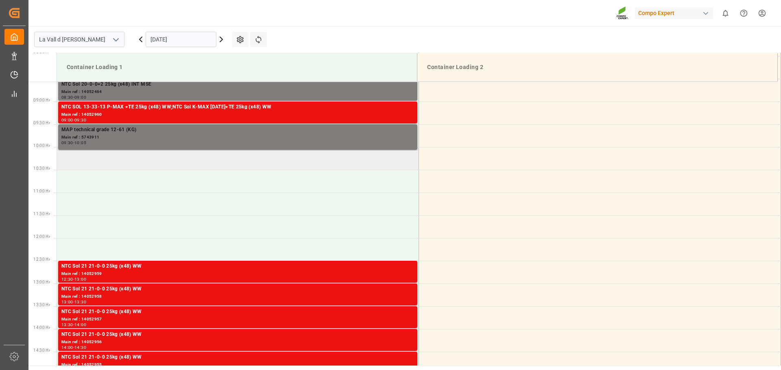
click at [96, 158] on td at bounding box center [238, 158] width 362 height 23
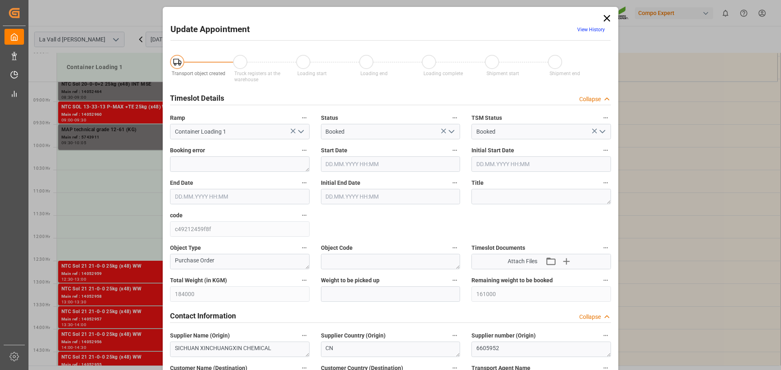
type input "184000"
type input "161000"
type input "[DATE] 10:00"
type input "[DATE] 10:30"
type input "[DATE] 14:16"
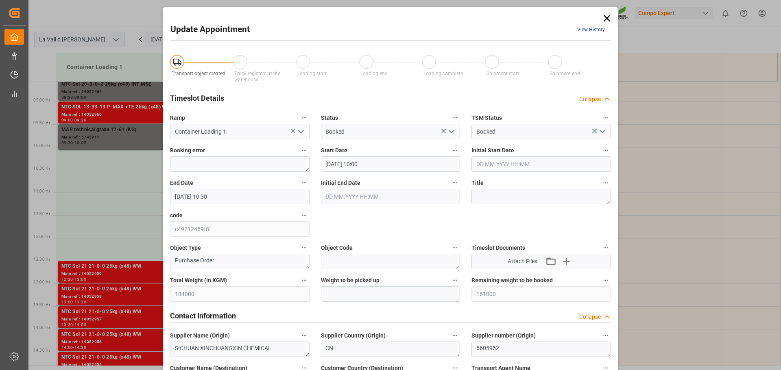
click at [394, 166] on input "[DATE] 10:00" at bounding box center [390, 164] width 139 height 15
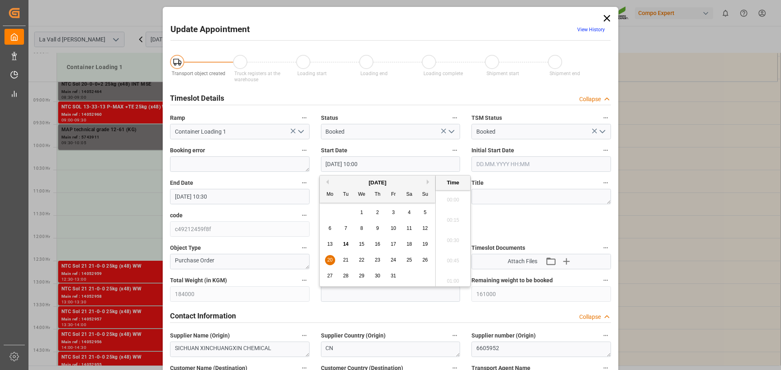
scroll to position [775, 0]
type input "[DATE] 10:05"
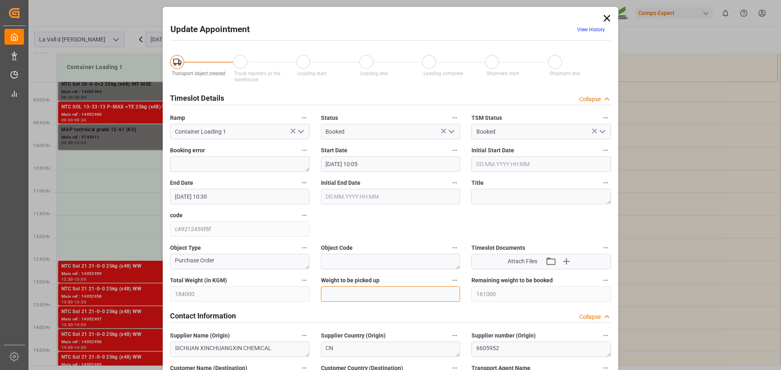
click at [392, 292] on input "text" at bounding box center [390, 294] width 139 height 15
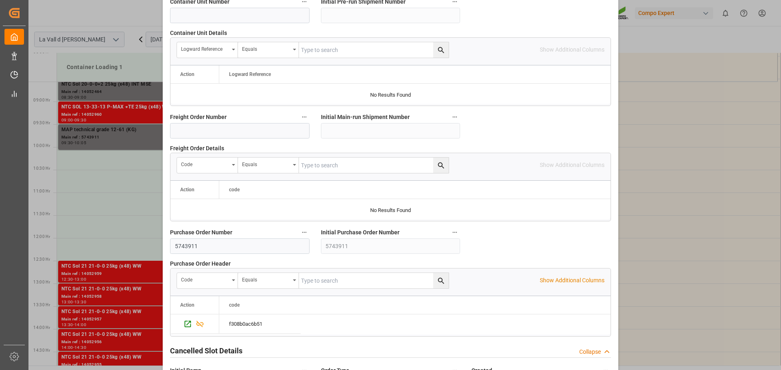
scroll to position [758, 0]
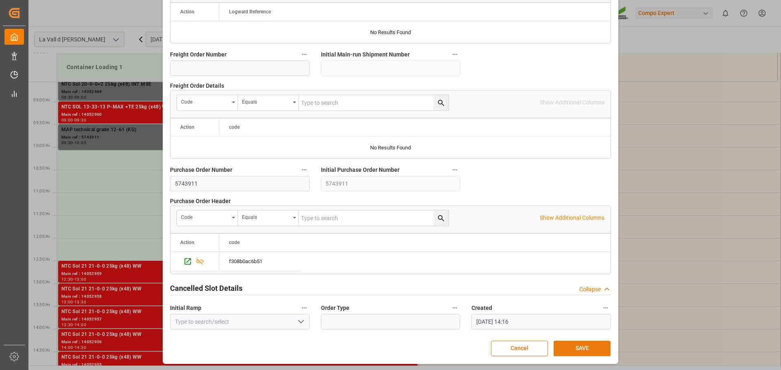
type input "23000"
click at [583, 346] on button "SAVE" at bounding box center [581, 348] width 57 height 15
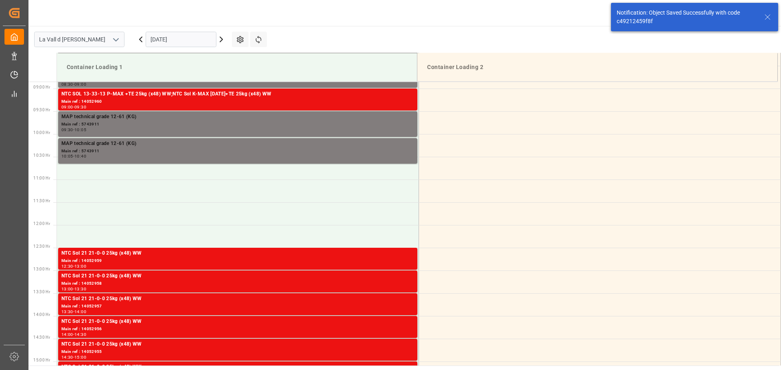
scroll to position [404, 0]
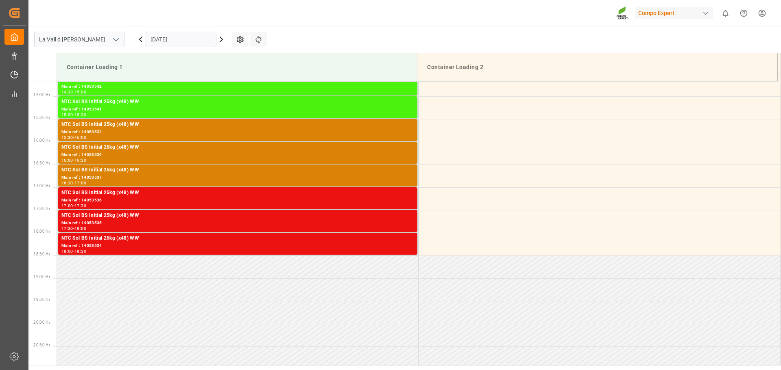
scroll to position [678, 0]
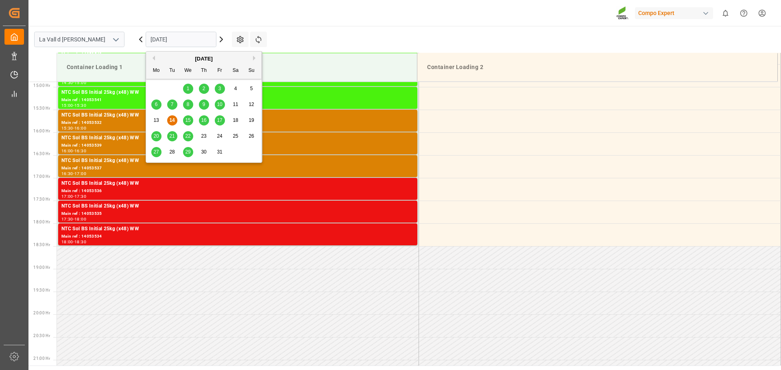
click at [178, 46] on input "[DATE]" at bounding box center [181, 39] width 71 height 15
click at [154, 136] on span "20" at bounding box center [155, 136] width 5 height 6
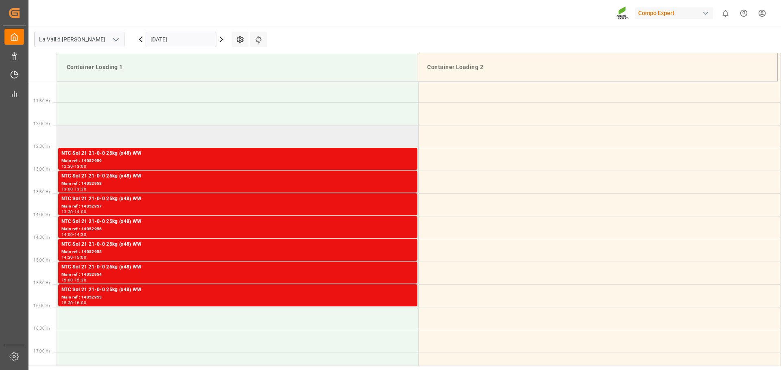
scroll to position [434, 0]
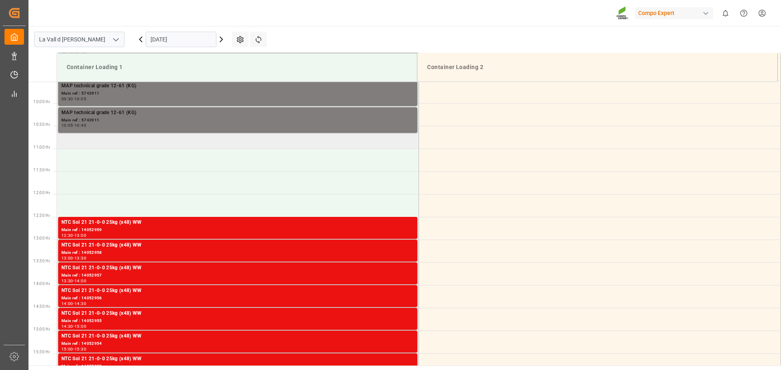
click at [122, 140] on td at bounding box center [238, 137] width 362 height 23
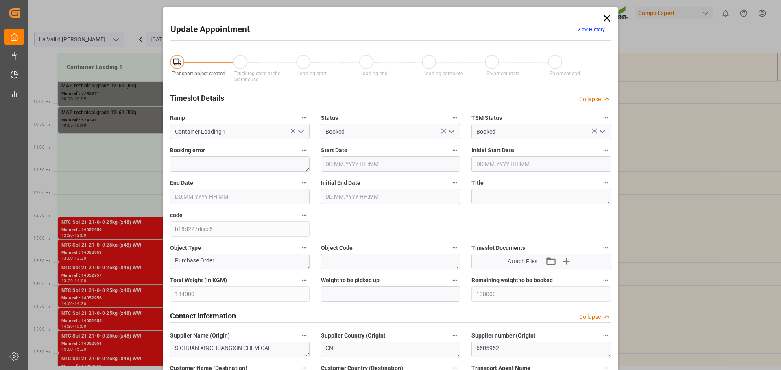
type input "184000"
type input "138000"
type input "[DATE] 10:30"
type input "[DATE] 11:00"
type input "[DATE] 14:16"
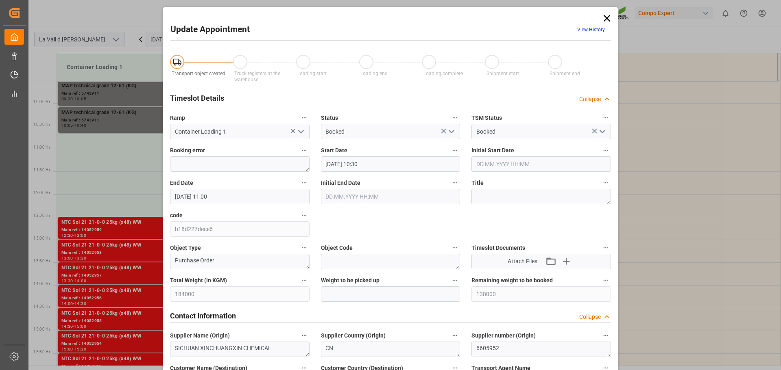
click at [370, 162] on input "20.10.2025 10:30" at bounding box center [390, 164] width 139 height 15
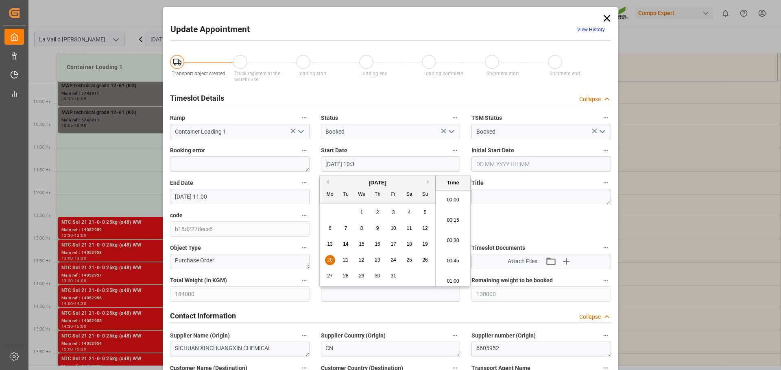
scroll to position [816, 0]
type input "20.10.2025 10:40"
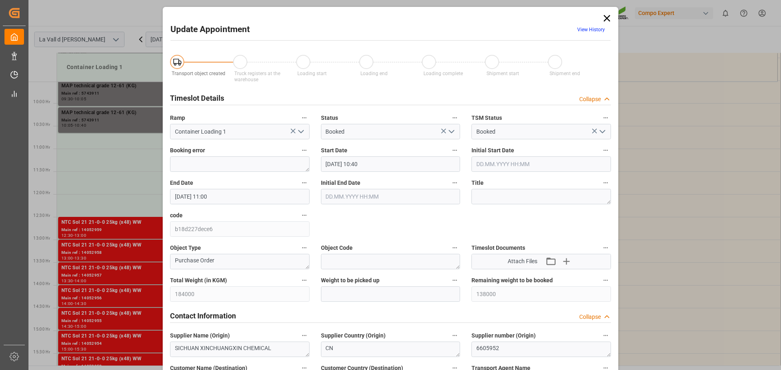
click at [344, 302] on div "Weight to be picked up" at bounding box center [390, 288] width 151 height 33
click at [349, 294] on input "text" at bounding box center [390, 294] width 139 height 15
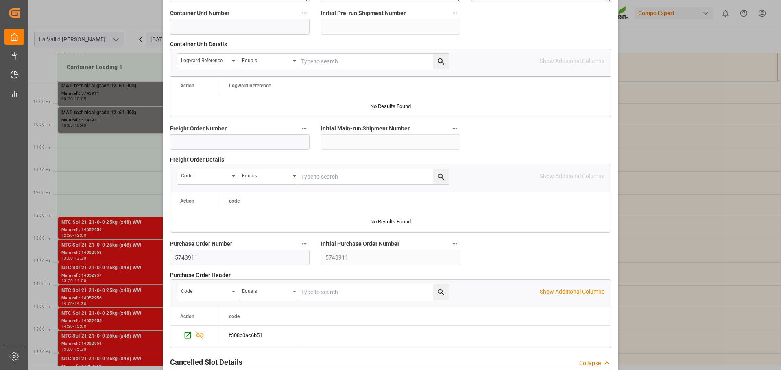
scroll to position [758, 0]
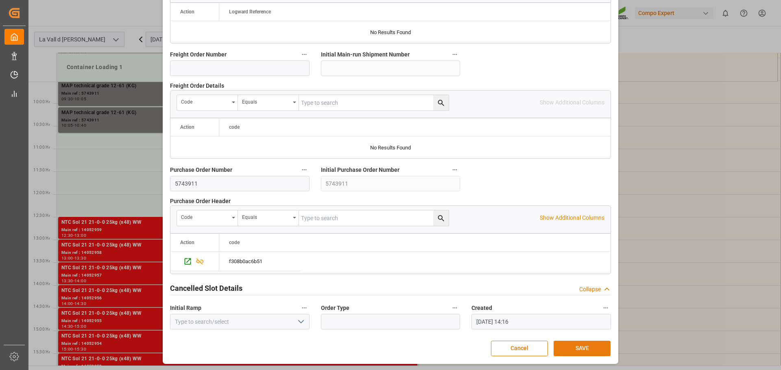
type input "23000"
click at [584, 351] on button "SAVE" at bounding box center [581, 348] width 57 height 15
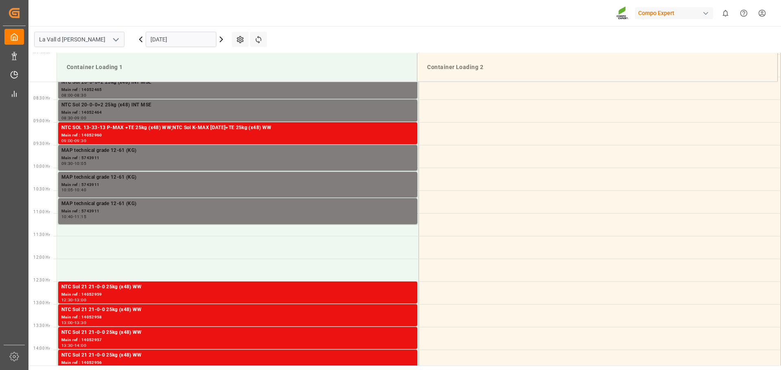
scroll to position [450, 0]
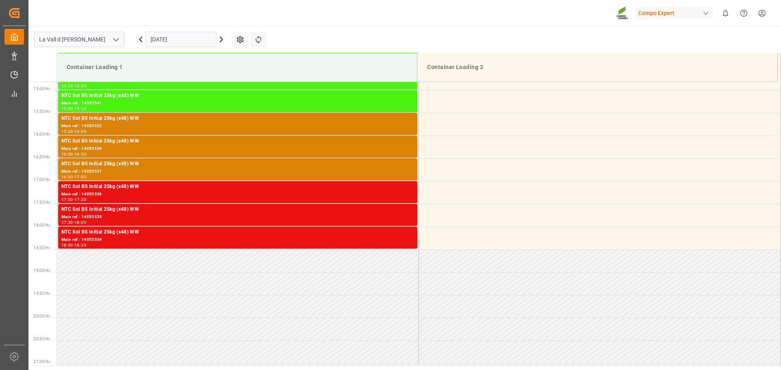
scroll to position [678, 0]
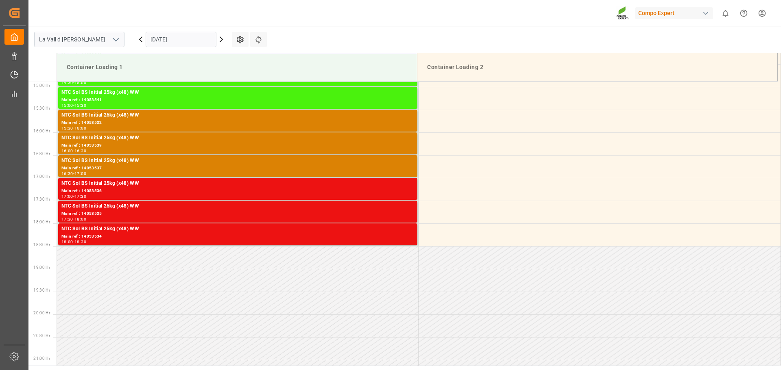
click at [190, 44] on input "[DATE]" at bounding box center [181, 39] width 71 height 15
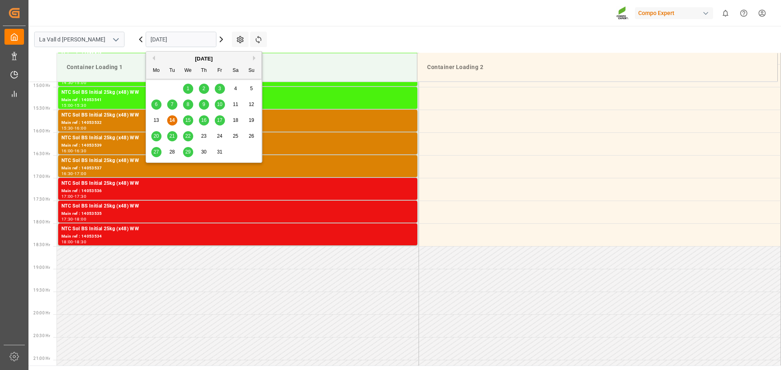
click at [153, 133] on span "20" at bounding box center [155, 136] width 5 height 6
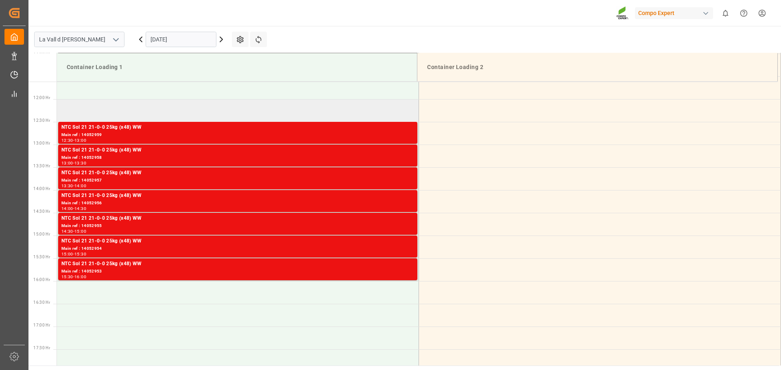
scroll to position [471, 0]
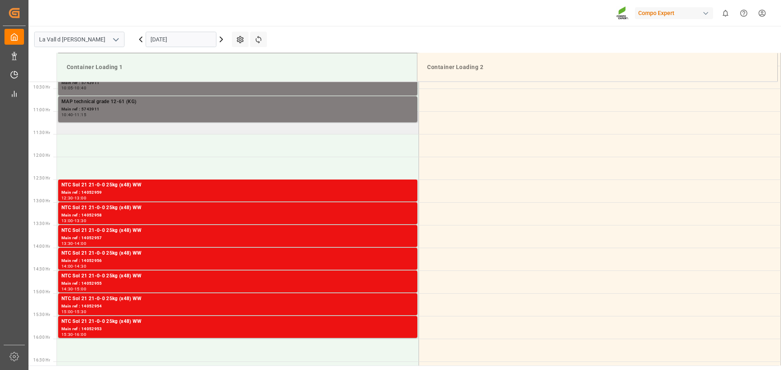
click at [115, 132] on td at bounding box center [238, 122] width 362 height 23
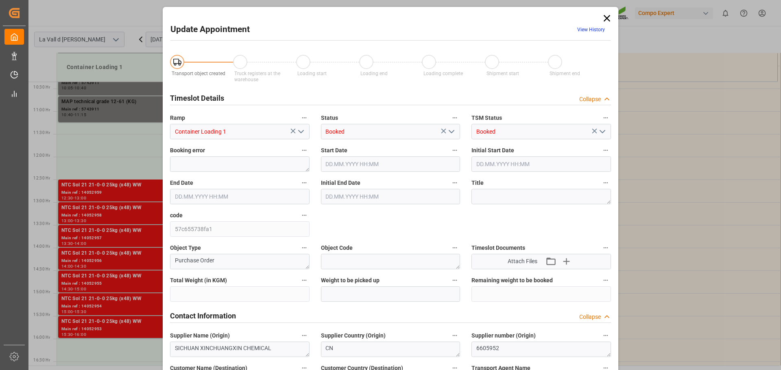
type input "184000"
type input "115000"
type input "[DATE] 11:00"
type input "[DATE] 11:30"
type input "[DATE] 14:16"
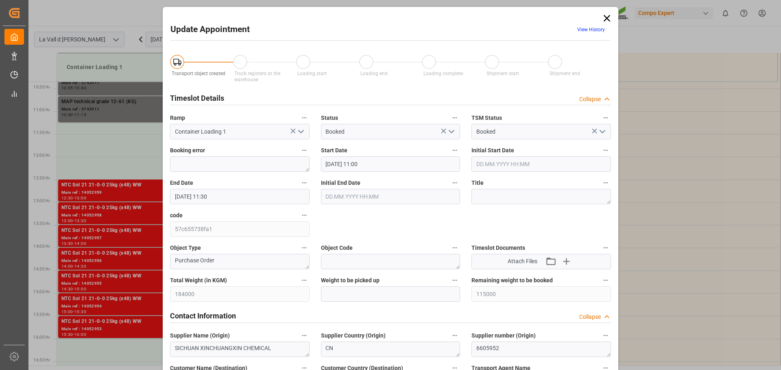
click at [372, 164] on input "20.10.2025 11:00" at bounding box center [390, 164] width 139 height 15
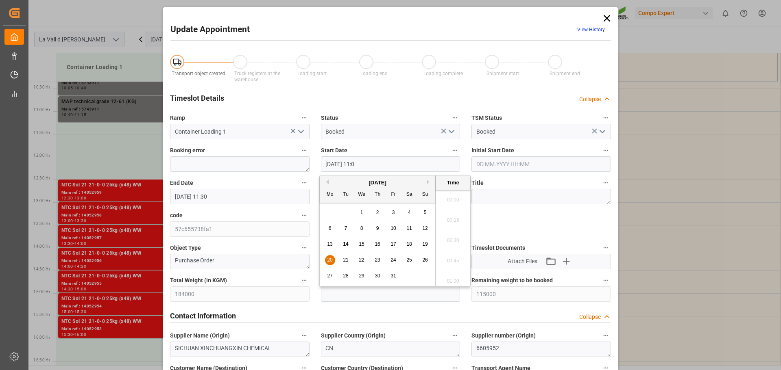
scroll to position [857, 0]
type input "20.10.2025 11:15"
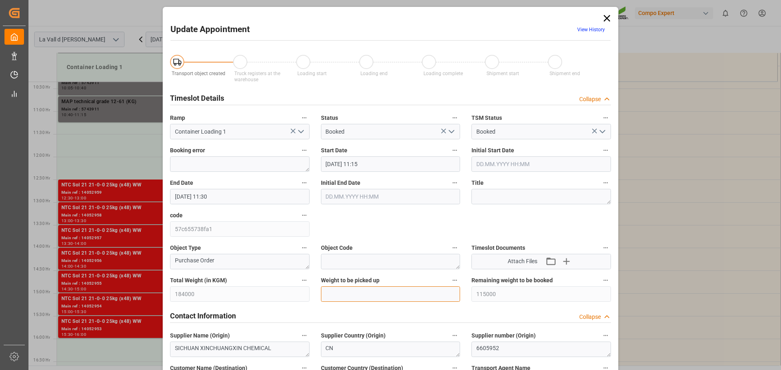
click at [380, 291] on input "text" at bounding box center [390, 294] width 139 height 15
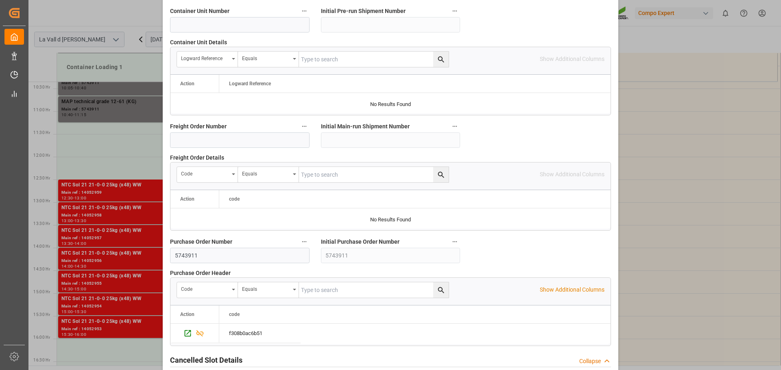
scroll to position [758, 0]
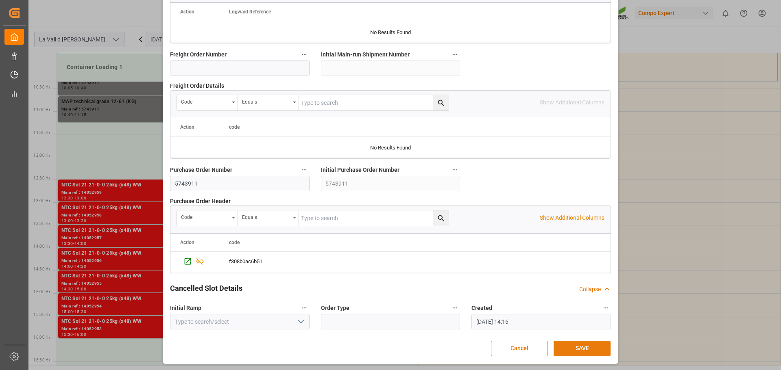
type input "23000"
click at [583, 346] on button "SAVE" at bounding box center [581, 348] width 57 height 15
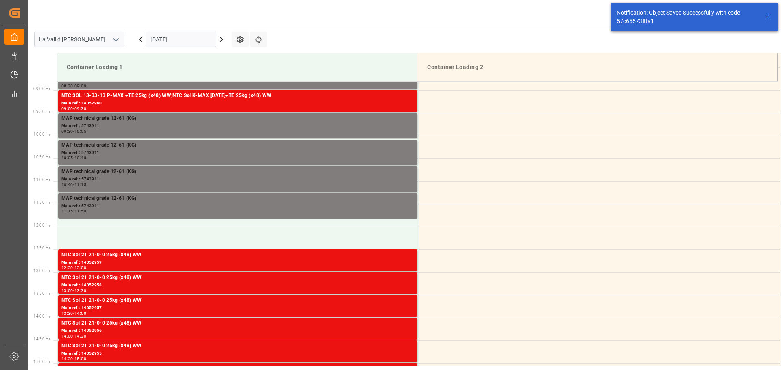
scroll to position [450, 0]
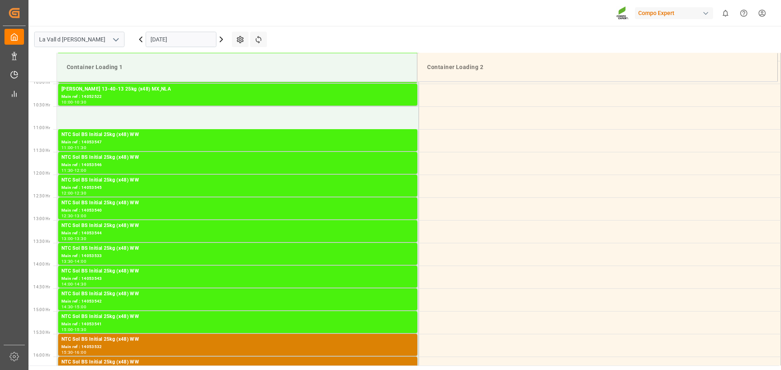
scroll to position [434, 0]
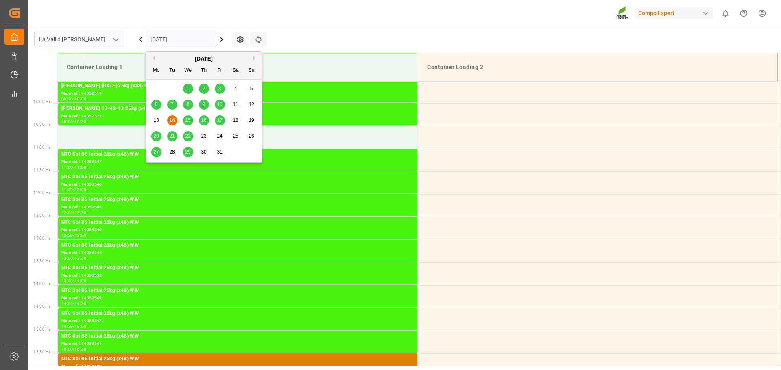
click at [199, 40] on input "[DATE]" at bounding box center [181, 39] width 71 height 15
click at [160, 135] on div "20" at bounding box center [156, 137] width 10 height 10
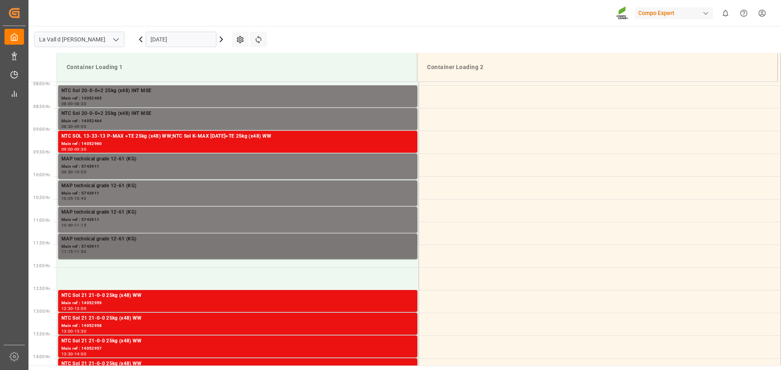
scroll to position [459, 0]
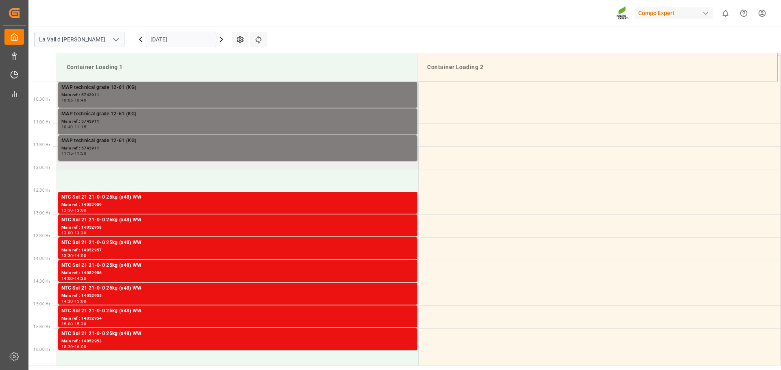
click at [133, 166] on td at bounding box center [238, 157] width 362 height 23
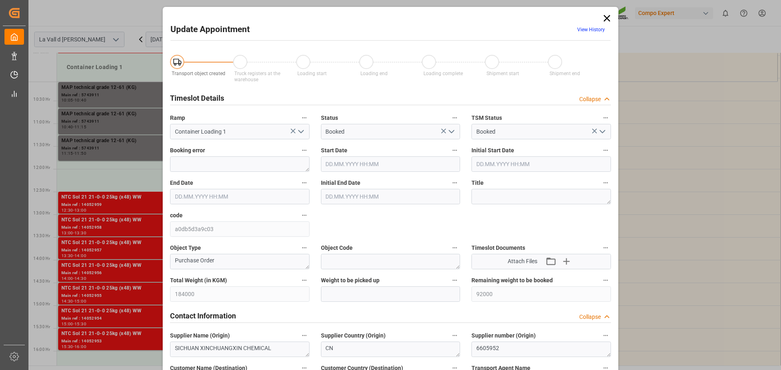
type input "184000"
type input "92000"
type input "20.10.2025 11:30"
type input "20.10.2025 12:00"
type input "[DATE] 14:16"
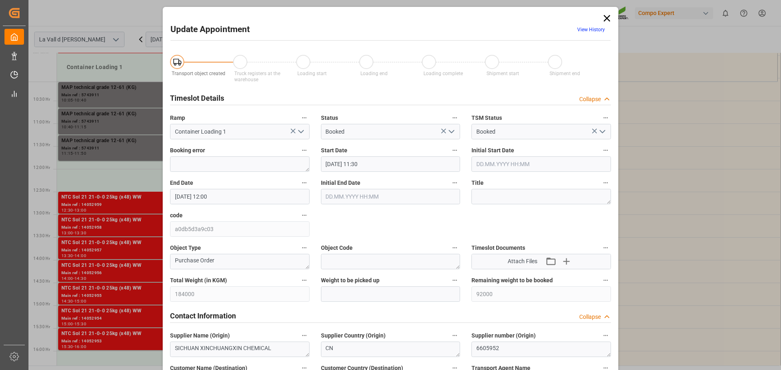
click at [603, 13] on icon at bounding box center [606, 18] width 11 height 11
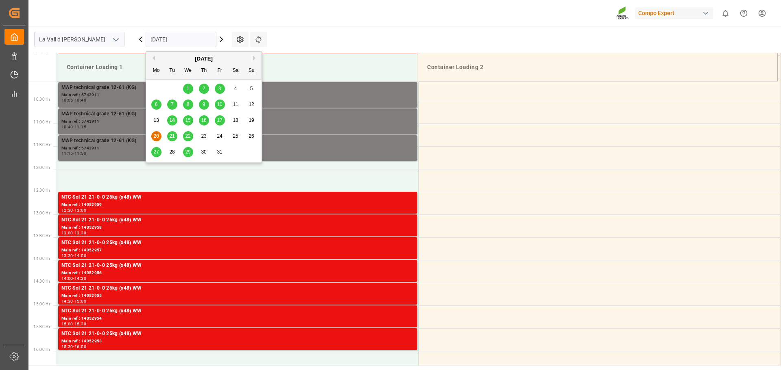
click at [189, 43] on input "[DATE]" at bounding box center [181, 39] width 71 height 15
click at [172, 133] on div "21" at bounding box center [172, 137] width 10 height 10
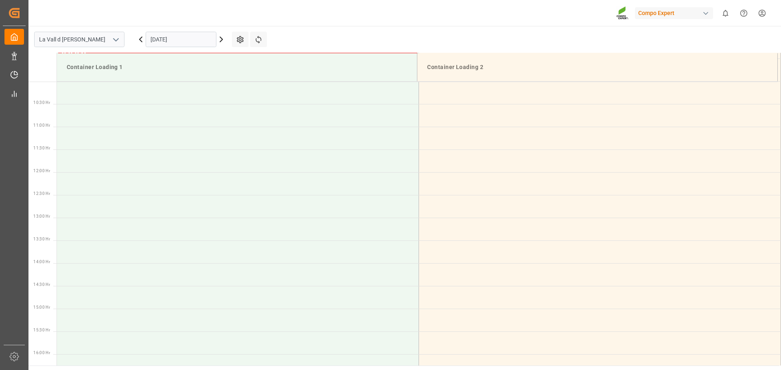
scroll to position [312, 0]
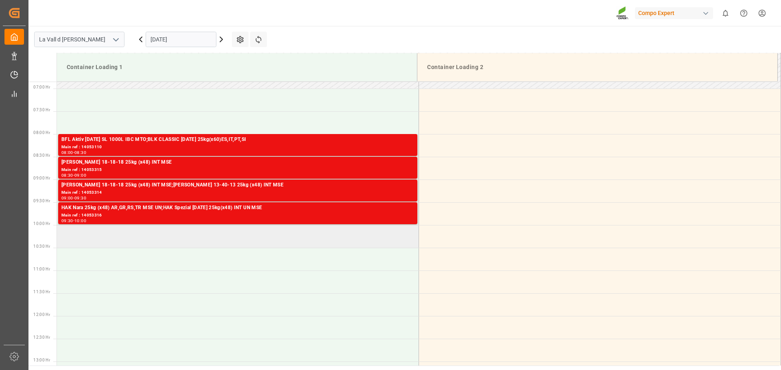
click at [76, 243] on td at bounding box center [238, 236] width 362 height 23
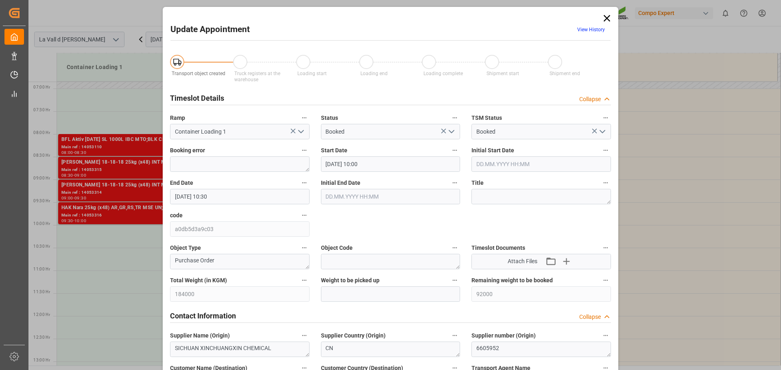
click at [387, 165] on input "21.10.2025 10:00" at bounding box center [390, 164] width 139 height 15
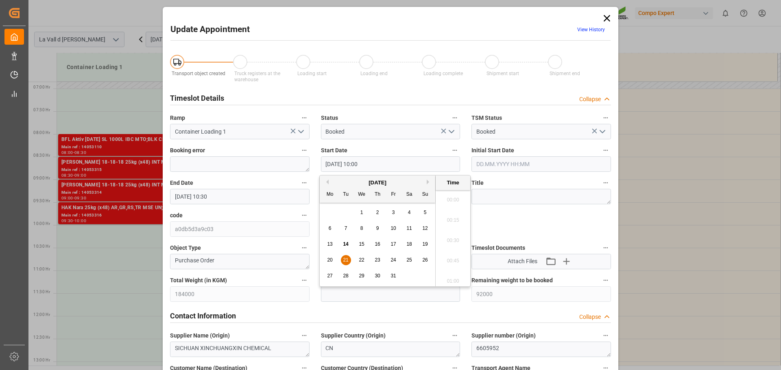
scroll to position [775, 0]
click at [390, 165] on input "21.10.2025 10:00" at bounding box center [390, 164] width 139 height 15
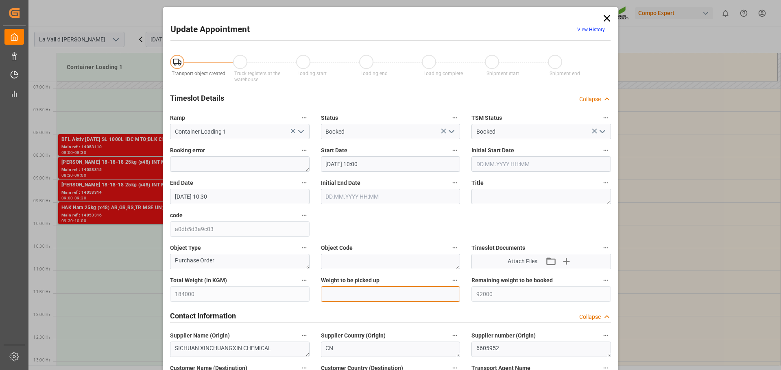
drag, startPoint x: 388, startPoint y: 297, endPoint x: 389, endPoint y: 286, distance: 11.1
click at [388, 297] on input "text" at bounding box center [390, 294] width 139 height 15
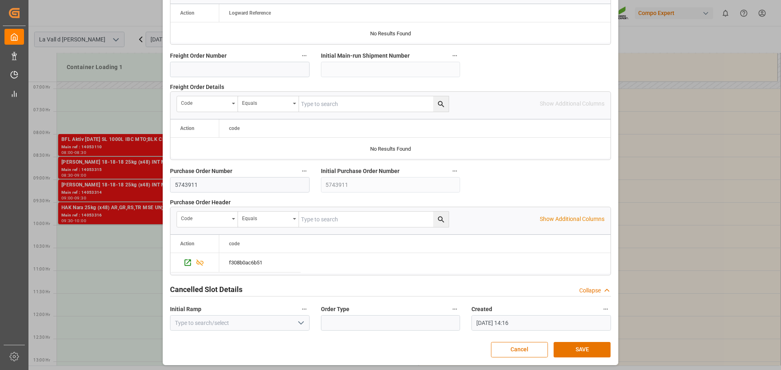
scroll to position [758, 0]
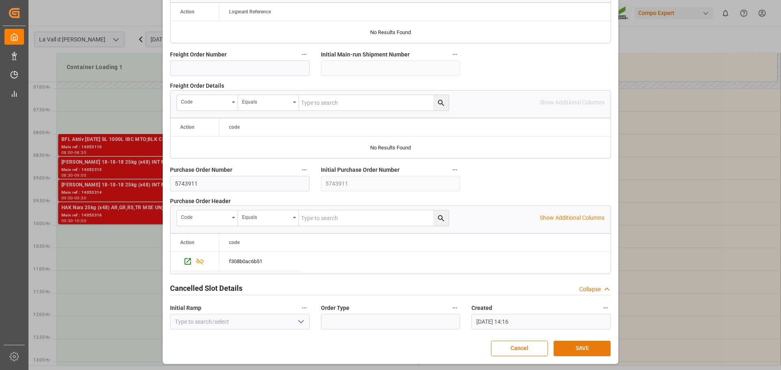
type input "23000"
click at [582, 345] on button "SAVE" at bounding box center [581, 348] width 57 height 15
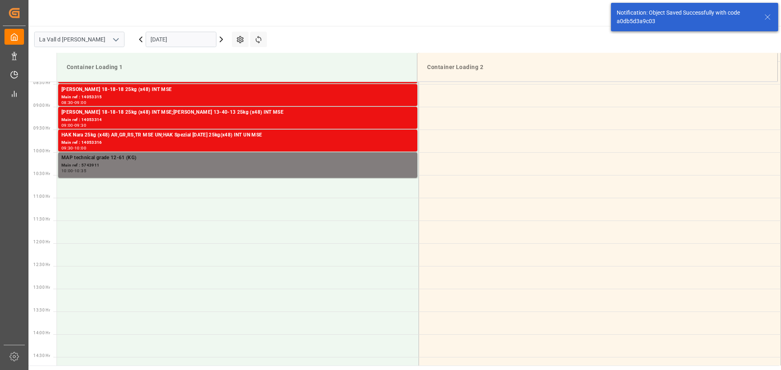
scroll to position [403, 0]
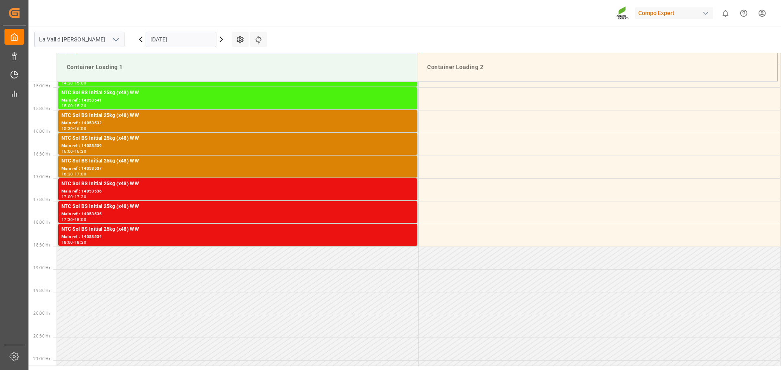
scroll to position [678, 0]
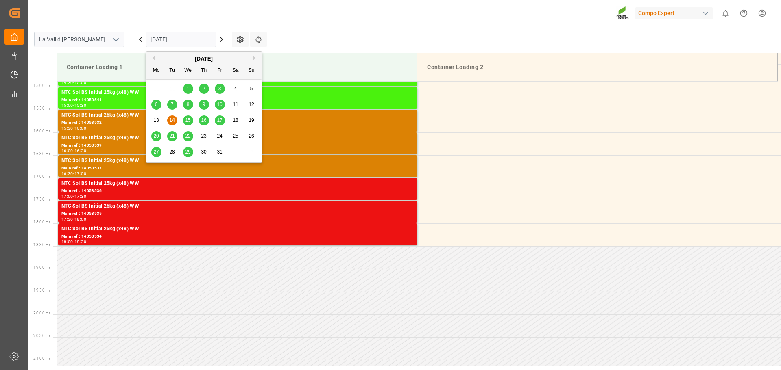
click at [176, 40] on input "[DATE]" at bounding box center [181, 39] width 71 height 15
click at [175, 134] on div "21" at bounding box center [172, 137] width 10 height 10
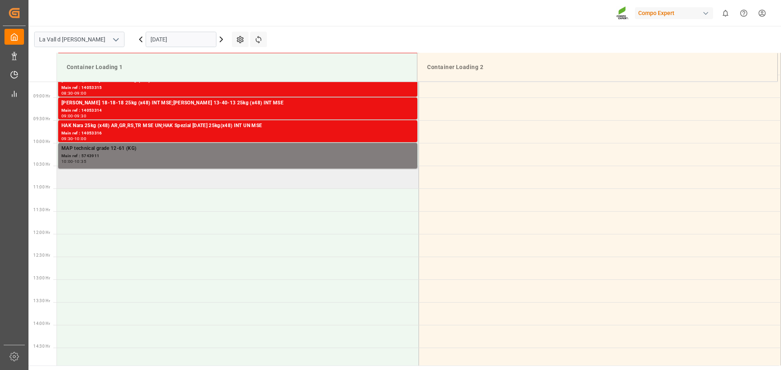
scroll to position [393, 0]
click at [106, 177] on td at bounding box center [238, 178] width 362 height 23
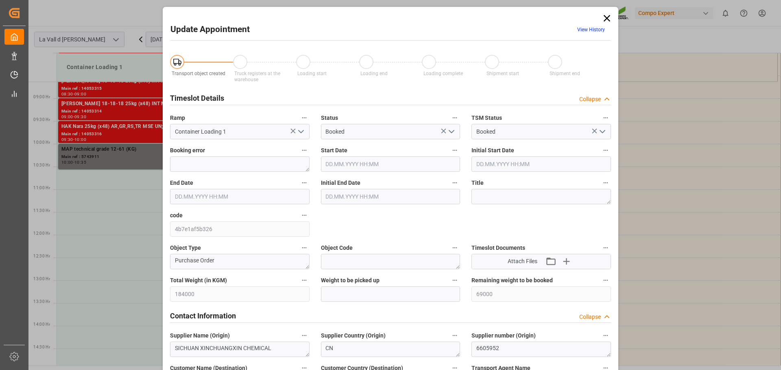
type input "[DATE] 10:30"
type input "[DATE] 11:00"
type input "[DATE] 14:16"
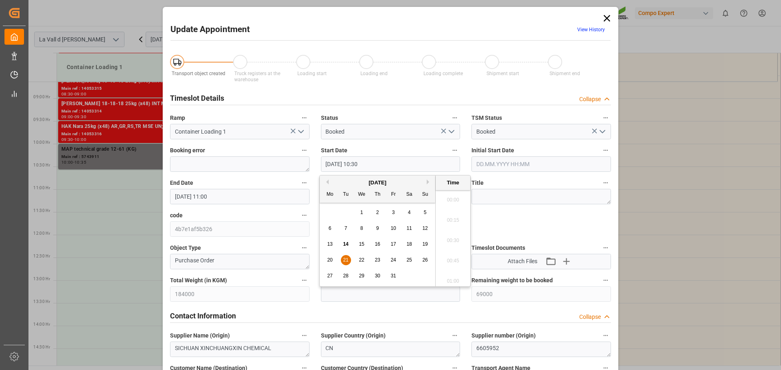
click at [383, 163] on input "[DATE] 10:30" at bounding box center [390, 164] width 139 height 15
type input "21.10.2025 10:35"
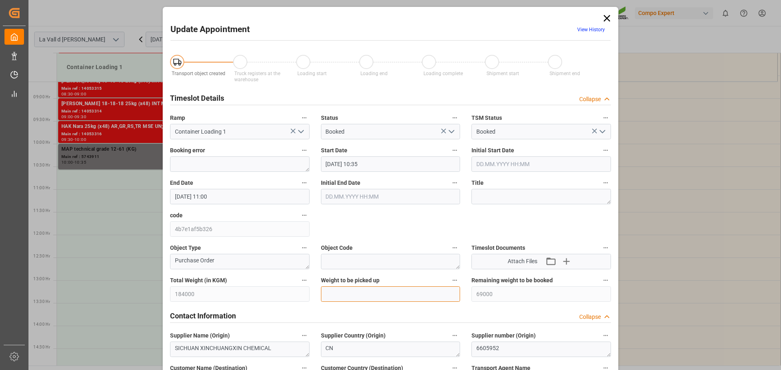
click at [364, 297] on input "text" at bounding box center [390, 294] width 139 height 15
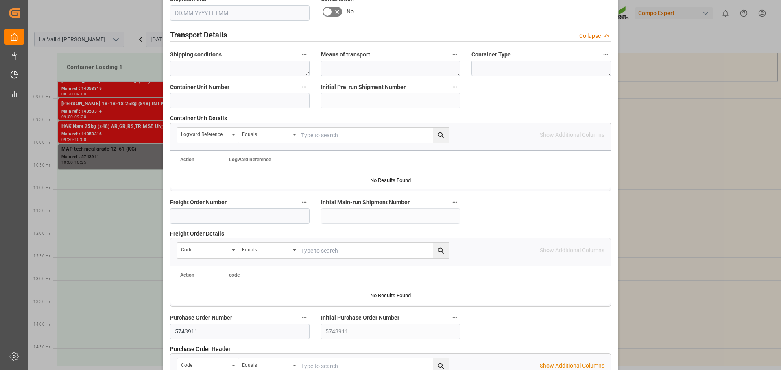
scroll to position [758, 0]
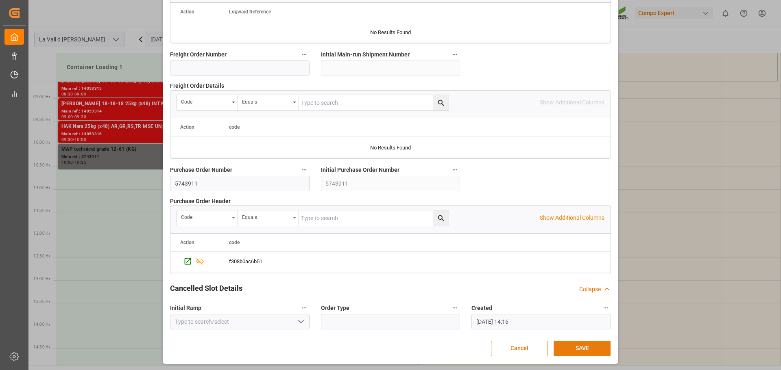
type input "23000"
click at [574, 347] on button "SAVE" at bounding box center [581, 348] width 57 height 15
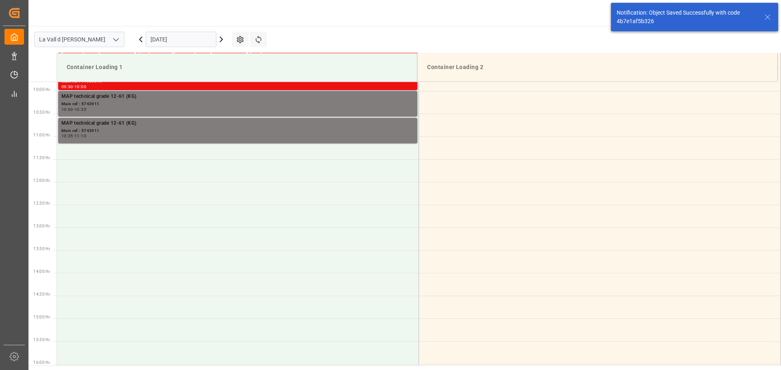
scroll to position [450, 0]
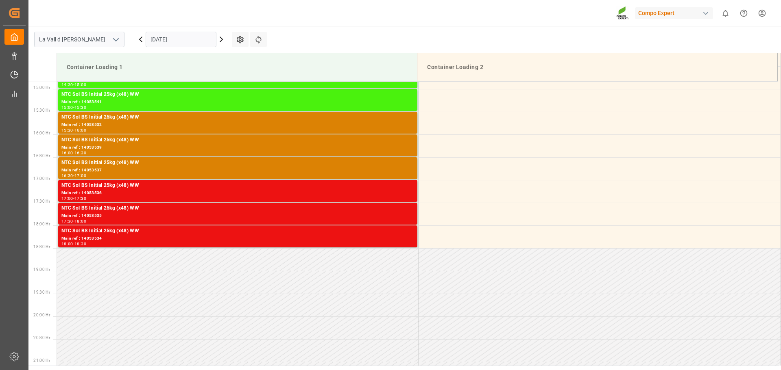
scroll to position [678, 0]
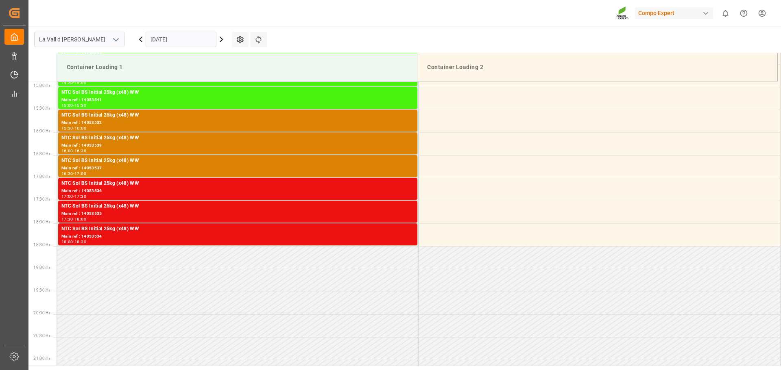
click at [185, 42] on input "[DATE]" at bounding box center [181, 39] width 71 height 15
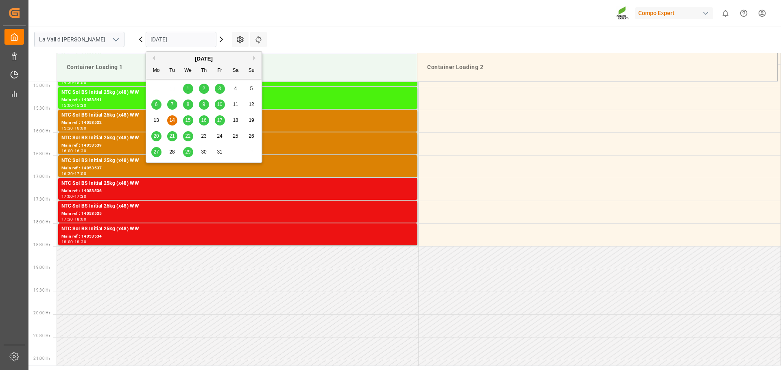
click at [175, 137] on div "21" at bounding box center [172, 137] width 10 height 10
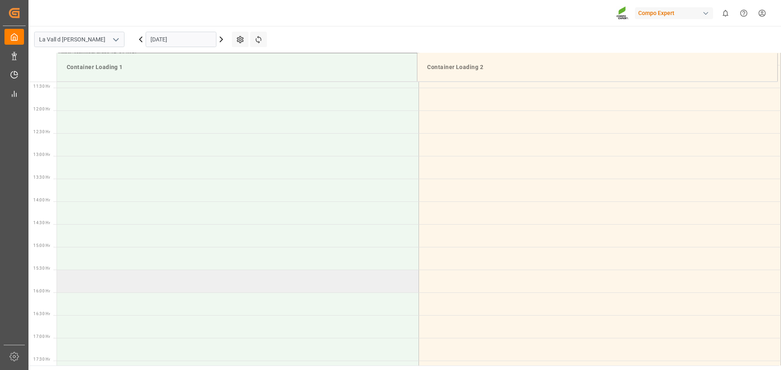
scroll to position [434, 0]
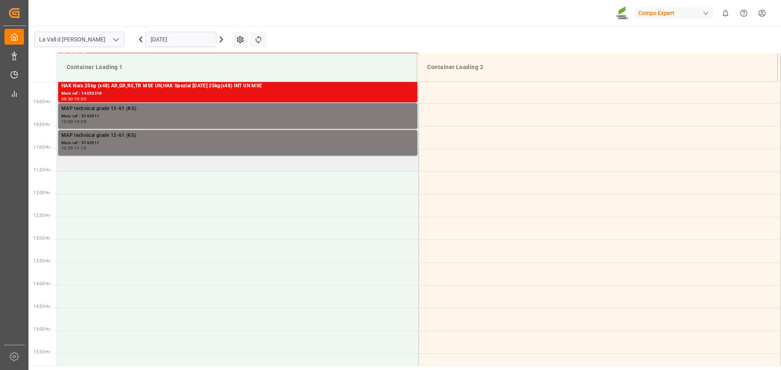
click at [131, 161] on td at bounding box center [238, 160] width 362 height 23
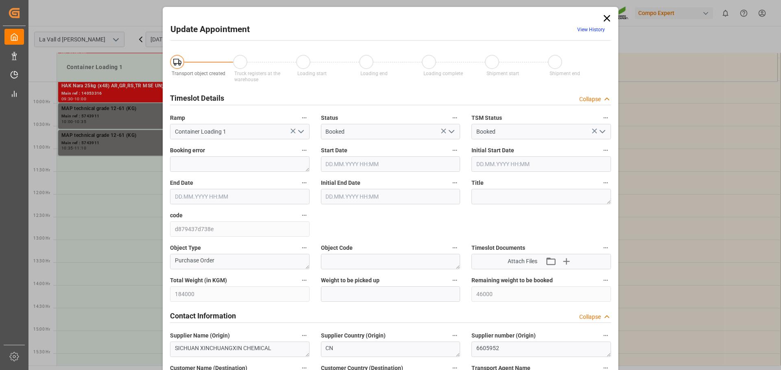
type input "184000"
type input "46000"
type input "[DATE] 11:00"
type input "[DATE] 11:30"
type input "[DATE] 14:16"
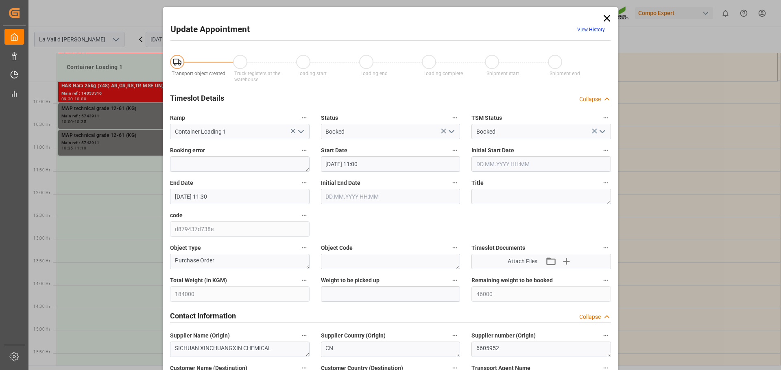
click at [382, 163] on input "21.10.2025 11:00" at bounding box center [390, 164] width 139 height 15
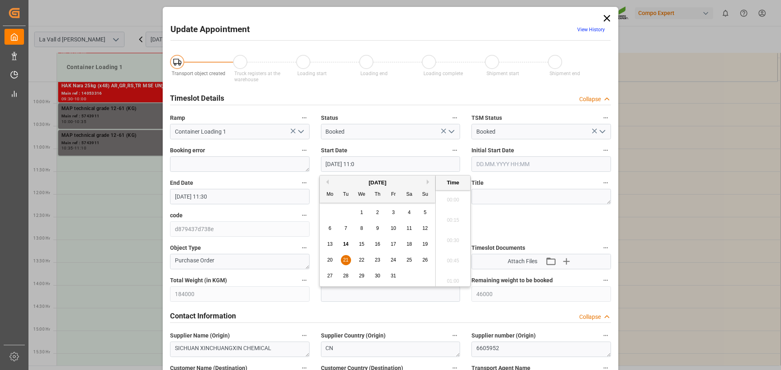
scroll to position [857, 0]
type input "21.10.2025 11:10"
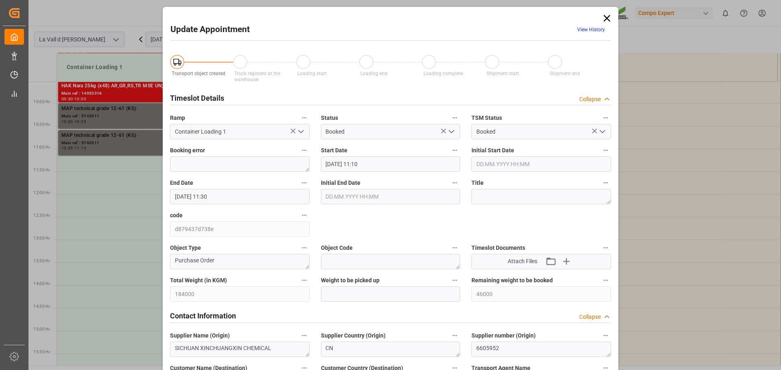
click at [366, 301] on div "Weight to be picked up" at bounding box center [390, 288] width 151 height 33
click at [358, 295] on input "text" at bounding box center [390, 294] width 139 height 15
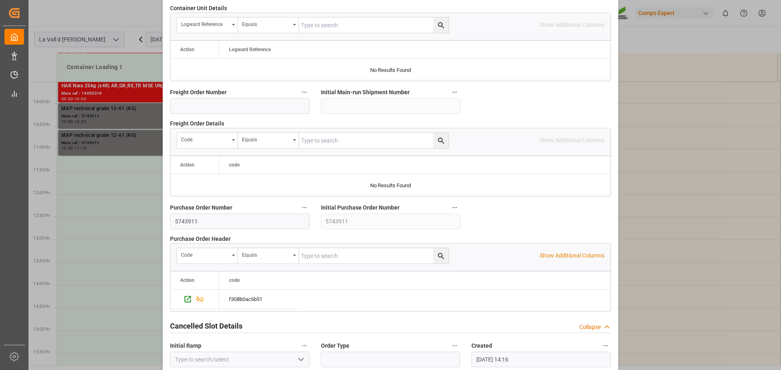
scroll to position [758, 0]
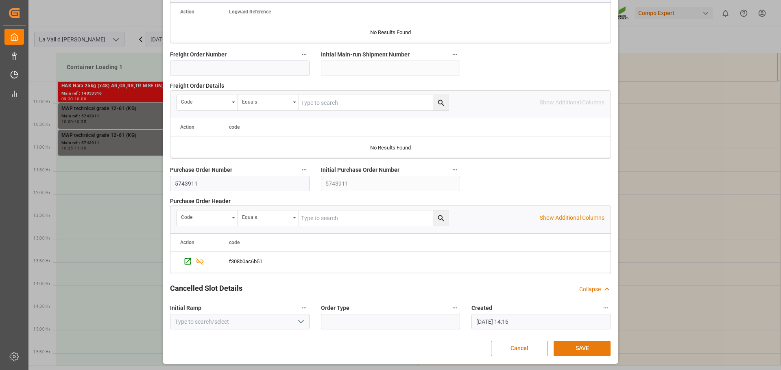
type input "23000"
click at [576, 346] on button "SAVE" at bounding box center [581, 348] width 57 height 15
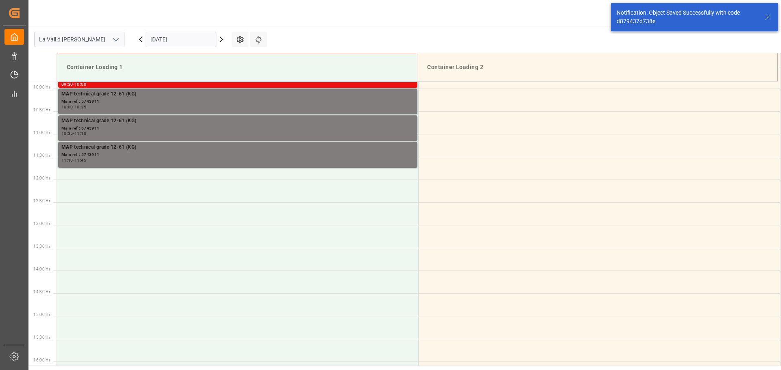
scroll to position [450, 0]
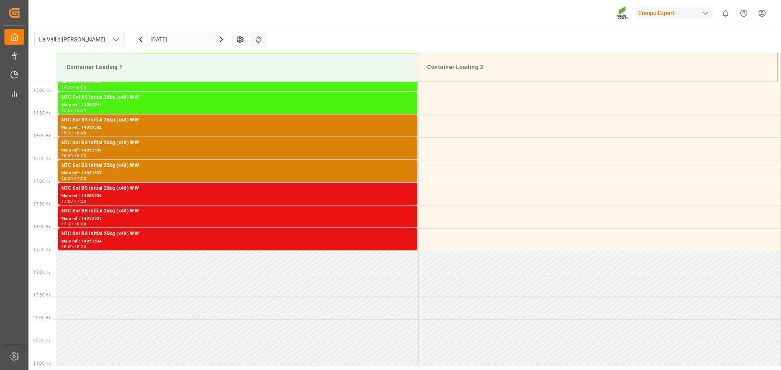
scroll to position [678, 0]
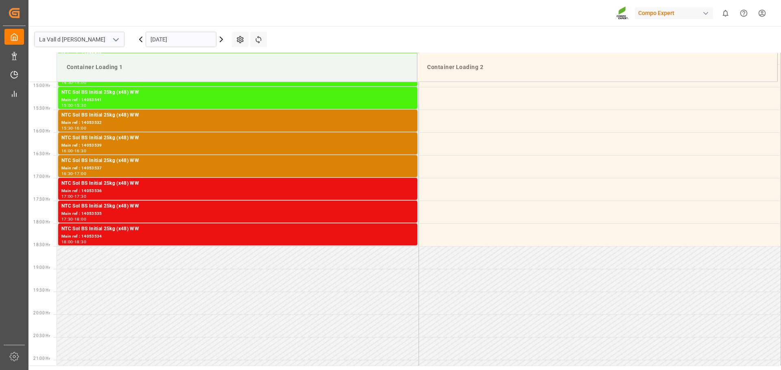
click at [167, 37] on input "[DATE]" at bounding box center [181, 39] width 71 height 15
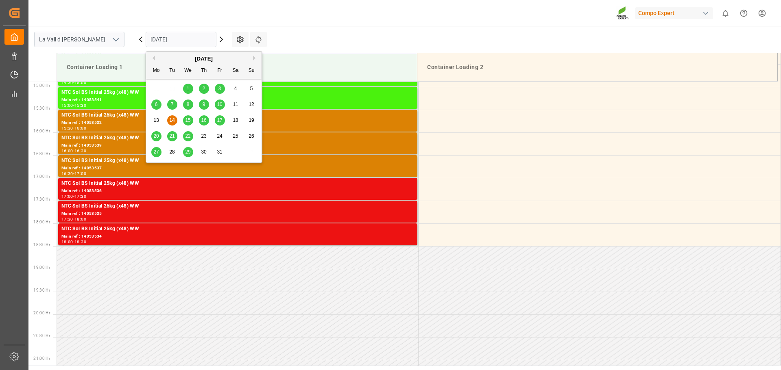
click at [174, 137] on span "21" at bounding box center [171, 136] width 5 height 6
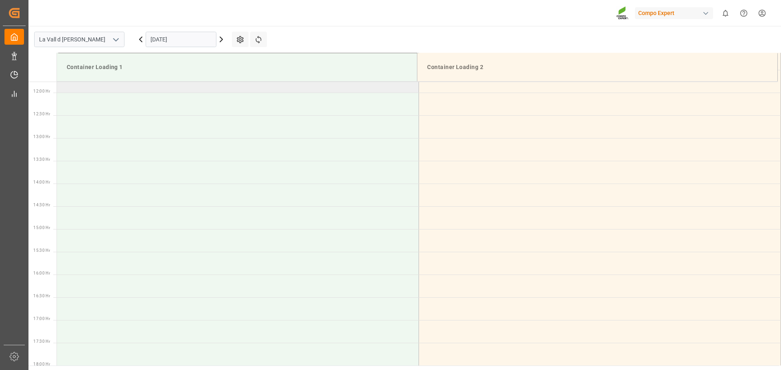
scroll to position [474, 0]
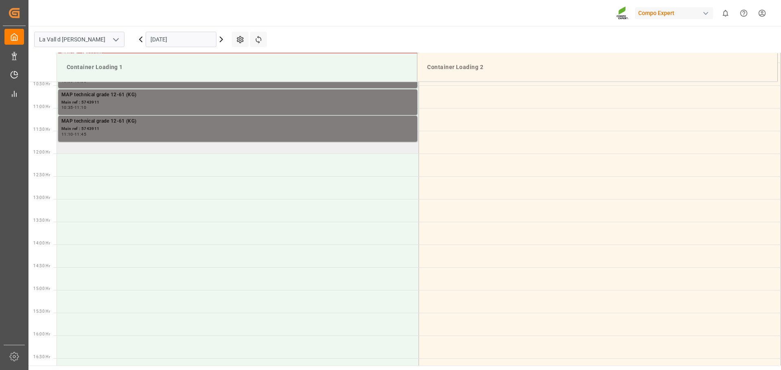
click at [132, 153] on td at bounding box center [238, 142] width 362 height 23
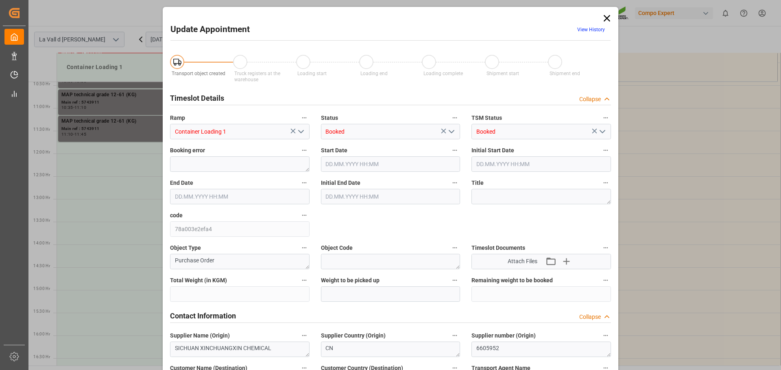
type input "184000"
type input "23000"
type input "[DATE] 11:30"
type input "[DATE] 12:00"
type input "[DATE] 14:16"
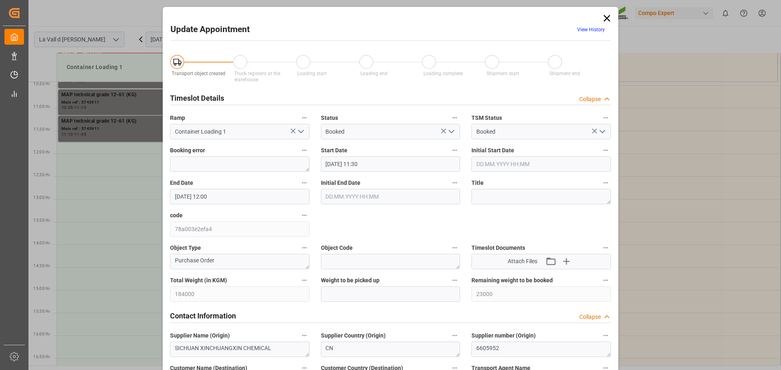
click at [374, 162] on input "[DATE] 11:30" at bounding box center [390, 164] width 139 height 15
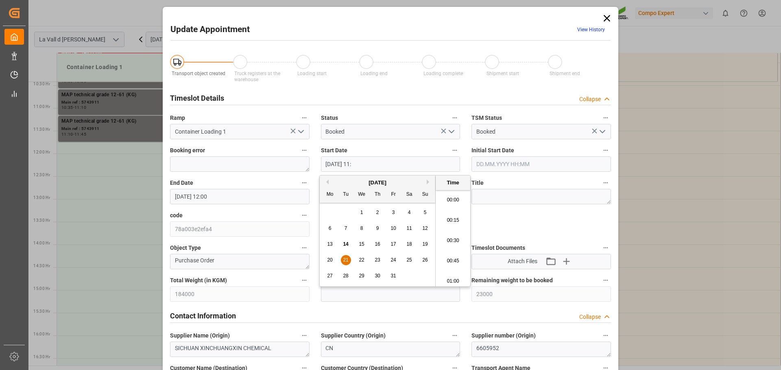
scroll to position [897, 0]
type input "[DATE] 11:45"
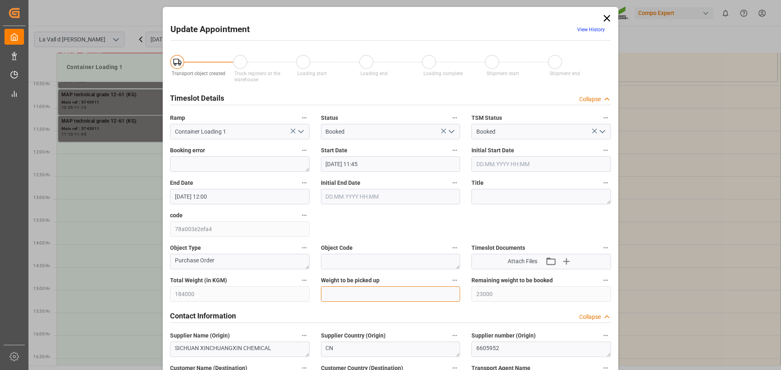
click at [380, 296] on input "text" at bounding box center [390, 294] width 139 height 15
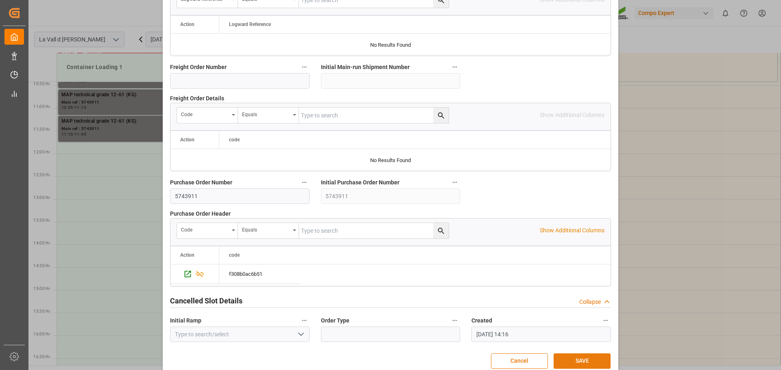
scroll to position [758, 0]
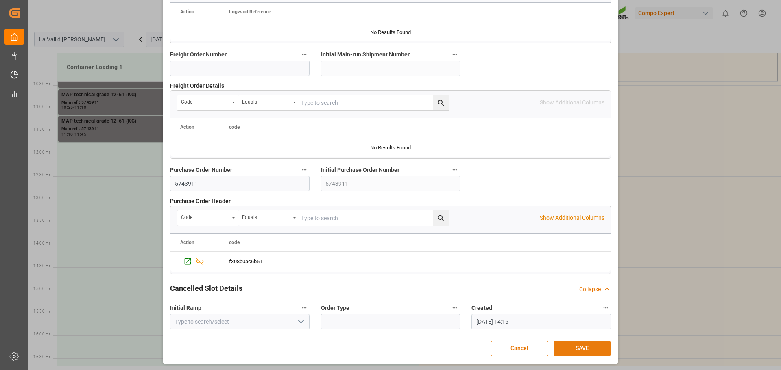
type input "23000"
click at [578, 345] on button "SAVE" at bounding box center [581, 348] width 57 height 15
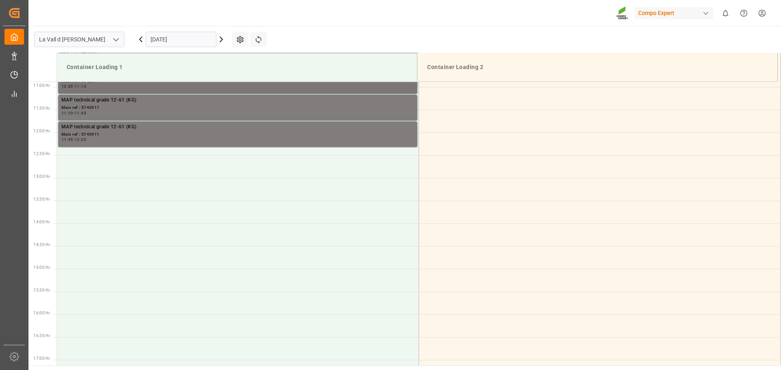
scroll to position [333, 0]
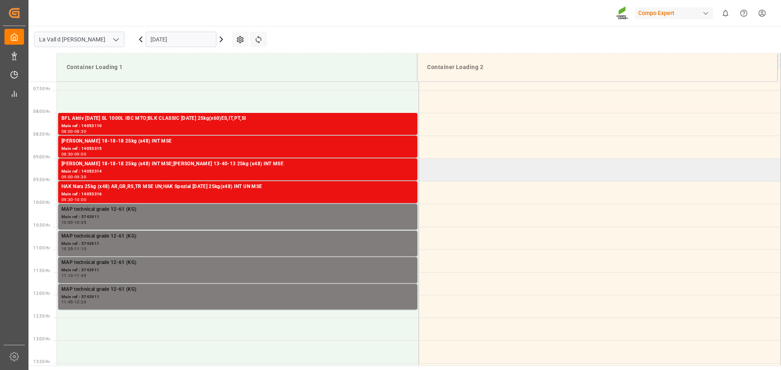
click at [454, 174] on td at bounding box center [600, 170] width 362 height 23
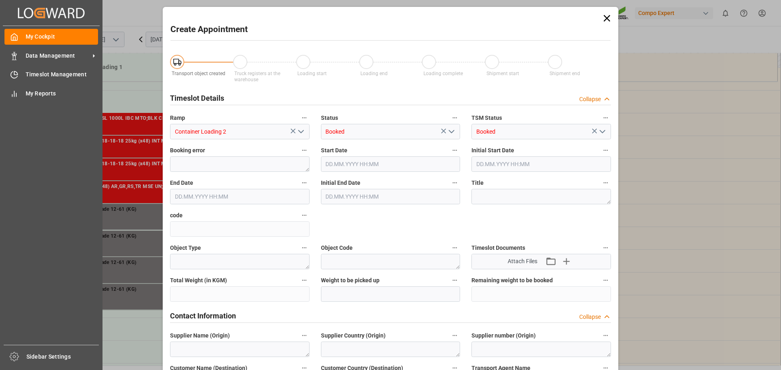
type input "[DATE] 09:00"
type input "[DATE] 09:30"
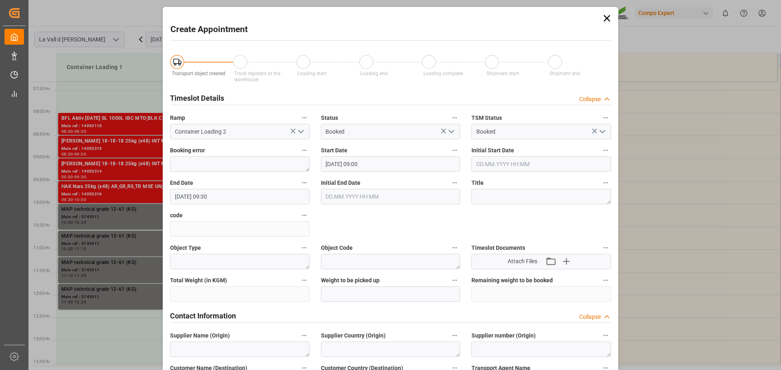
click at [607, 19] on icon at bounding box center [606, 18] width 11 height 11
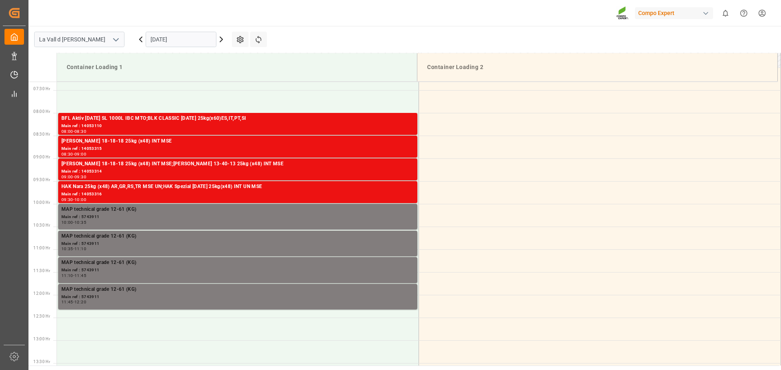
drag, startPoint x: 200, startPoint y: 33, endPoint x: 212, endPoint y: 41, distance: 14.0
click at [217, 40] on div "[DATE]" at bounding box center [181, 39] width 102 height 27
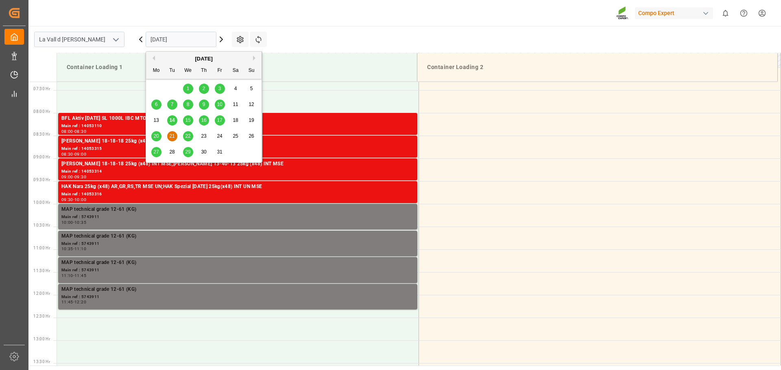
click at [157, 136] on span "20" at bounding box center [155, 136] width 5 height 6
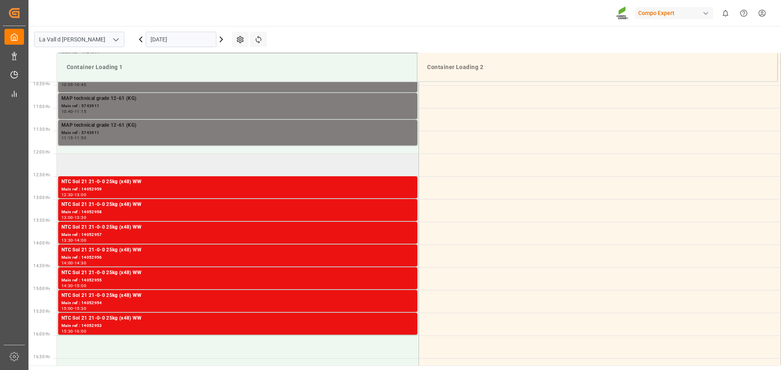
scroll to position [393, 0]
